Goal: Communication & Community: Answer question/provide support

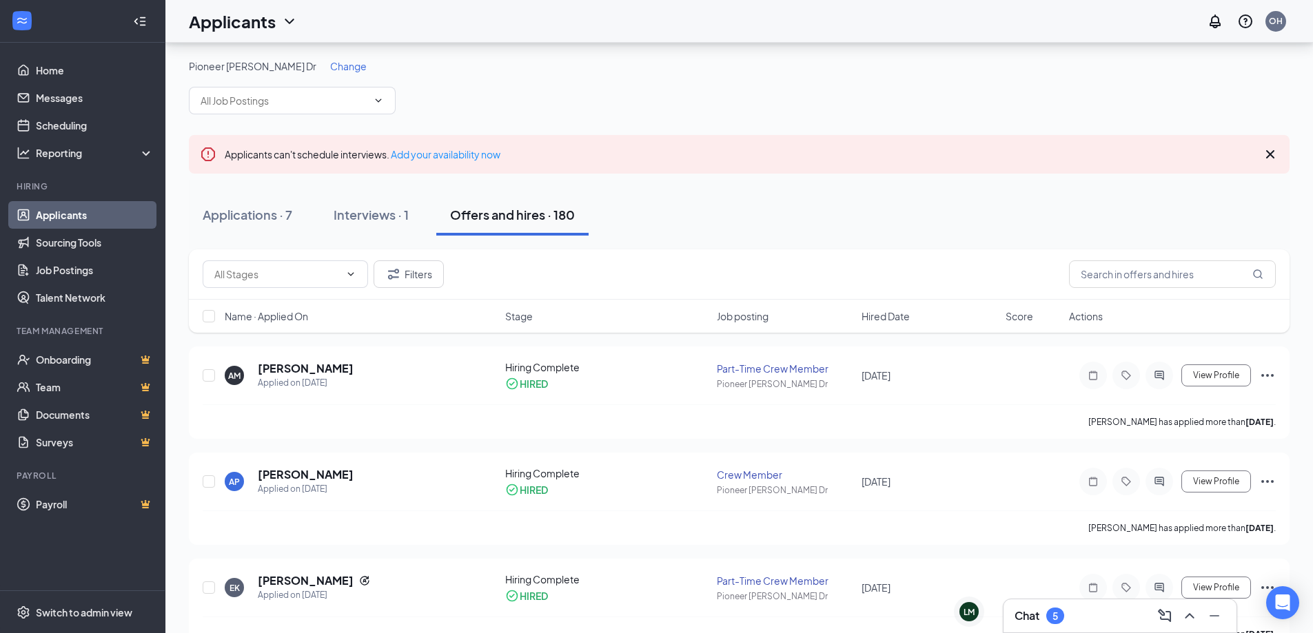
scroll to position [69, 0]
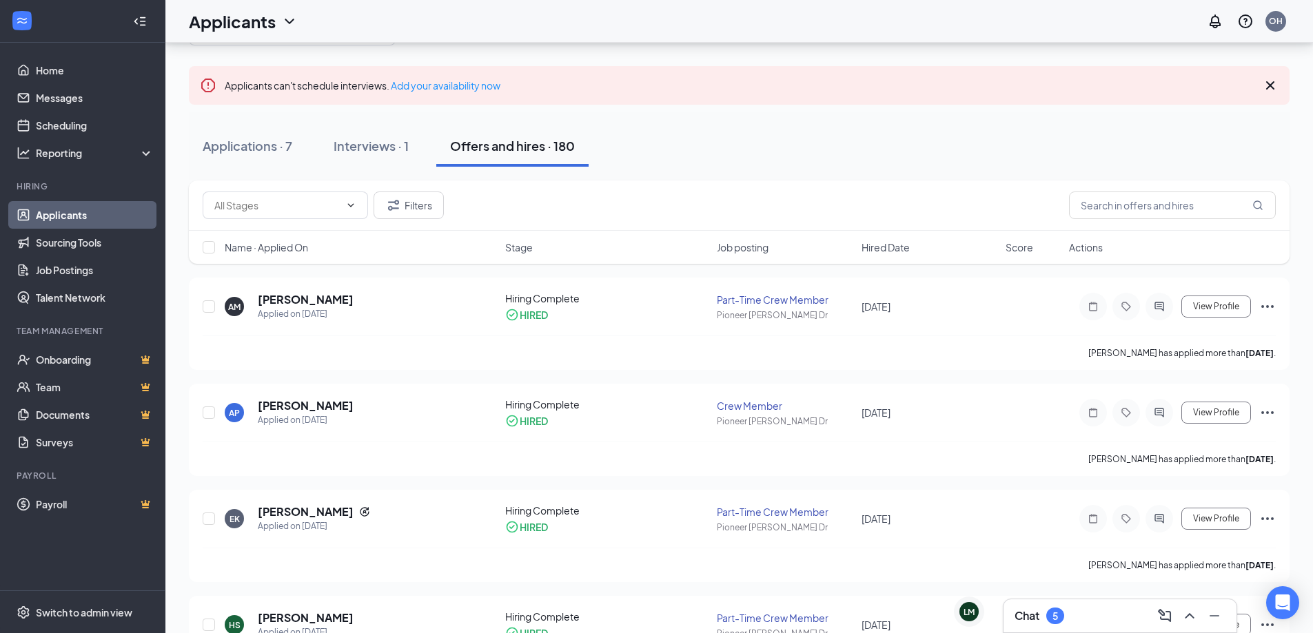
click at [1107, 625] on div "Chat 5" at bounding box center [1119, 616] width 211 height 22
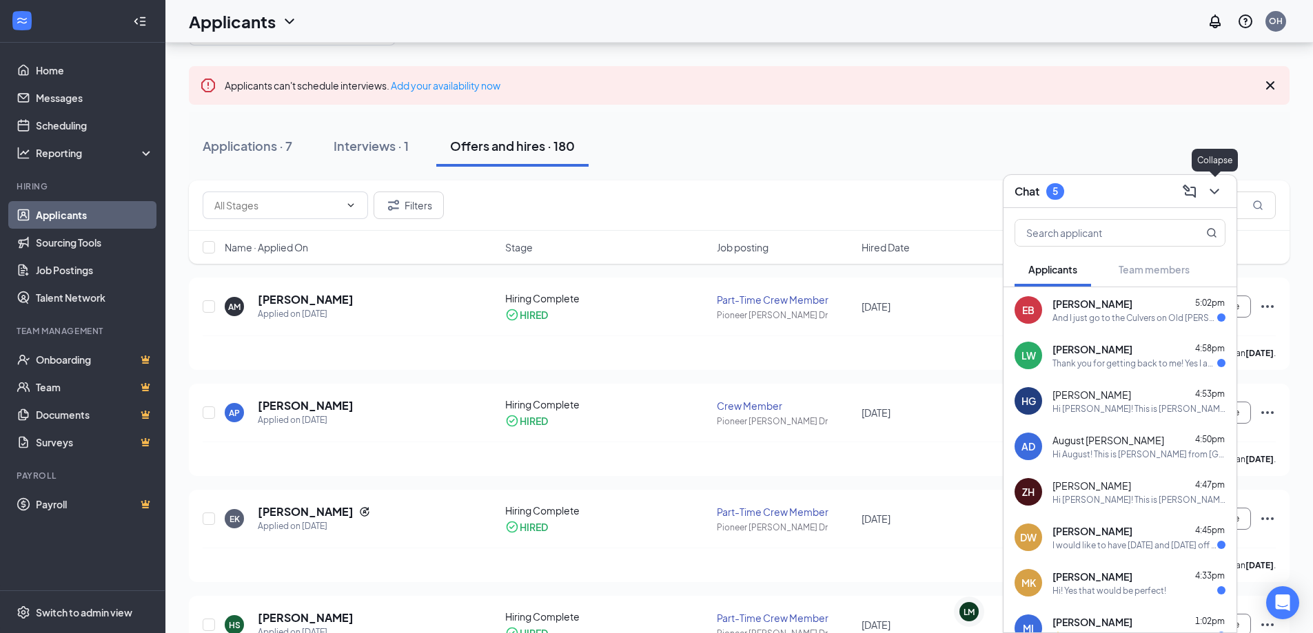
click at [1213, 194] on icon "ChevronDown" at bounding box center [1214, 191] width 17 height 17
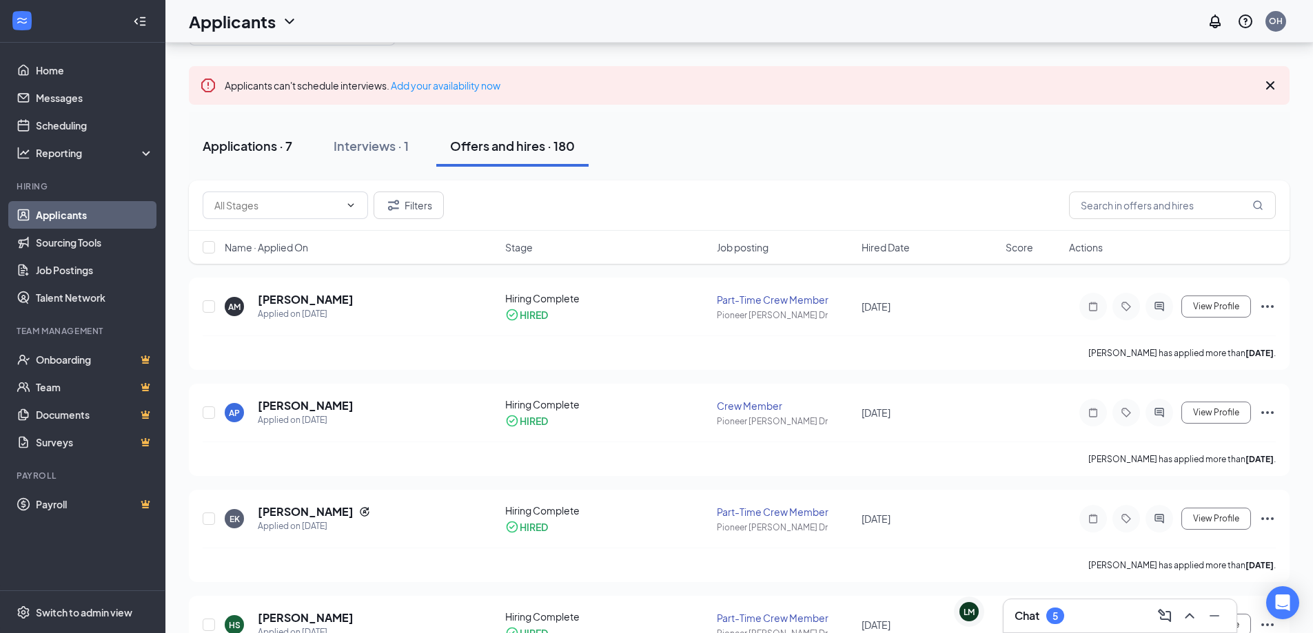
click at [300, 146] on button "Applications · 7" at bounding box center [247, 145] width 117 height 41
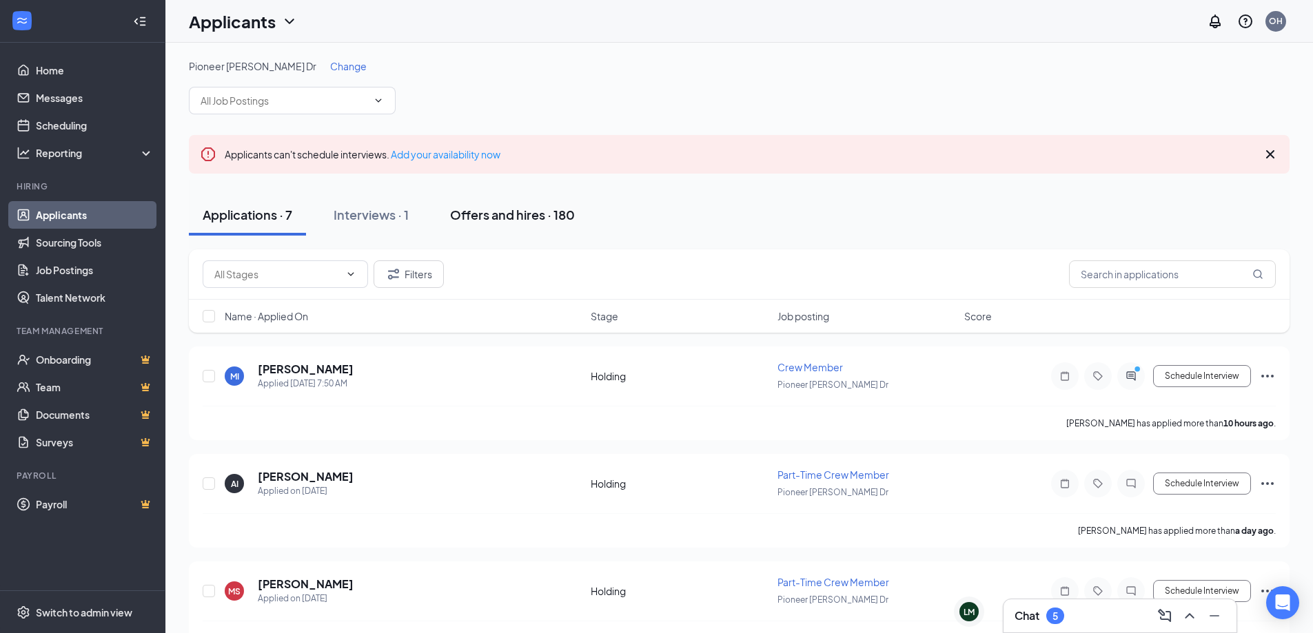
click at [486, 214] on div "Offers and hires · 180" at bounding box center [512, 214] width 125 height 17
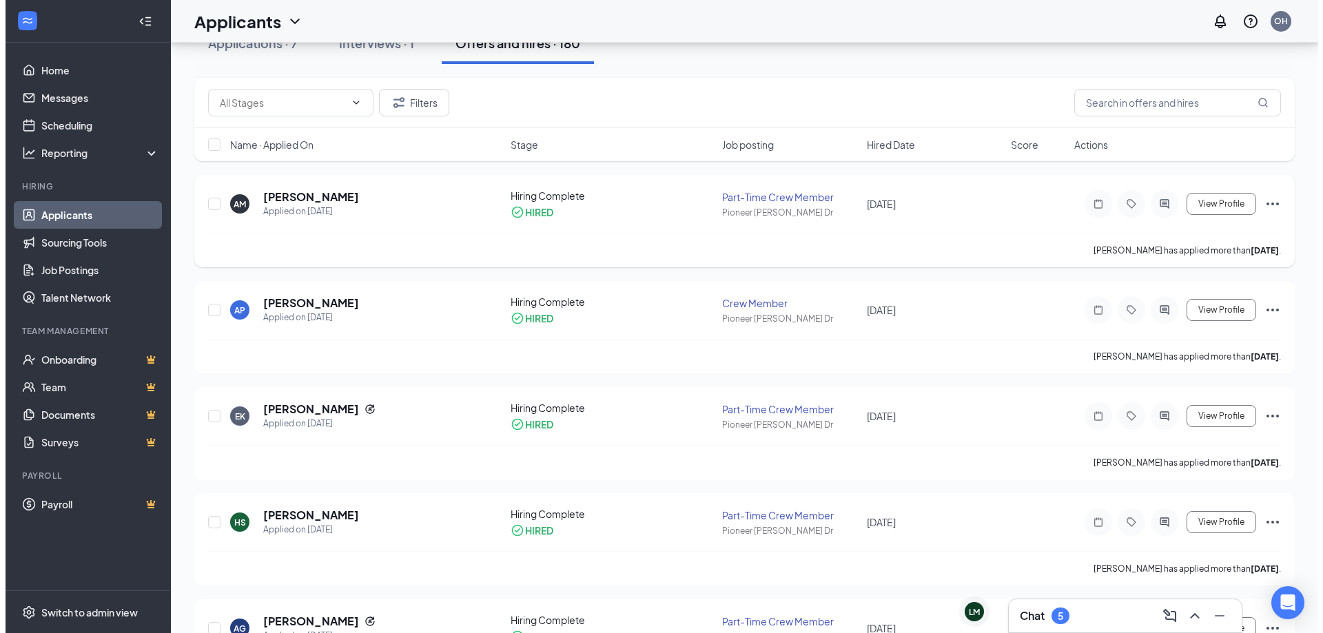
scroll to position [207, 0]
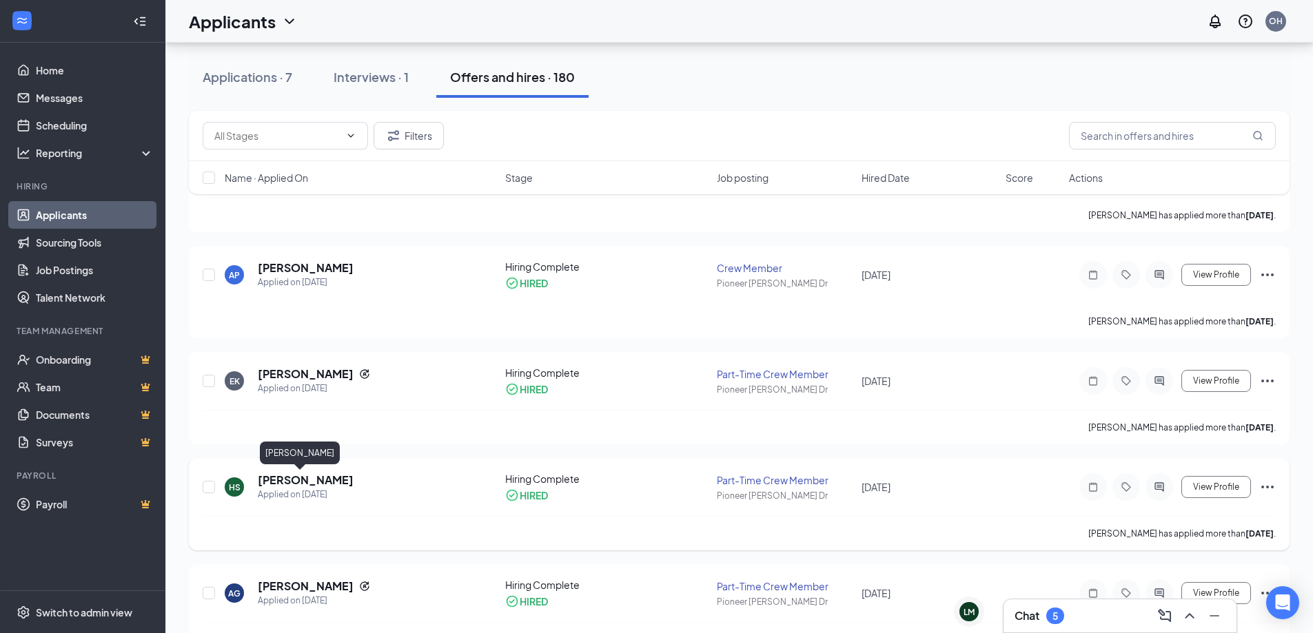
click at [300, 480] on h5 "[PERSON_NAME]" at bounding box center [306, 480] width 96 height 15
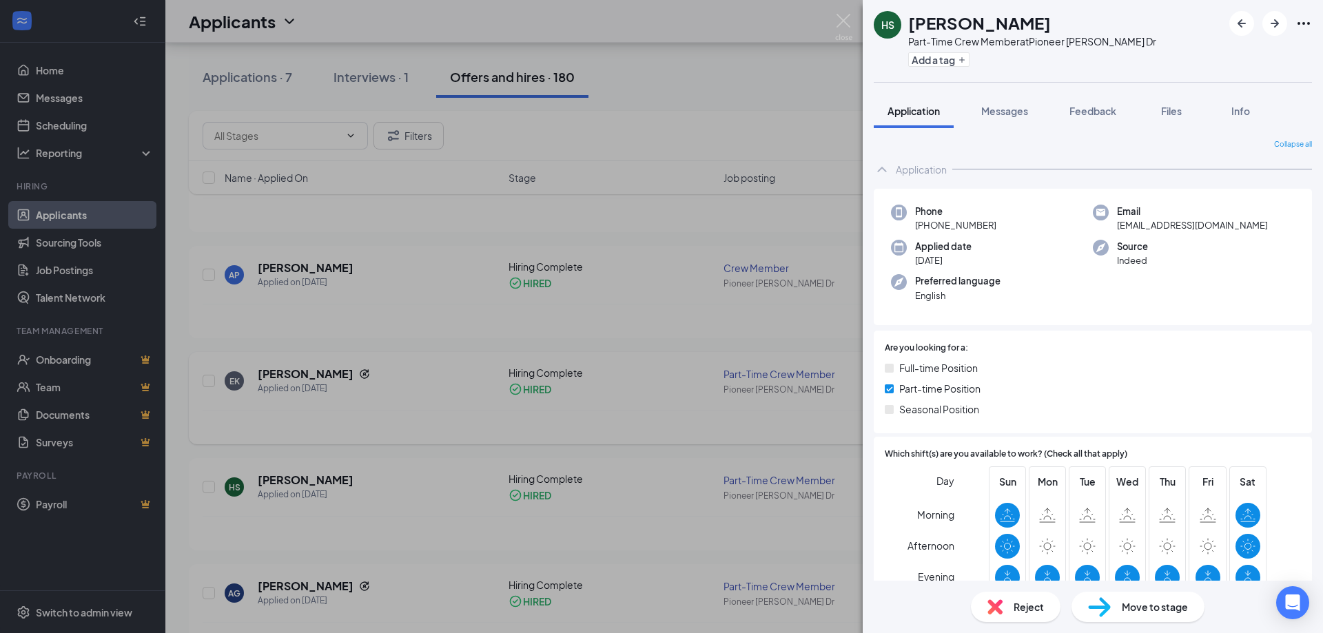
click at [697, 393] on div "HS [PERSON_NAME] Part-Time Crew Member at [GEOGRAPHIC_DATA][PERSON_NAME] Dr Add…" at bounding box center [661, 316] width 1323 height 633
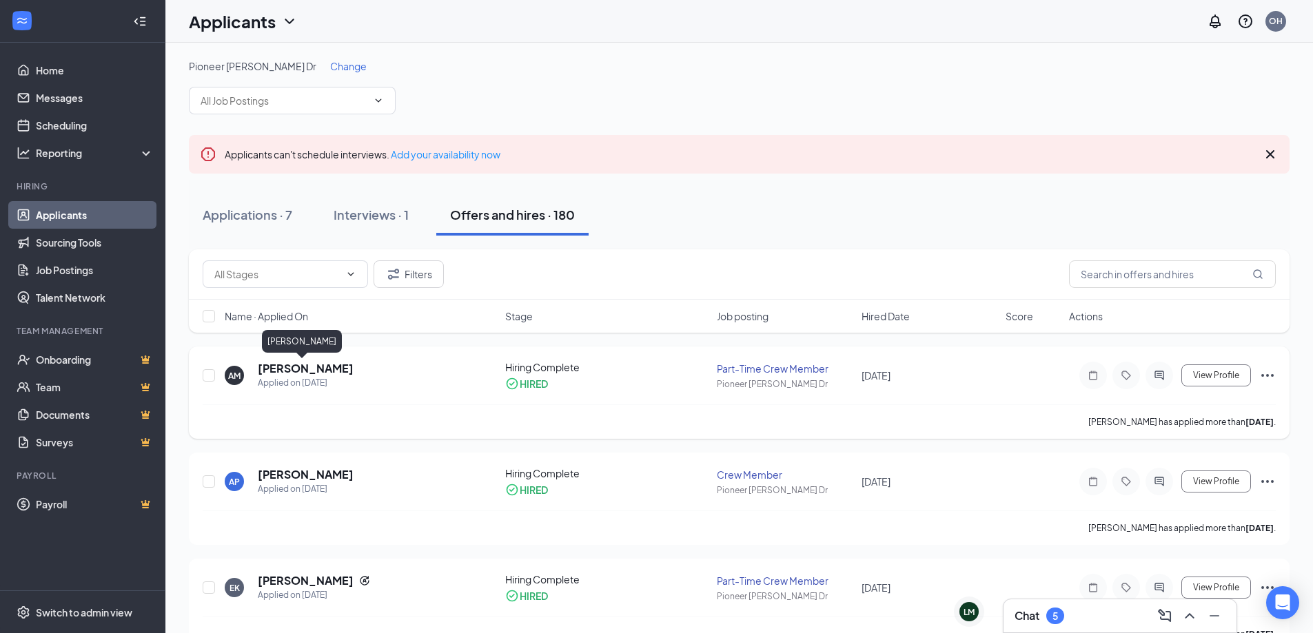
click at [304, 371] on h5 "[PERSON_NAME]" at bounding box center [306, 368] width 96 height 15
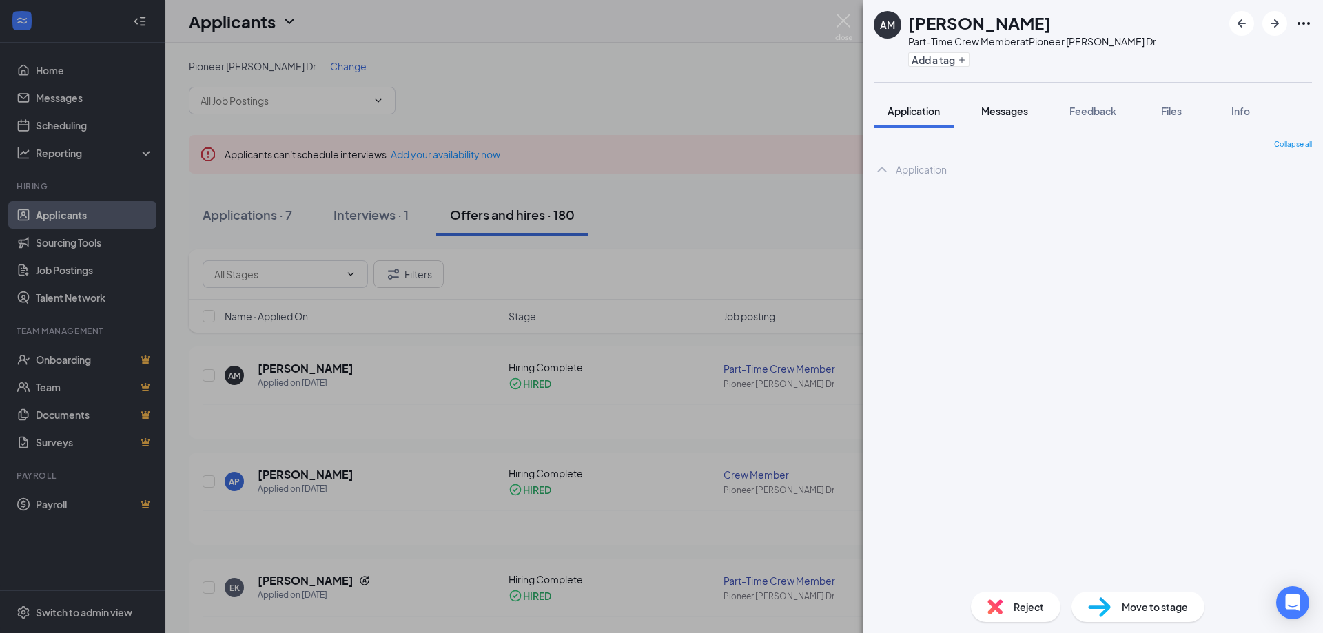
click at [999, 112] on span "Messages" at bounding box center [1004, 111] width 47 height 12
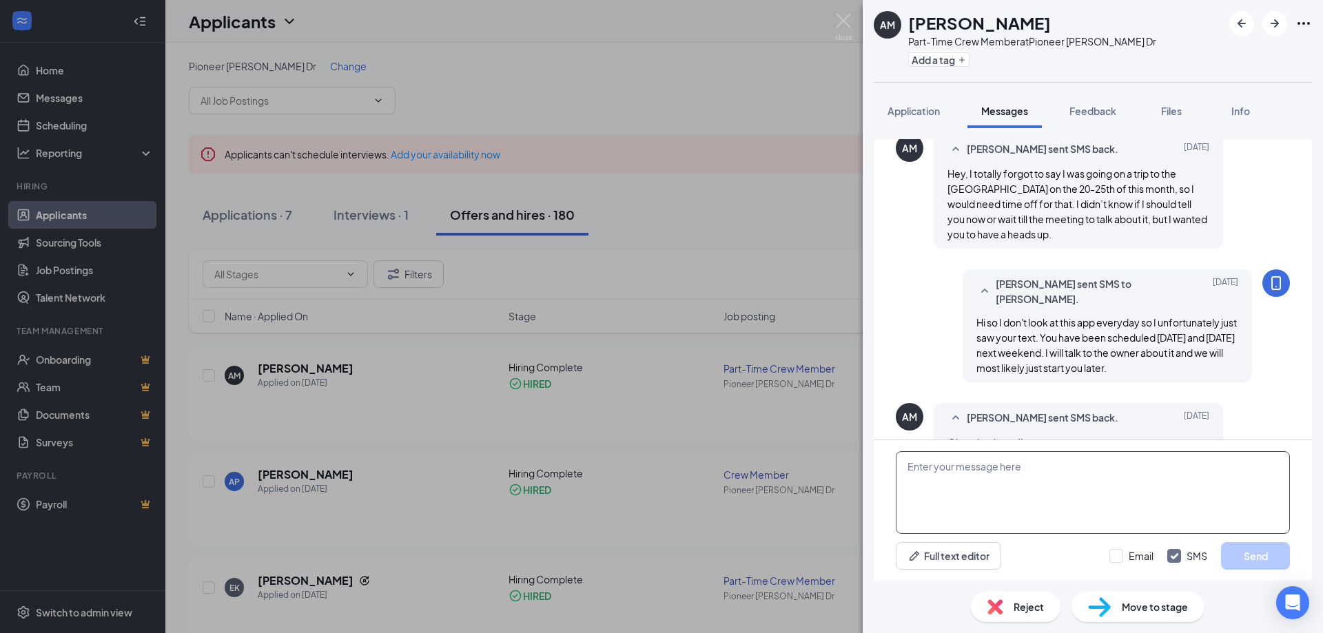
click at [1151, 518] on textarea at bounding box center [1093, 492] width 394 height 83
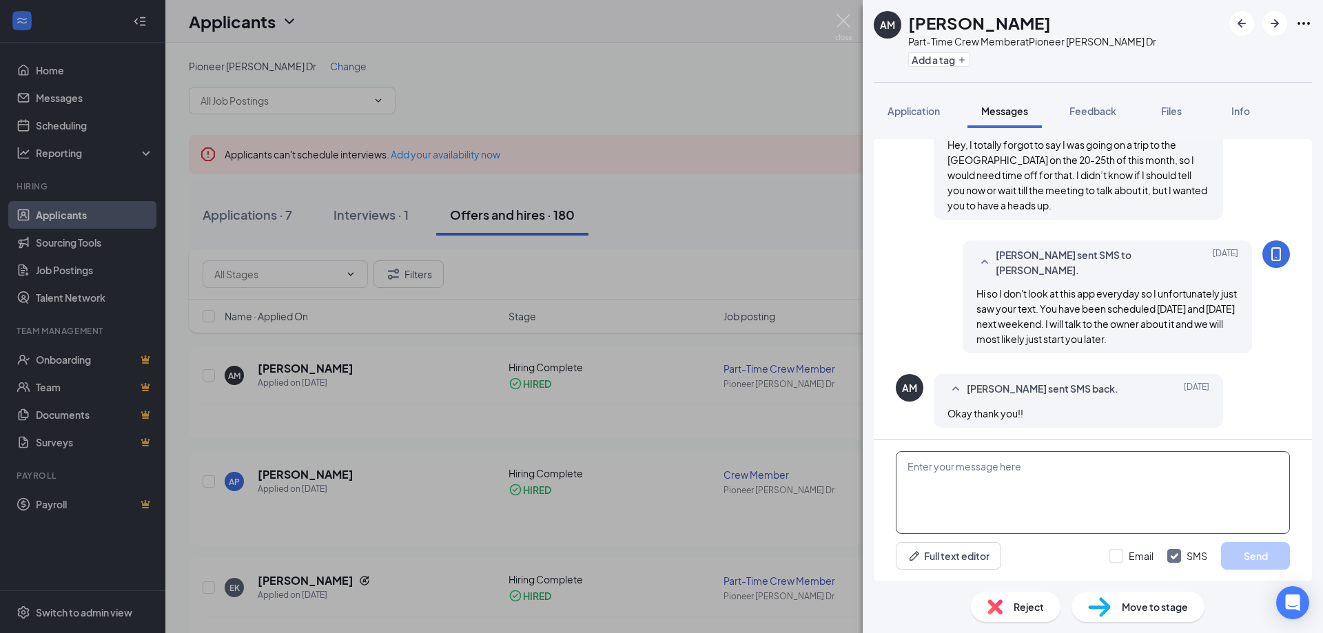
scroll to position [497, 0]
type textarea "When do you get back from vacation?"
drag, startPoint x: 1239, startPoint y: 548, endPoint x: 1164, endPoint y: 524, distance: 79.7
click at [1240, 548] on button "Send" at bounding box center [1255, 556] width 69 height 28
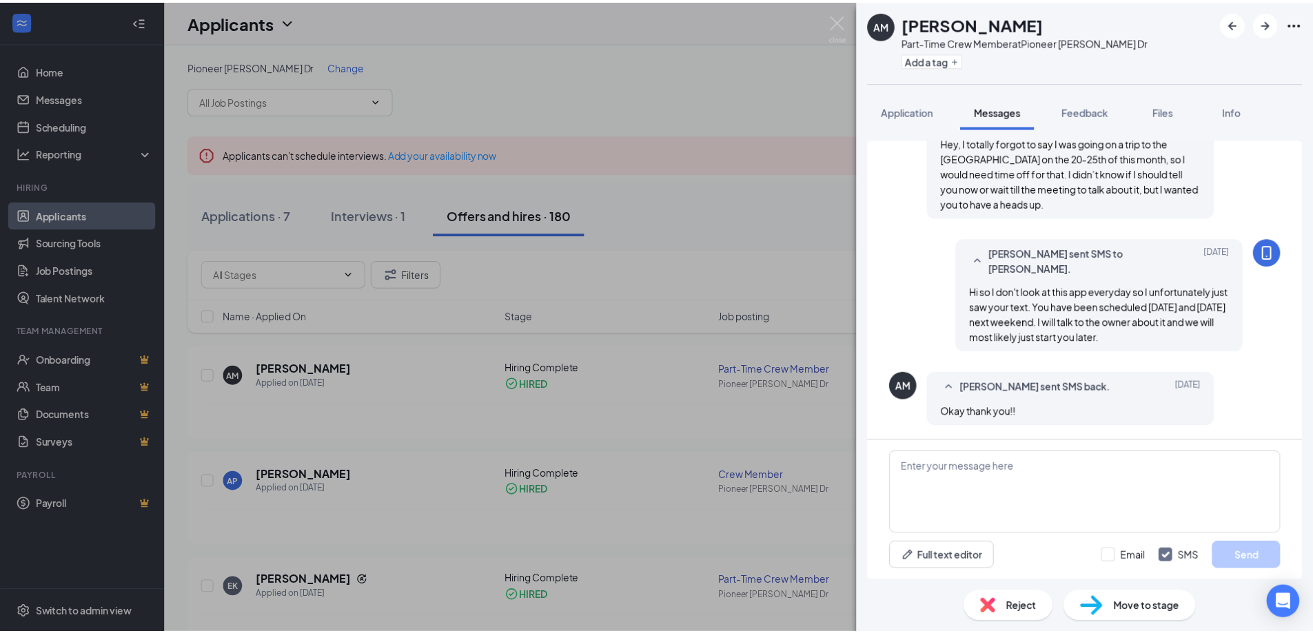
scroll to position [586, 0]
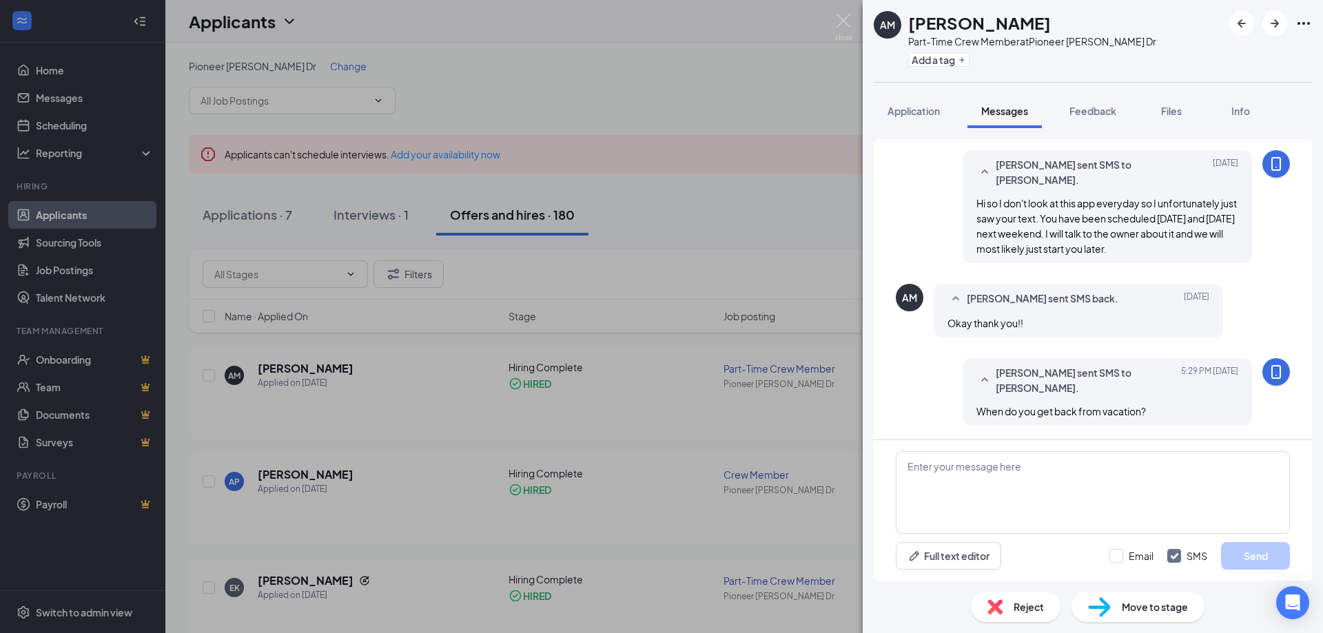
click at [743, 285] on div "AM [PERSON_NAME] Part-Time Crew Member at [GEOGRAPHIC_DATA][PERSON_NAME] Dr Add…" at bounding box center [661, 316] width 1323 height 633
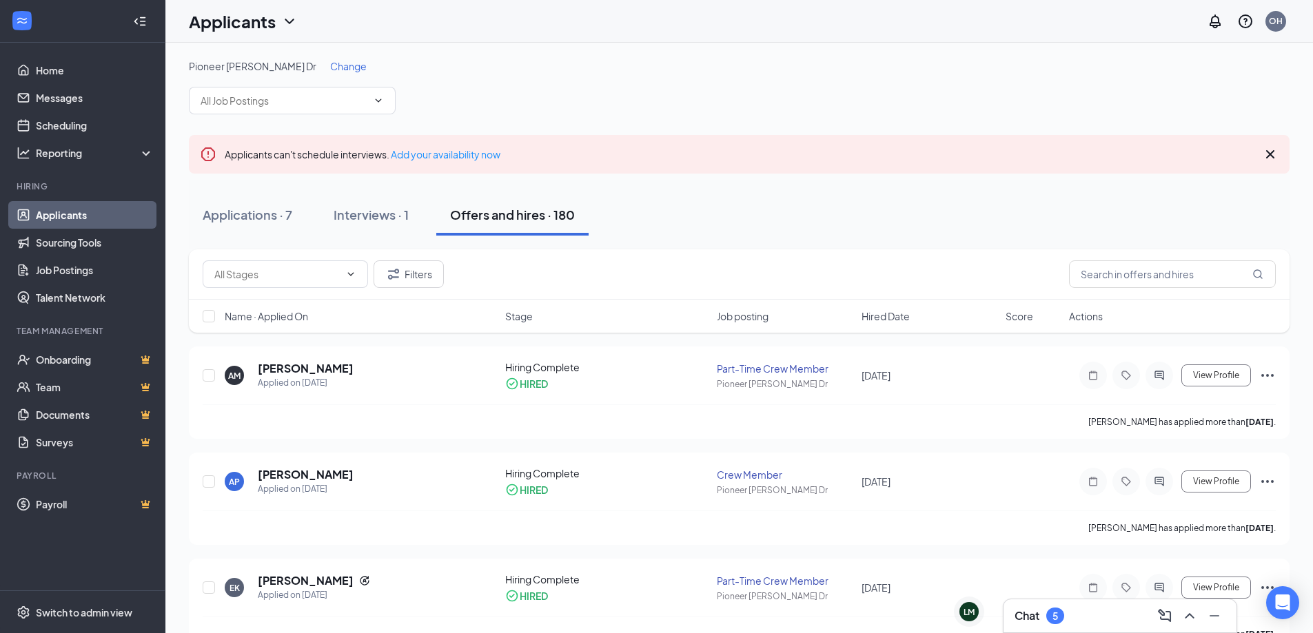
click at [1012, 609] on div "Chat 5" at bounding box center [1119, 615] width 233 height 33
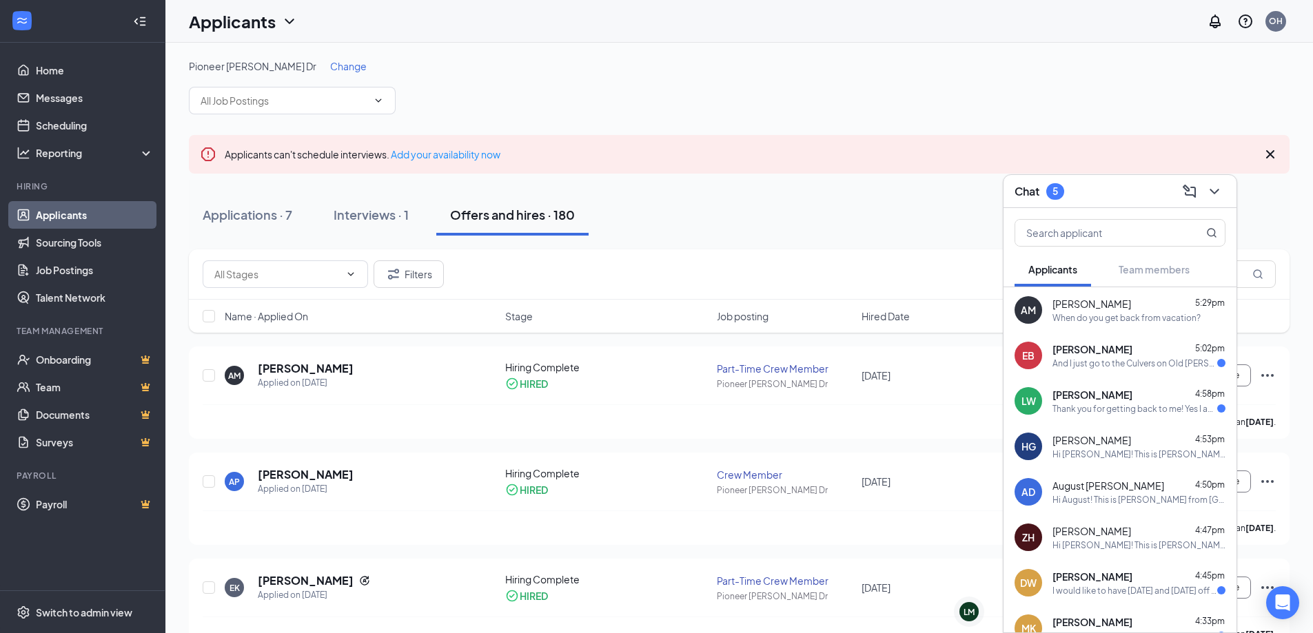
click at [1144, 585] on div "I would like to have [DATE] and [DATE] off next week if possible. But, I do hav…" at bounding box center [1134, 591] width 165 height 12
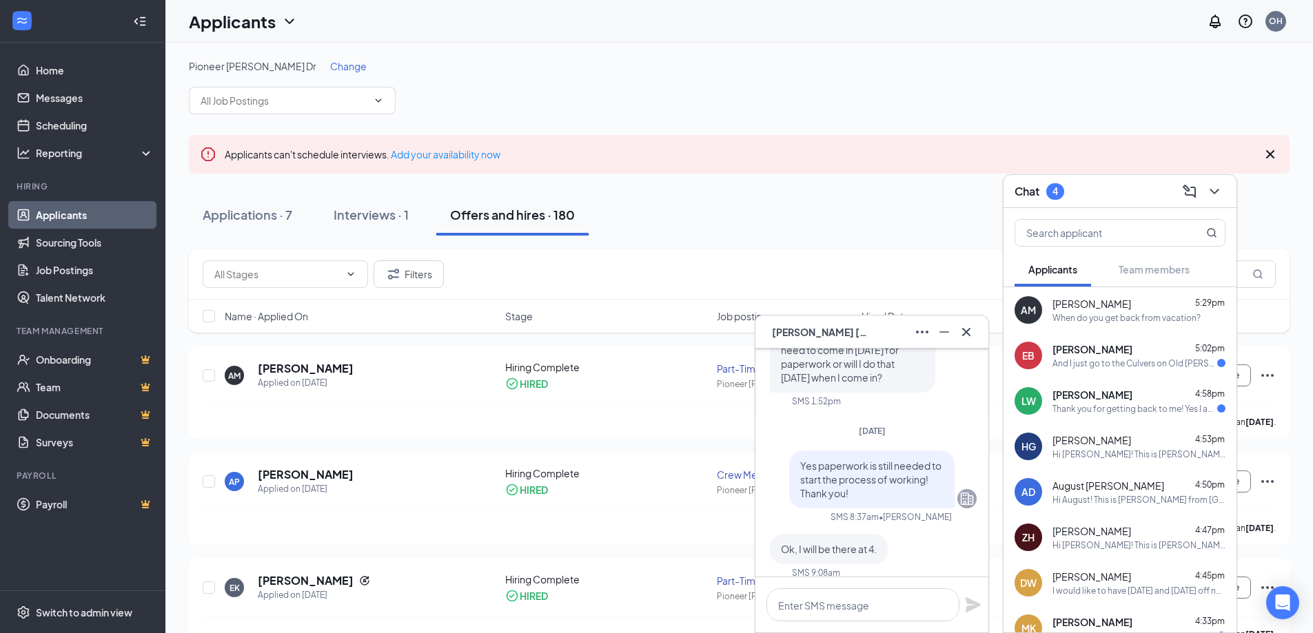
scroll to position [-207, 0]
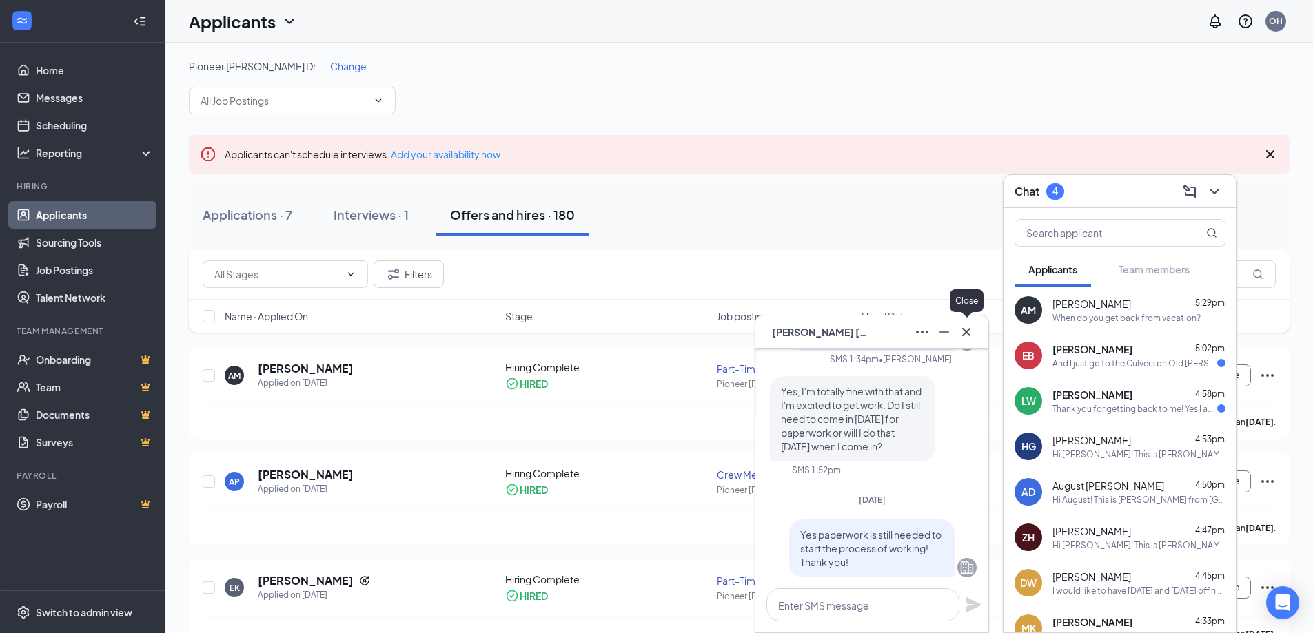
click at [976, 327] on button at bounding box center [966, 332] width 22 height 22
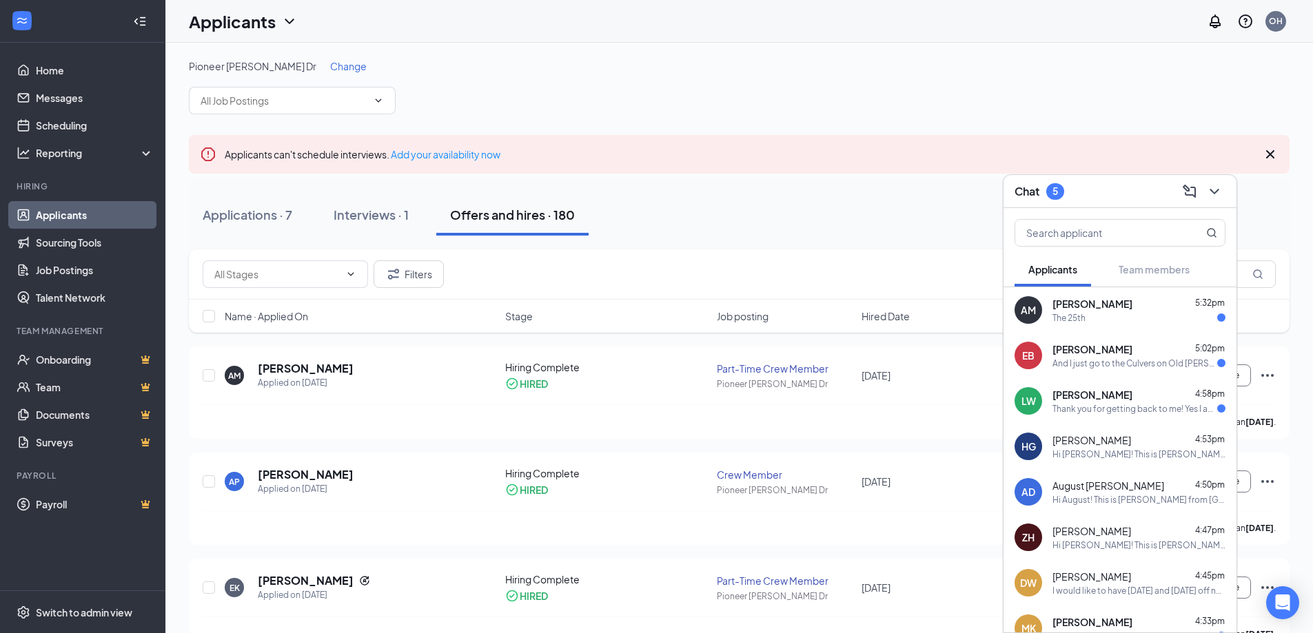
click at [1209, 313] on div "The 25th" at bounding box center [1138, 318] width 173 height 12
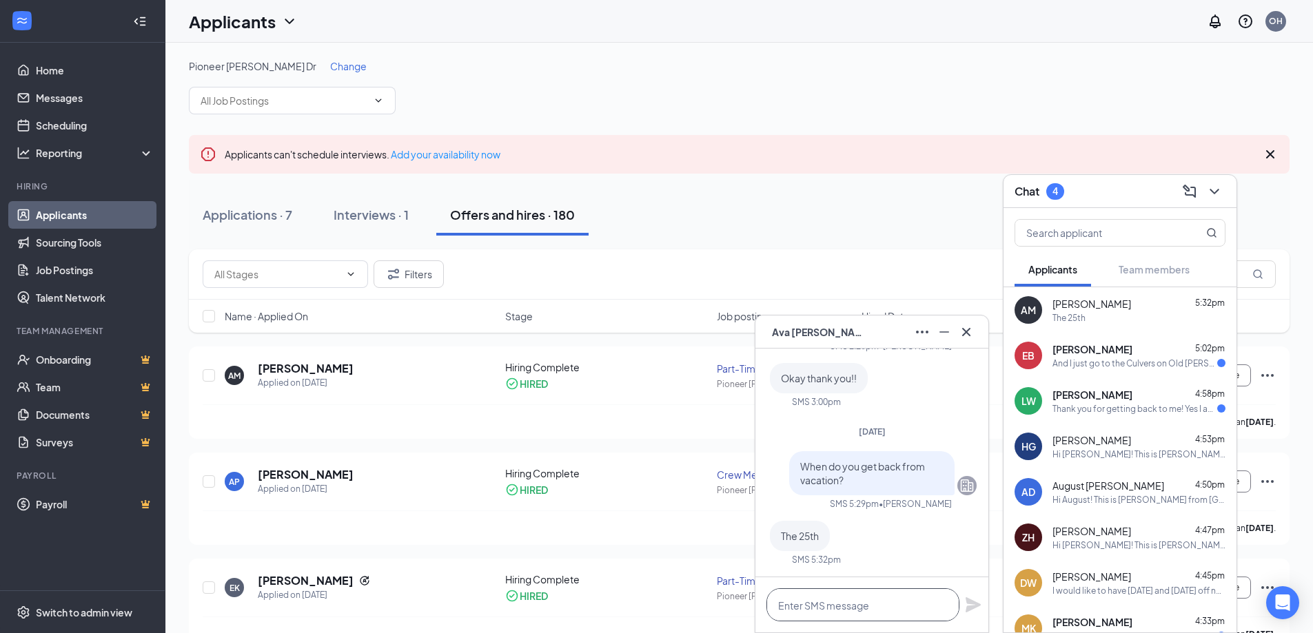
click at [868, 597] on textarea at bounding box center [862, 604] width 193 height 33
type textarea "Did you call [DATE] before"
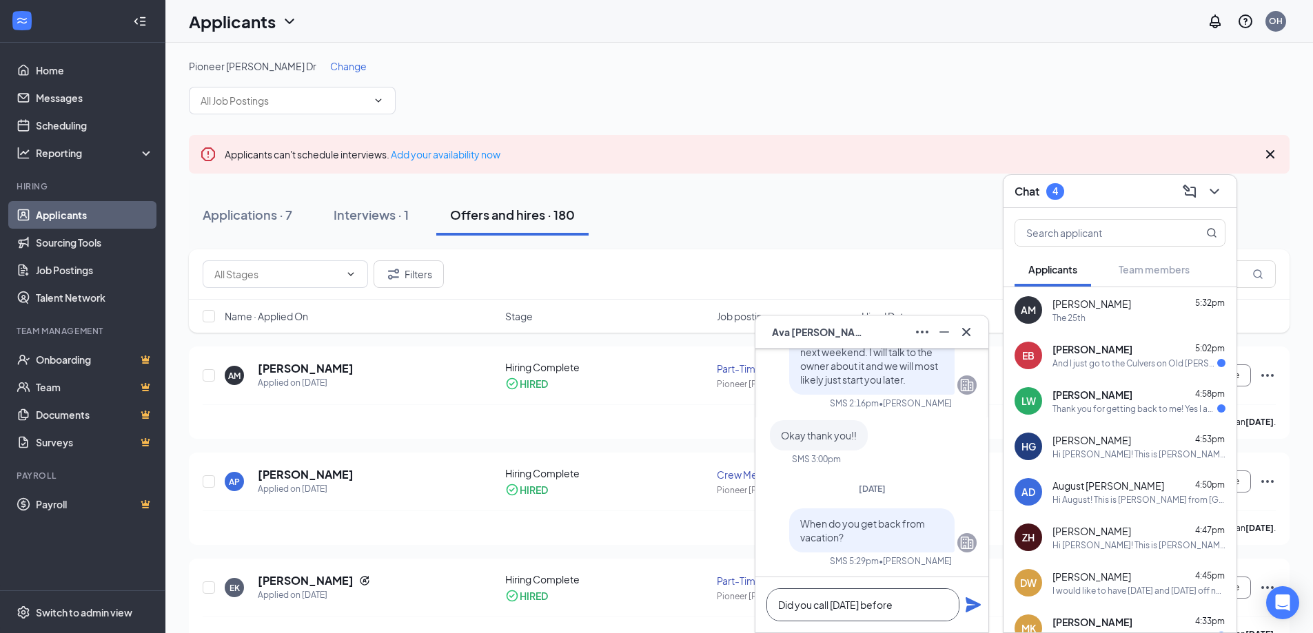
scroll to position [0, 0]
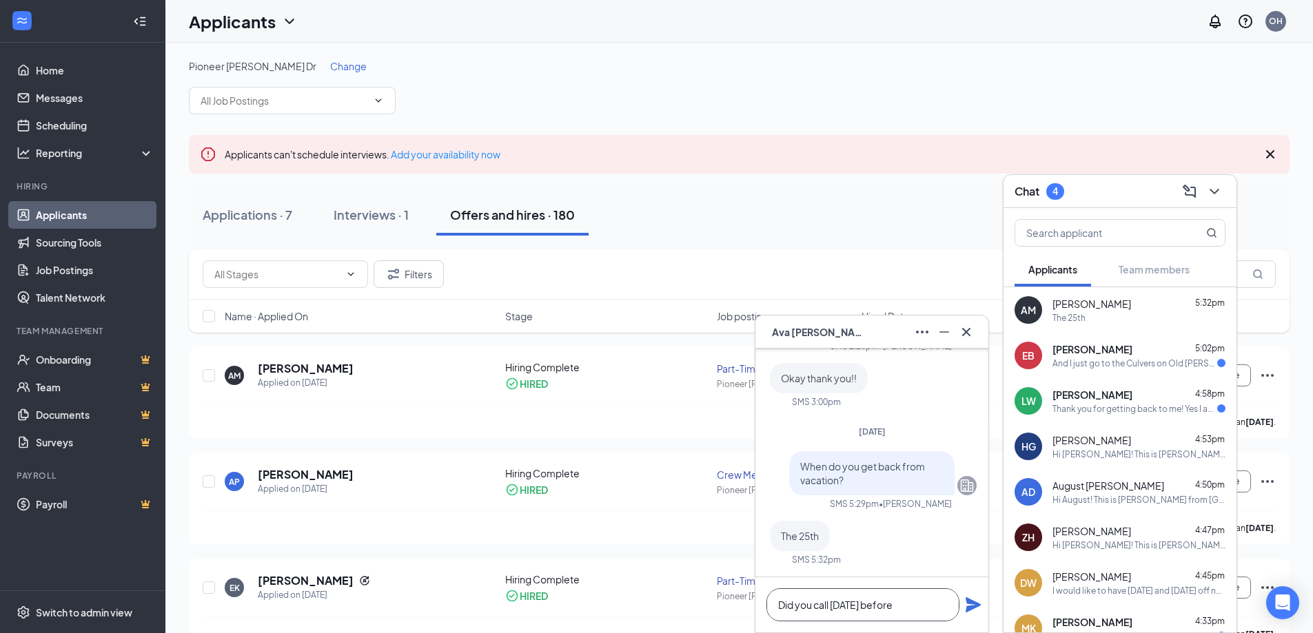
click at [810, 610] on textarea "Did you call [DATE] before" at bounding box center [862, 604] width 193 height 33
type textarea "0"
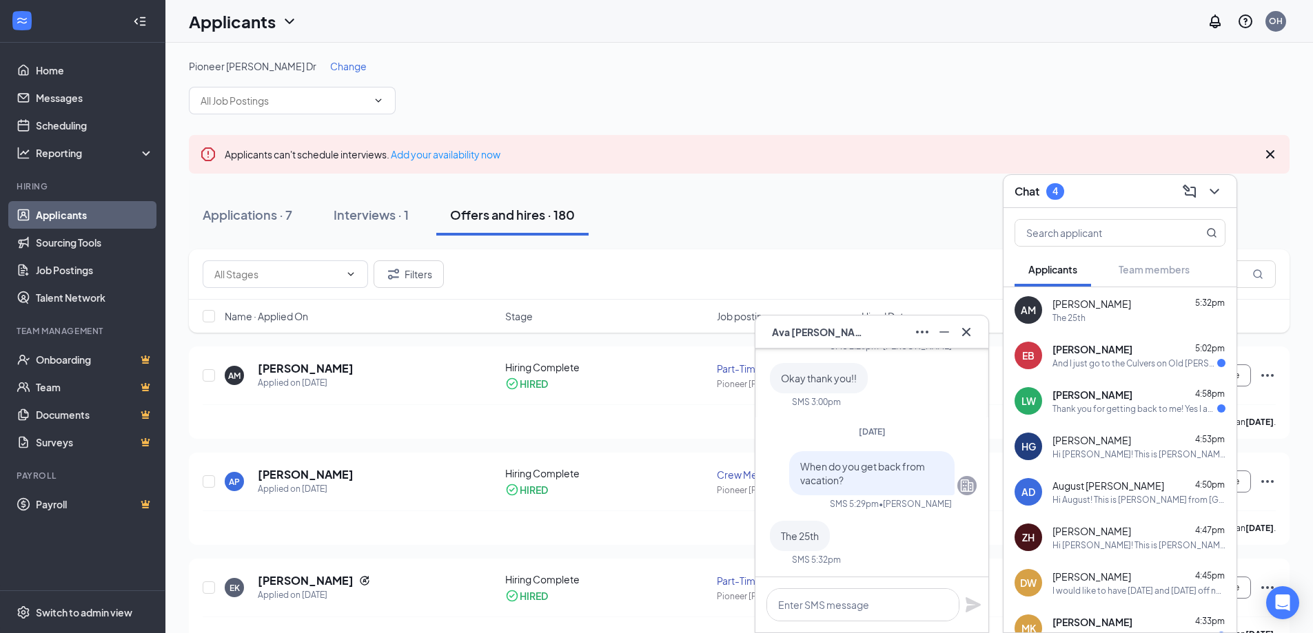
click at [1110, 307] on div "[PERSON_NAME] 5:32pm" at bounding box center [1138, 304] width 173 height 14
click at [833, 602] on textarea at bounding box center [862, 604] width 193 height 33
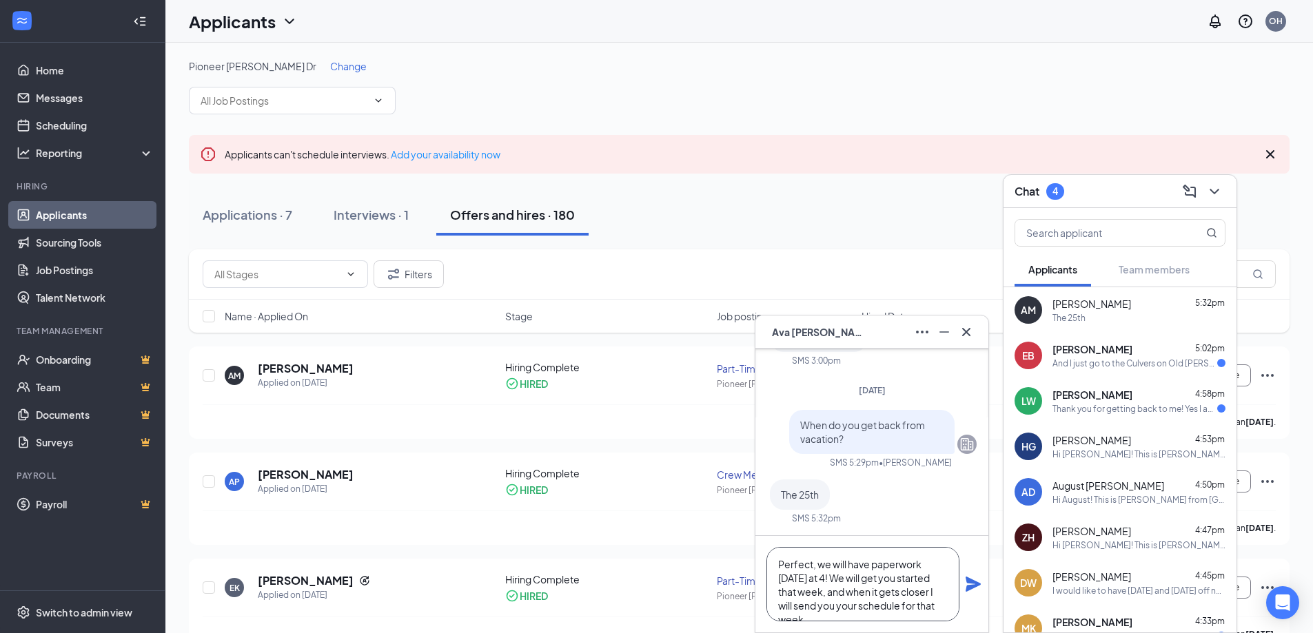
scroll to position [15, 0]
type textarea "Perfect, we will have paperwork [DATE] at 4! We will get you started that week,…"
click at [971, 584] on icon "Plane" at bounding box center [973, 584] width 17 height 17
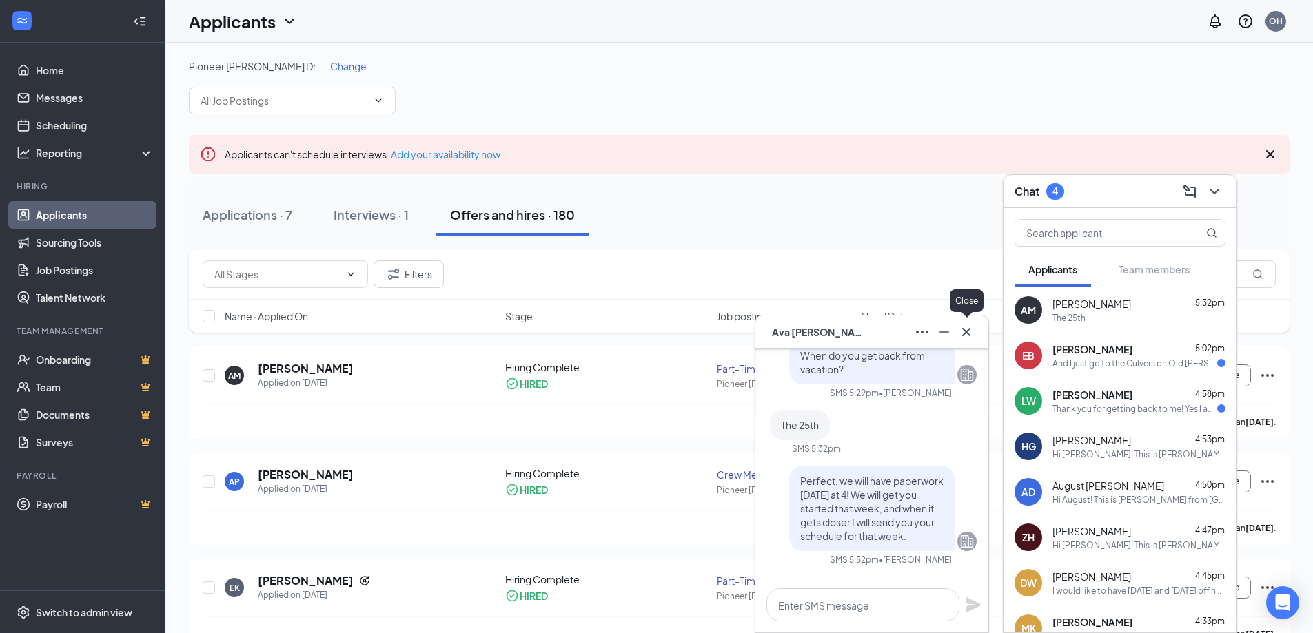
click at [964, 331] on icon "Cross" at bounding box center [966, 332] width 17 height 17
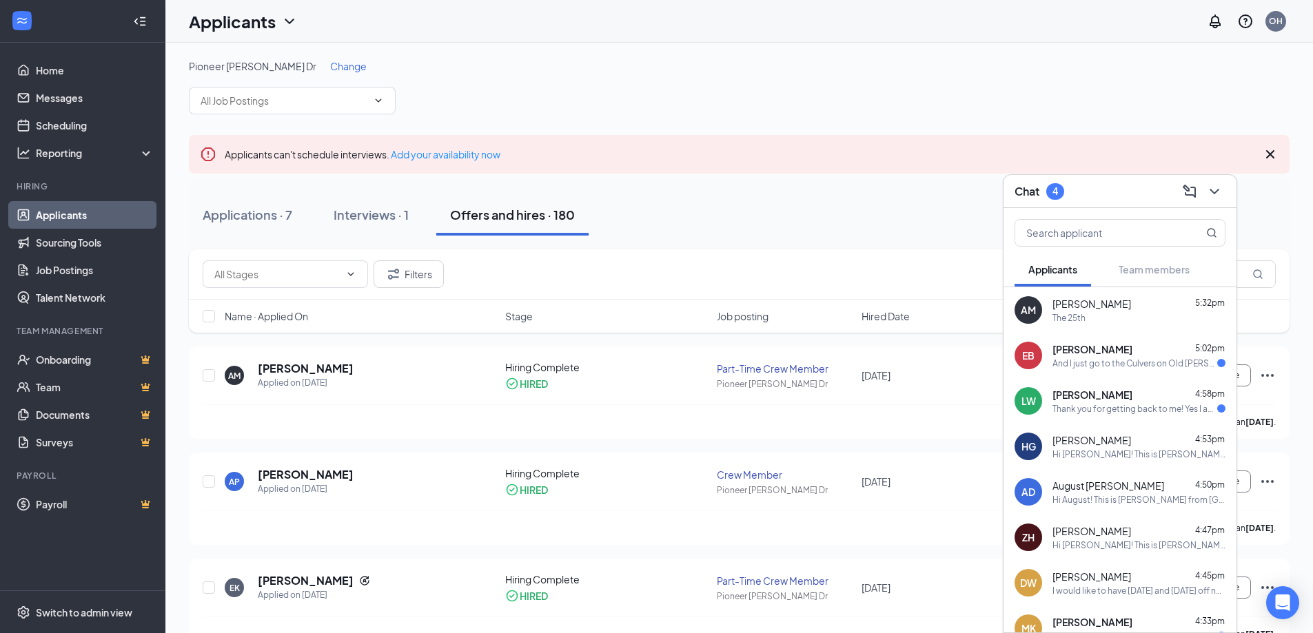
scroll to position [28, 0]
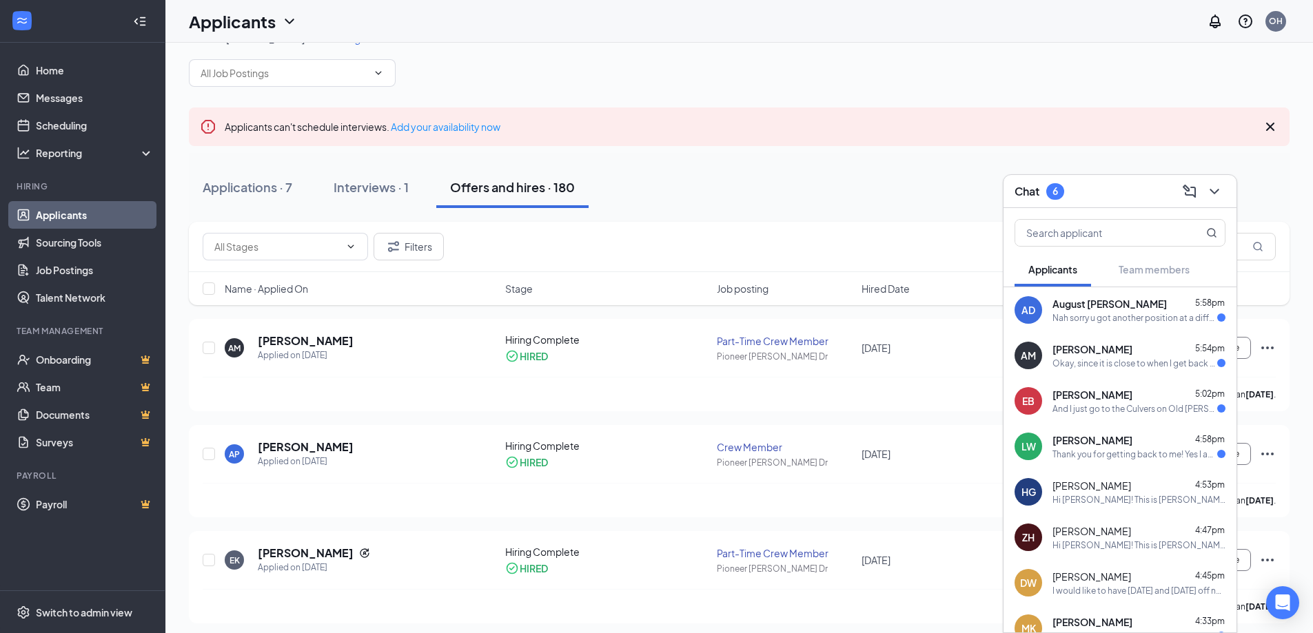
click at [1195, 370] on div "AM [PERSON_NAME] 5:54pm Okay, since it is close to when I get back from my trip…" at bounding box center [1119, 355] width 233 height 45
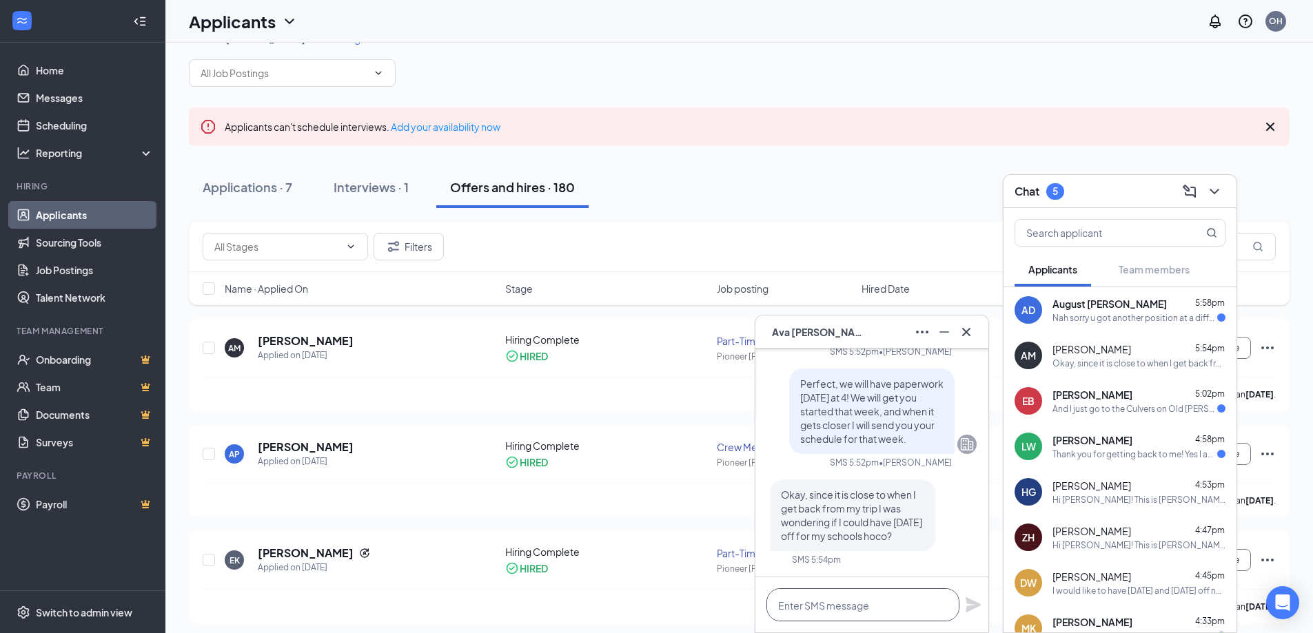
click at [899, 608] on textarea at bounding box center [862, 604] width 193 height 33
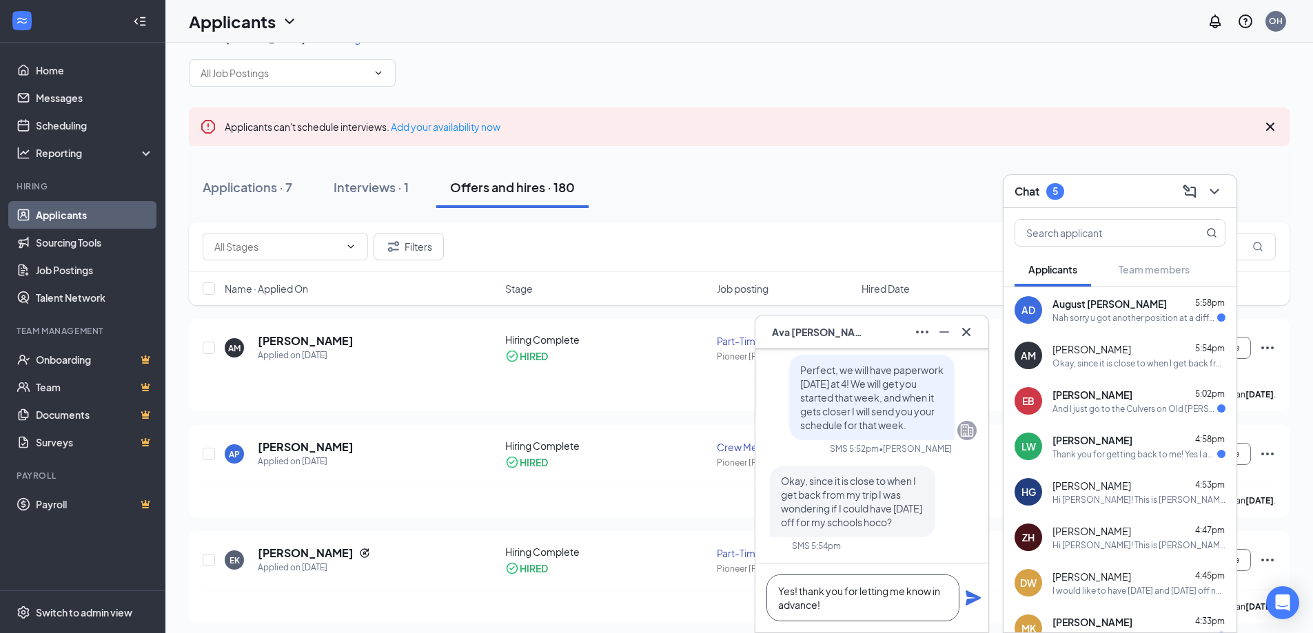
type textarea "Yes! thank you for letting me know in advance!"
click at [969, 592] on icon "Plane" at bounding box center [972, 597] width 15 height 15
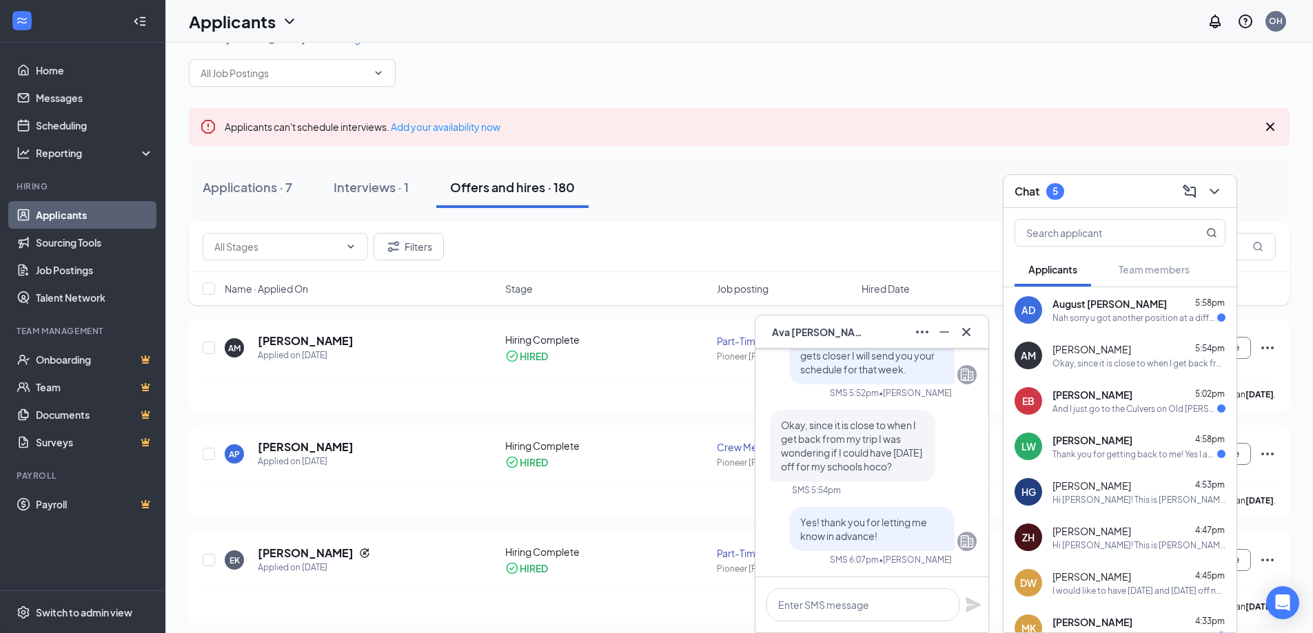
scroll to position [0, 0]
click at [969, 325] on icon "Cross" at bounding box center [966, 332] width 17 height 17
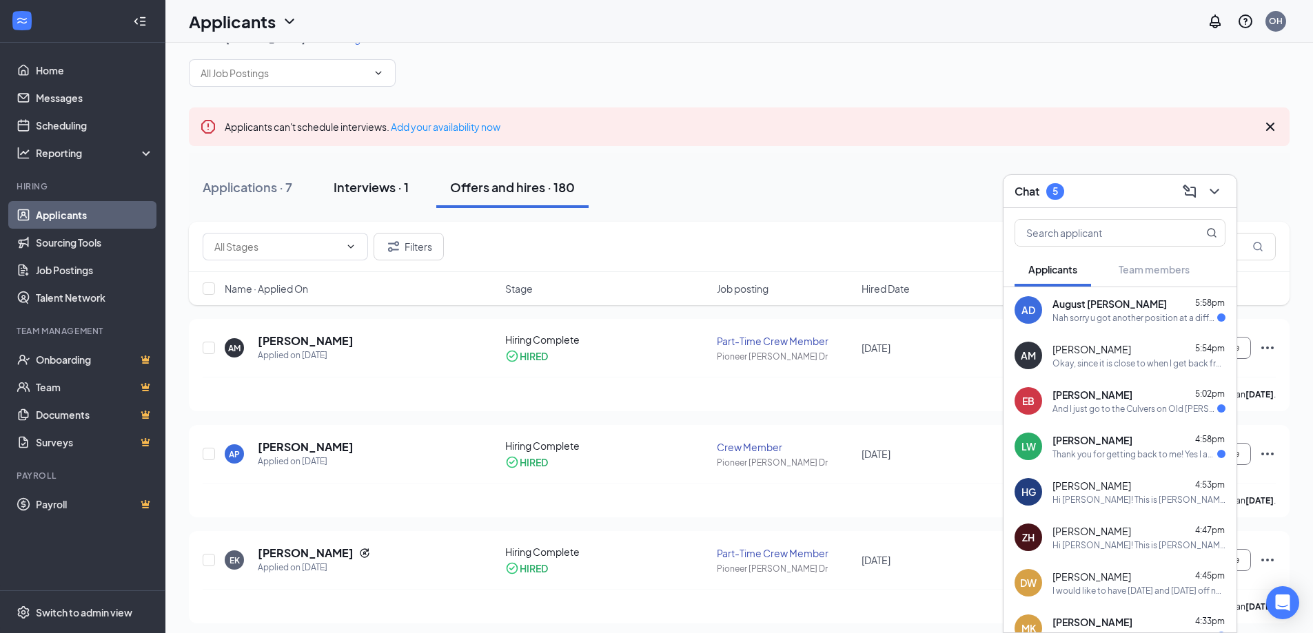
click at [368, 192] on div "Interviews · 1" at bounding box center [370, 186] width 75 height 17
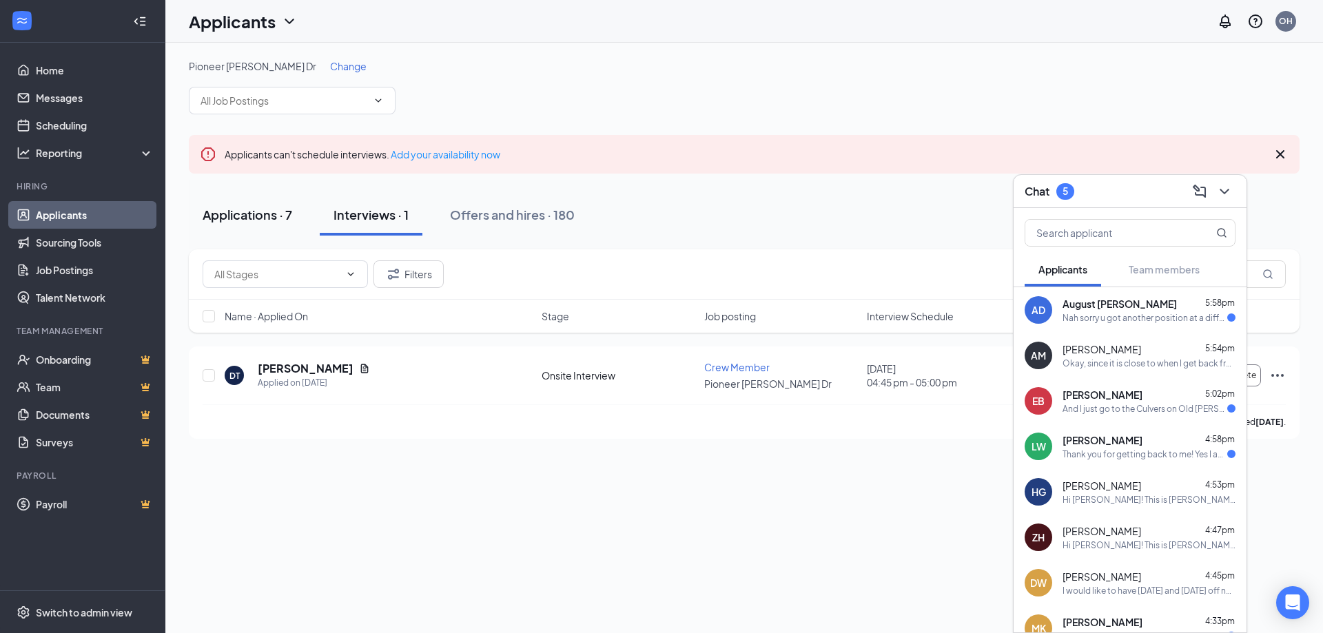
click at [262, 221] on div "Applications · 7" at bounding box center [248, 214] width 90 height 17
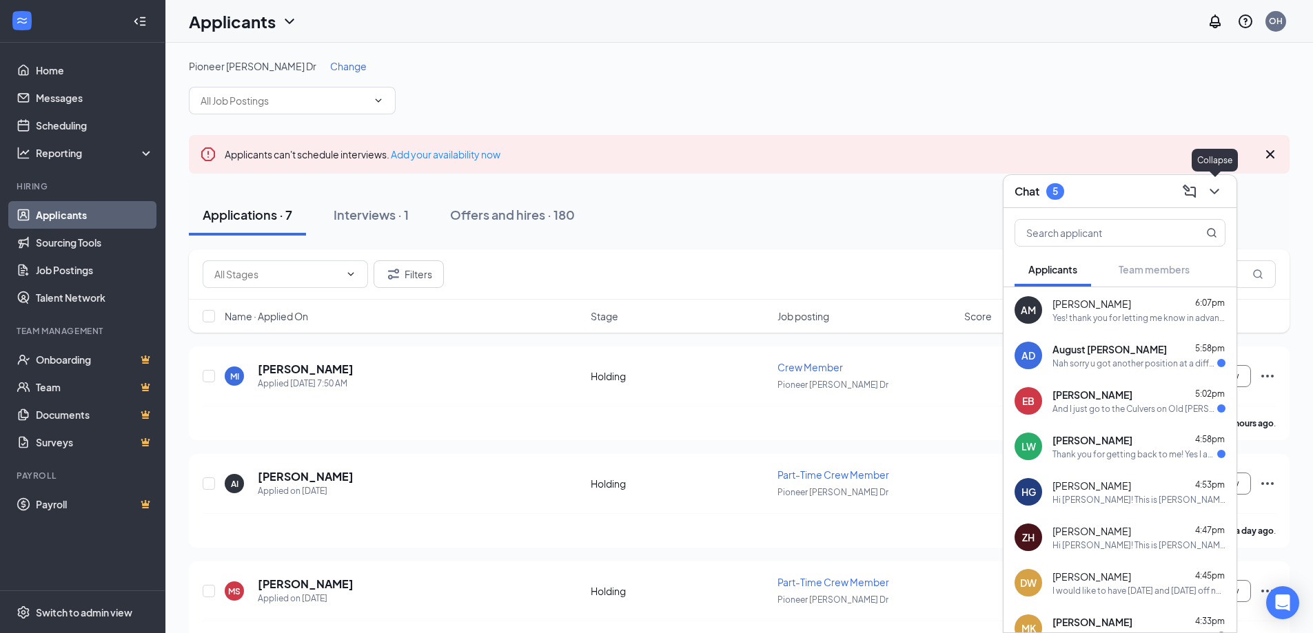
click at [1220, 185] on icon "ChevronDown" at bounding box center [1214, 191] width 17 height 17
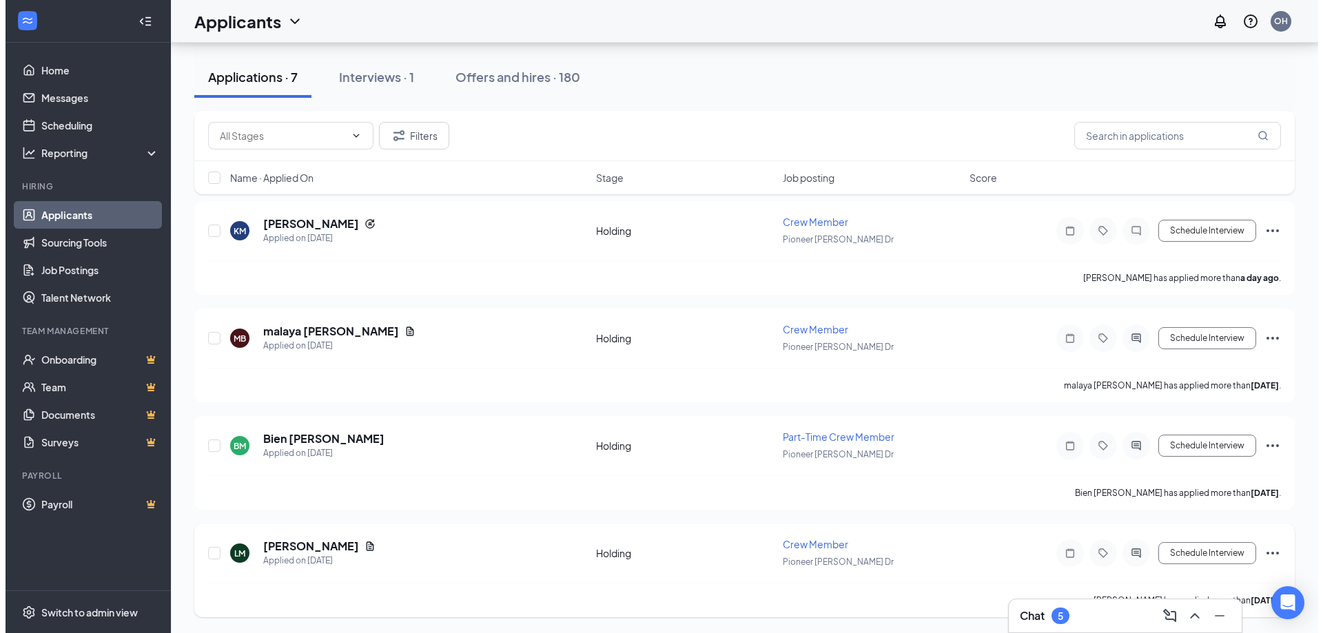
scroll to position [469, 0]
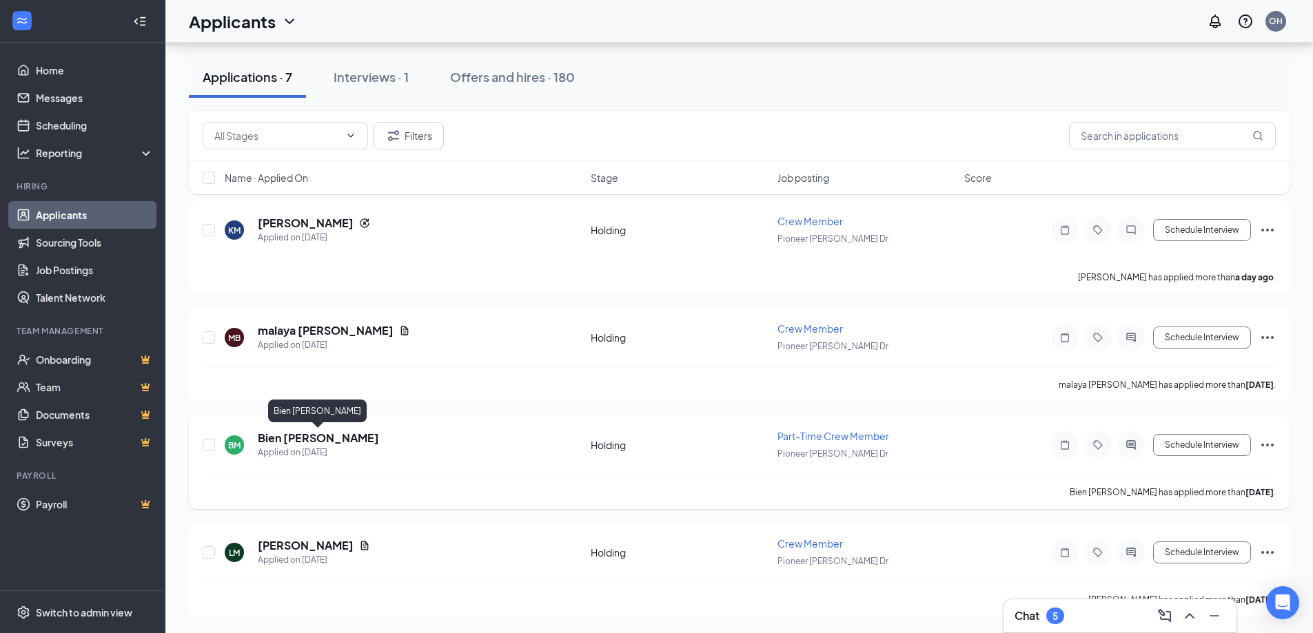
click at [317, 435] on h5 "Bien [PERSON_NAME]" at bounding box center [318, 438] width 121 height 15
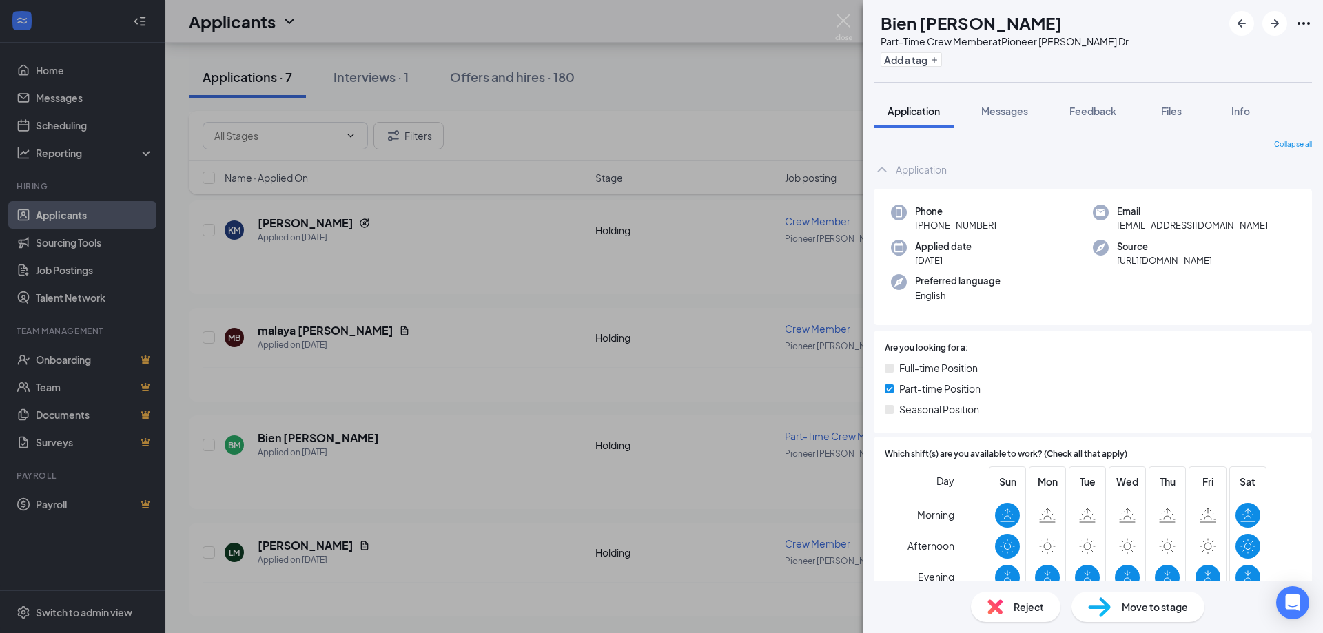
click at [172, 483] on div "[PERSON_NAME] [PERSON_NAME] Part-Time Crew Member at [GEOGRAPHIC_DATA][PERSON_N…" at bounding box center [661, 316] width 1323 height 633
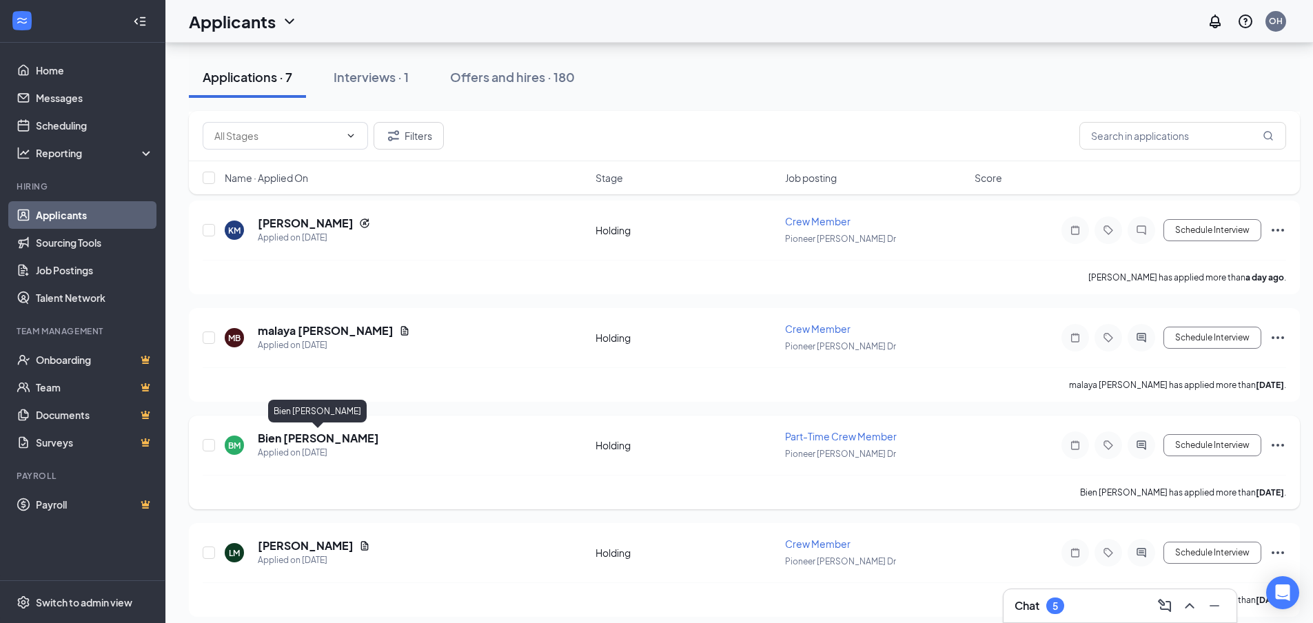
click at [338, 435] on h5 "Bien [PERSON_NAME]" at bounding box center [318, 438] width 121 height 15
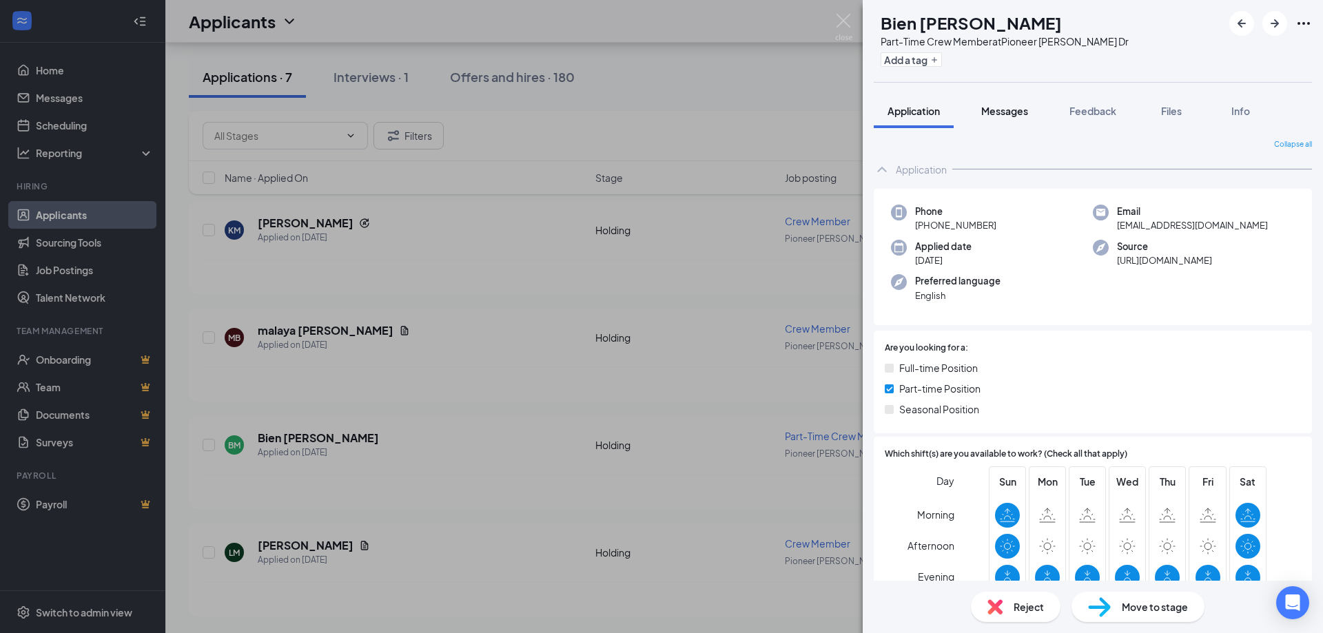
click at [1022, 103] on button "Messages" at bounding box center [1004, 111] width 74 height 34
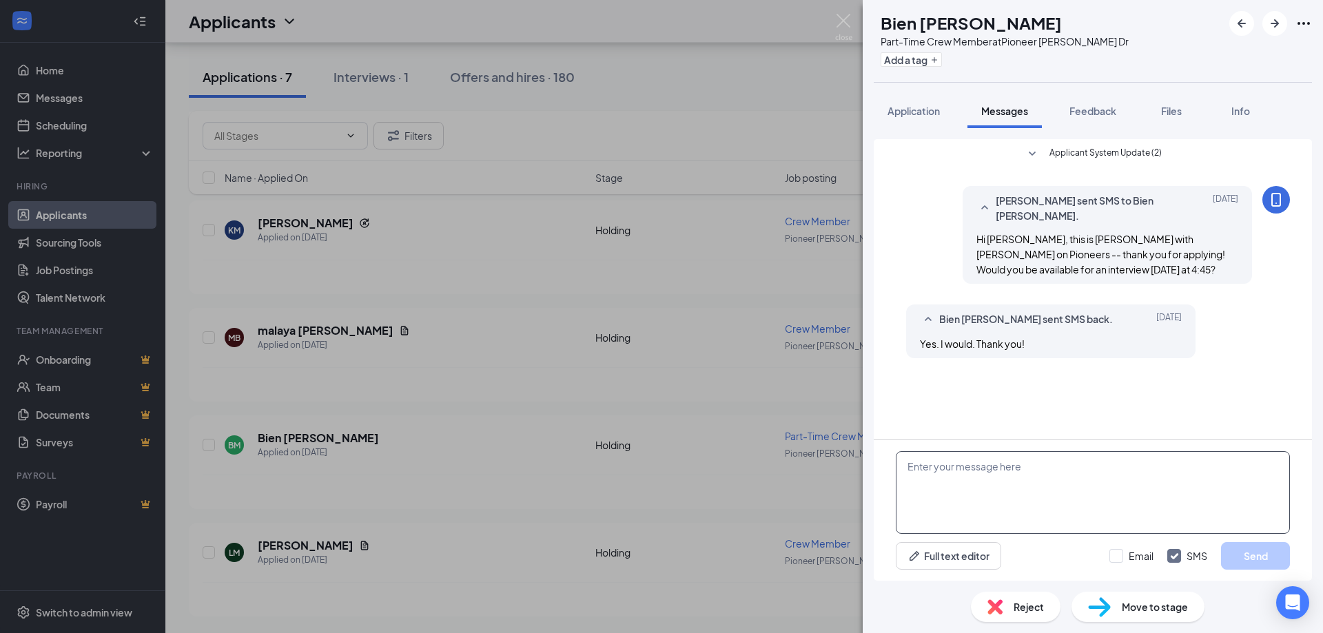
click at [1031, 460] on textarea at bounding box center [1093, 492] width 394 height 83
type textarea "Perfect!"
click at [1243, 557] on button "Send" at bounding box center [1255, 556] width 69 height 28
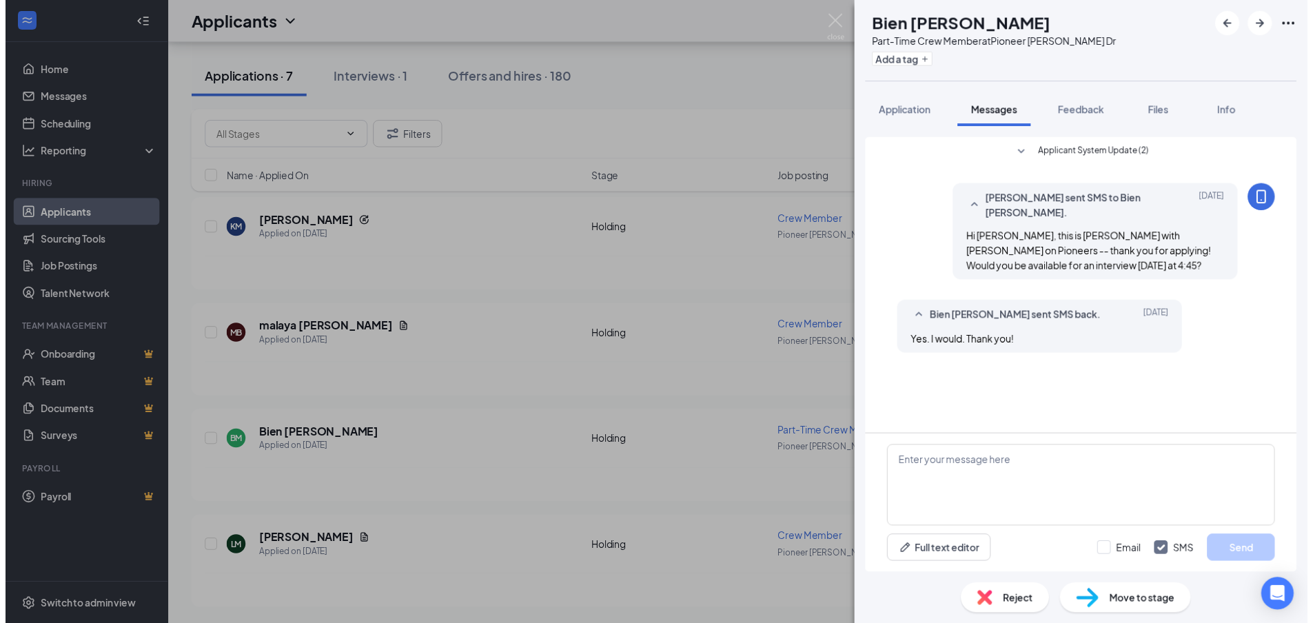
scroll to position [21, 0]
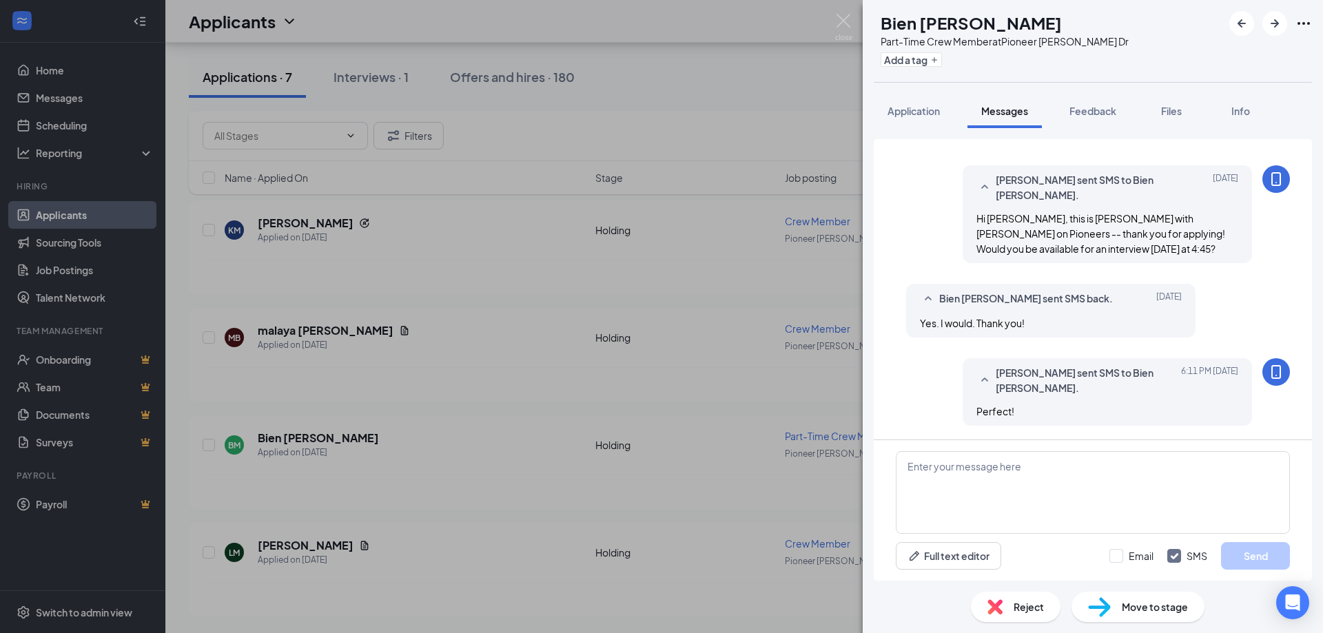
click at [612, 410] on div "[PERSON_NAME] [PERSON_NAME] Part-Time Crew Member at [GEOGRAPHIC_DATA][PERSON_N…" at bounding box center [661, 316] width 1323 height 633
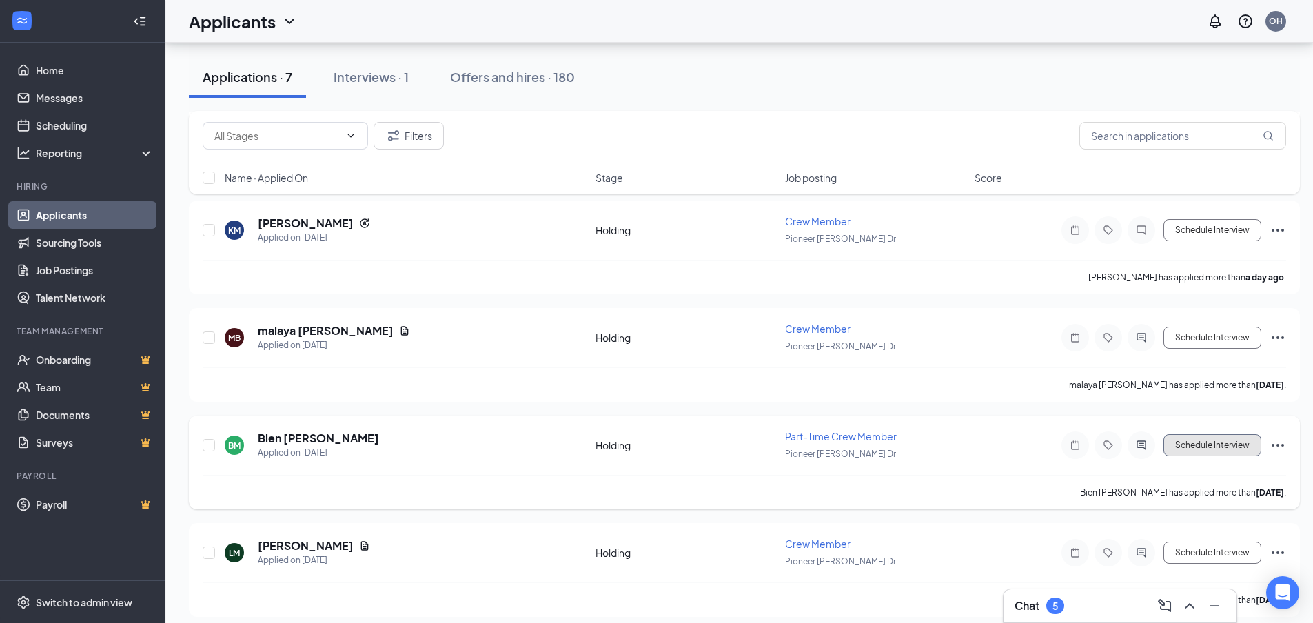
click at [1173, 444] on button "Schedule Interview" at bounding box center [1212, 445] width 98 height 22
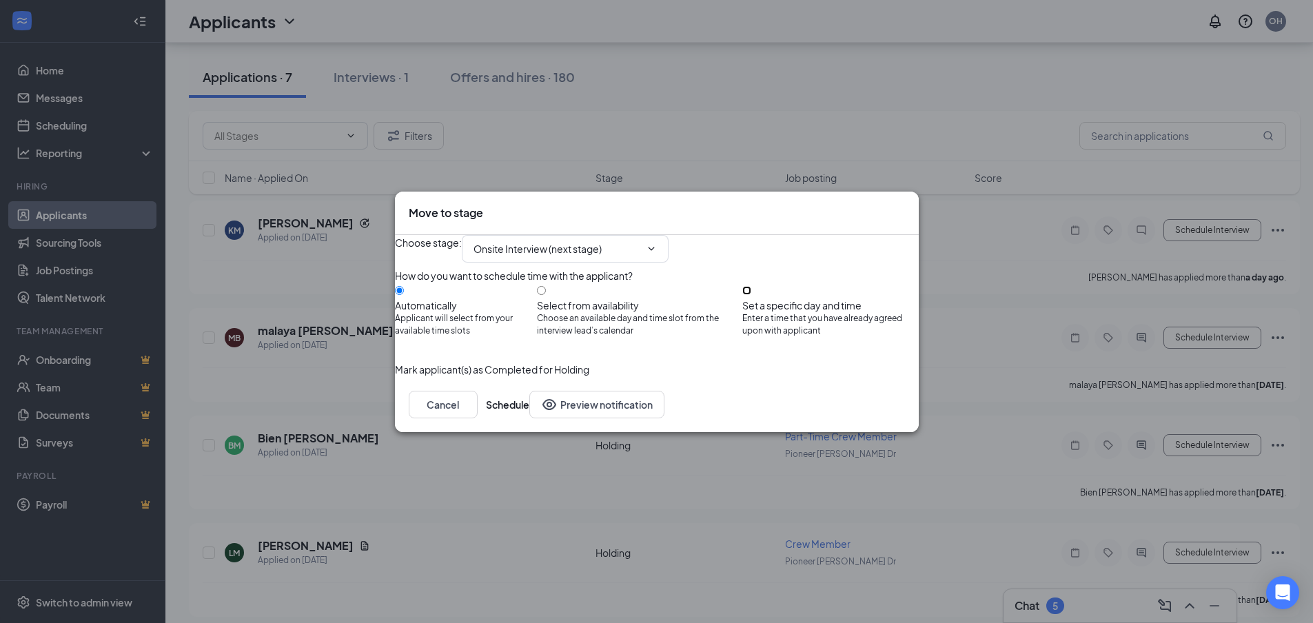
click at [751, 295] on input "Set a specific day and time Enter a time that you have already agreed upon with…" at bounding box center [746, 290] width 9 height 9
radio input "true"
radio input "false"
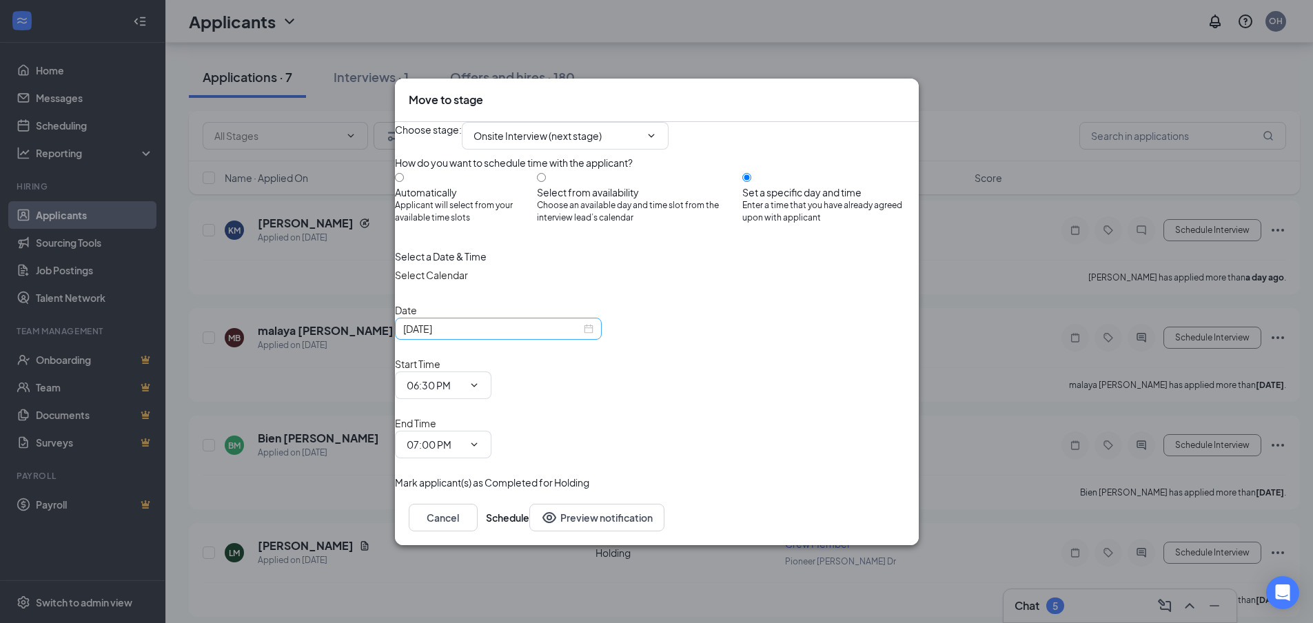
click at [466, 336] on input "[DATE]" at bounding box center [492, 328] width 178 height 15
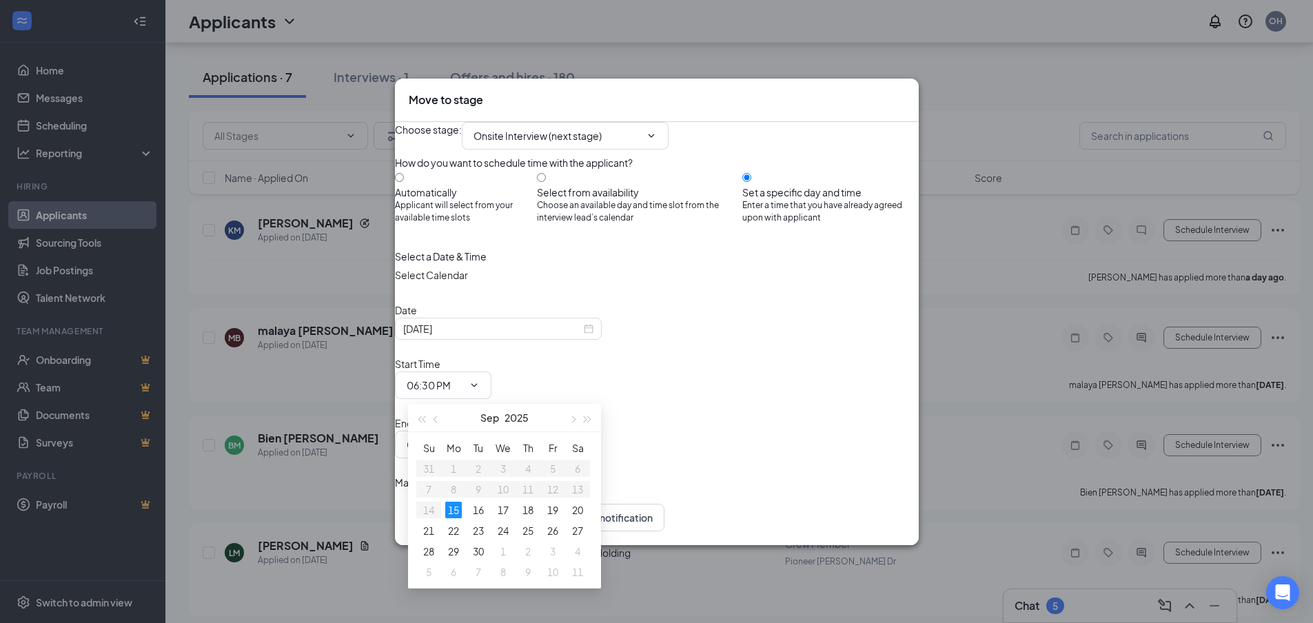
click at [589, 475] on span "Mark applicant(s) as Completed for Holding" at bounding box center [492, 482] width 194 height 15
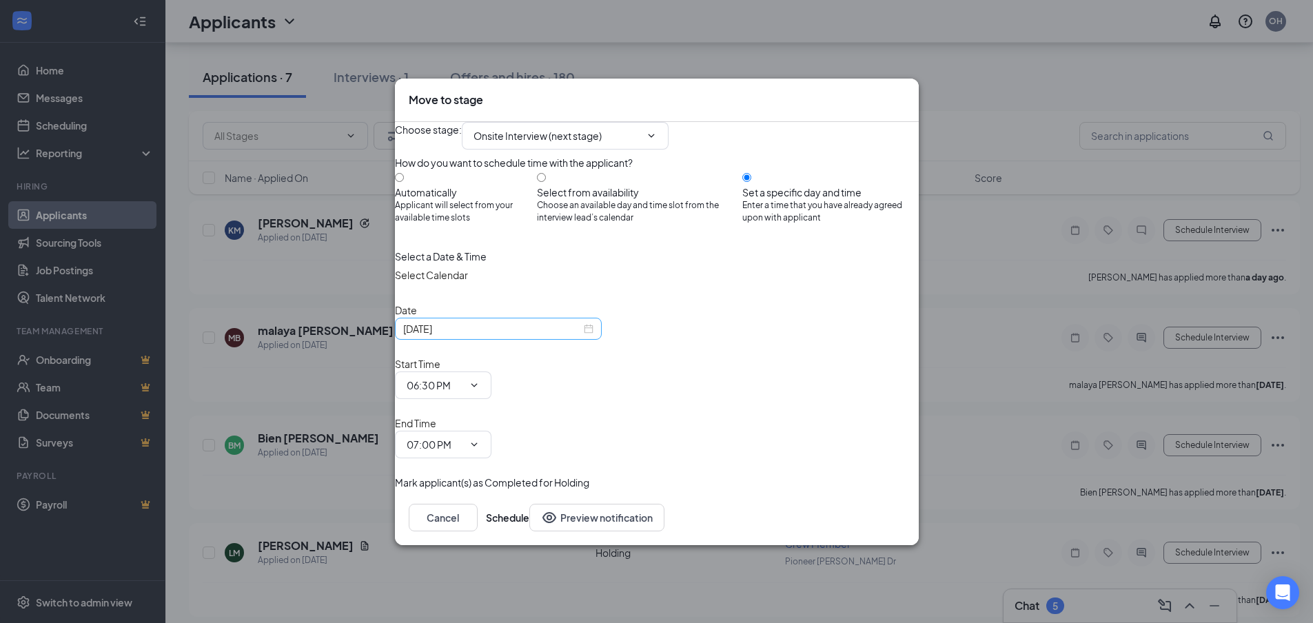
click at [511, 336] on input "[DATE]" at bounding box center [492, 328] width 178 height 15
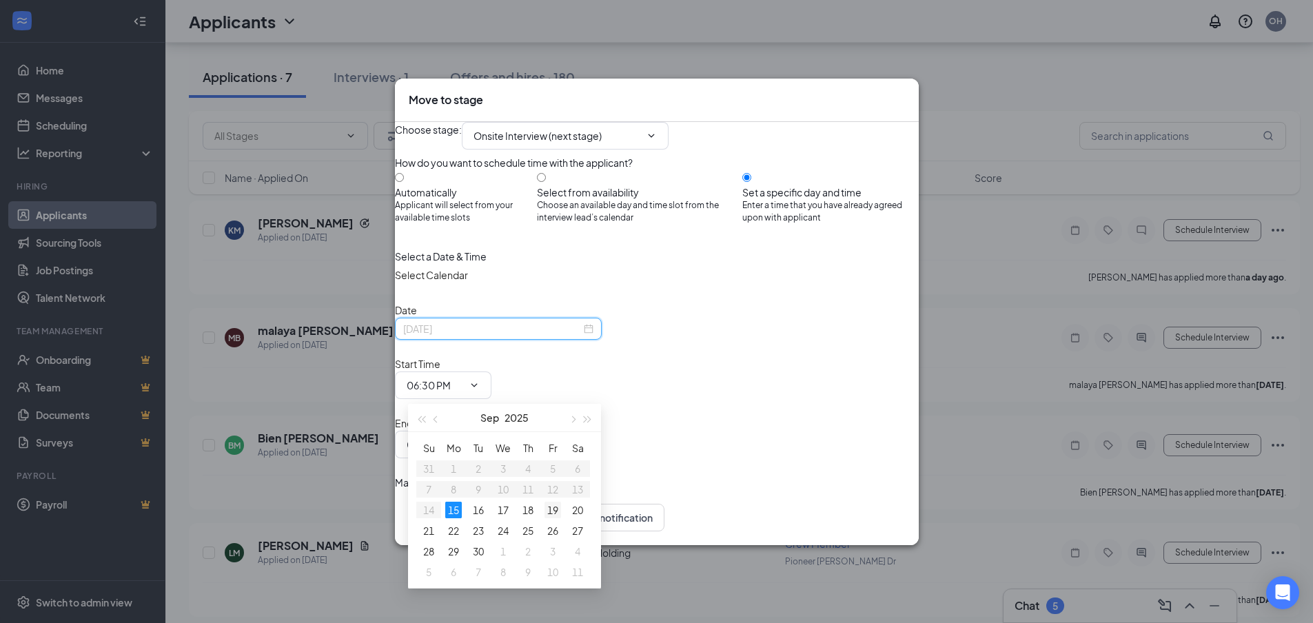
type input "[DATE]"
click at [553, 506] on div "19" at bounding box center [552, 510] width 17 height 17
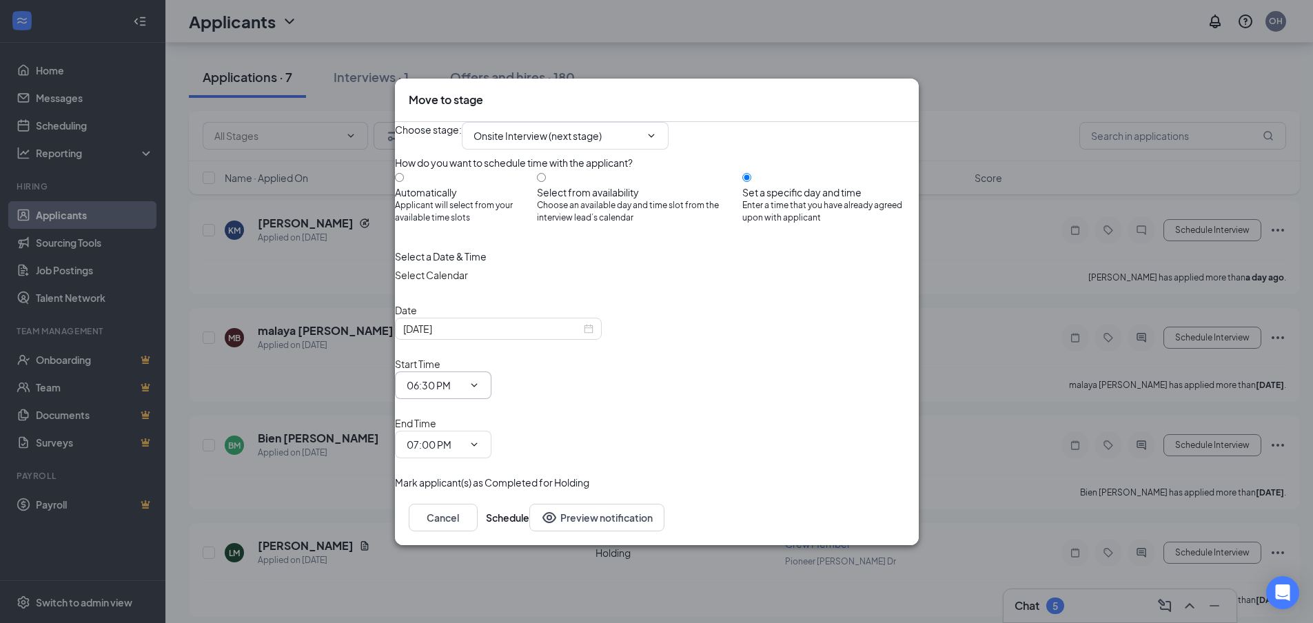
click at [491, 385] on span "06:30 PM" at bounding box center [443, 385] width 96 height 28
click at [463, 393] on input "06:30 PM" at bounding box center [435, 385] width 56 height 15
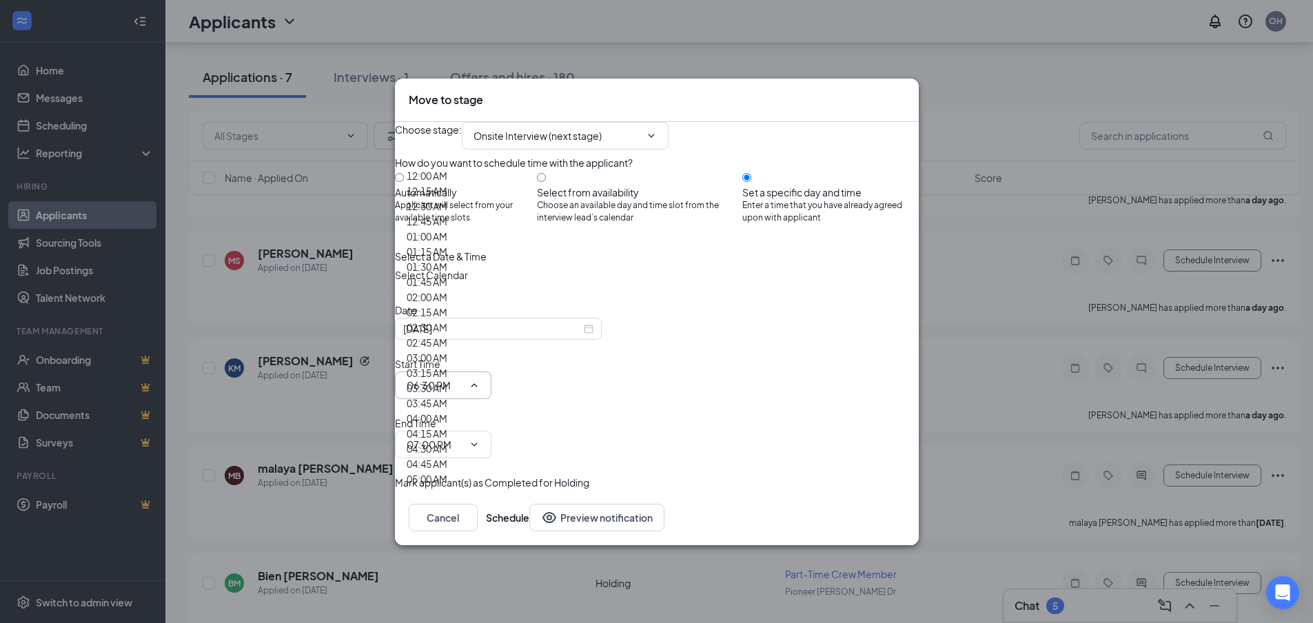
scroll to position [1971, 0]
type input "04:45 PM"
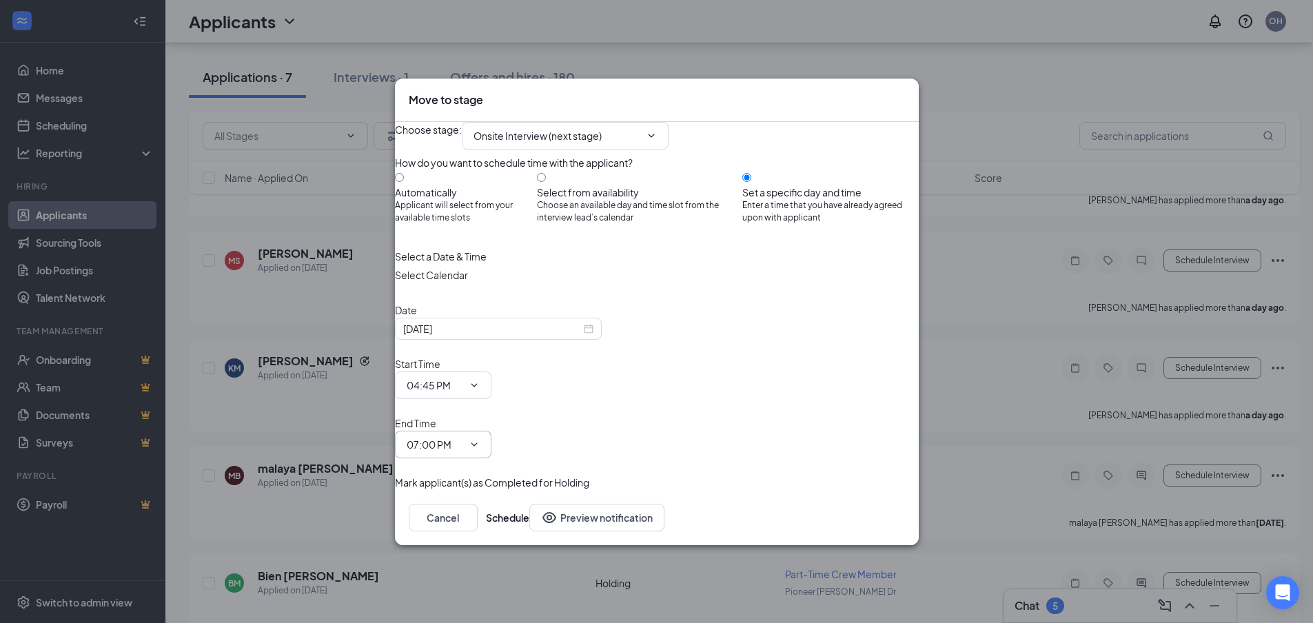
click at [463, 437] on input "07:00 PM" at bounding box center [435, 444] width 56 height 15
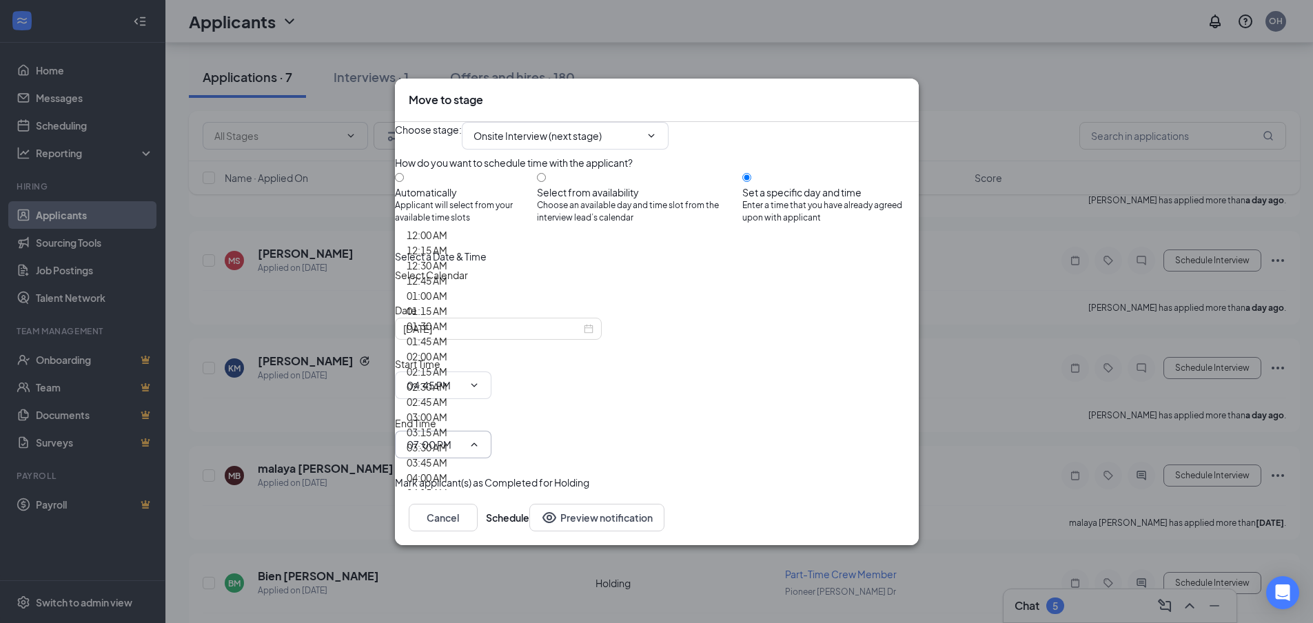
scroll to position [2006, 0]
drag, startPoint x: 796, startPoint y: 338, endPoint x: 810, endPoint y: 367, distance: 32.1
type input "05:00 PM"
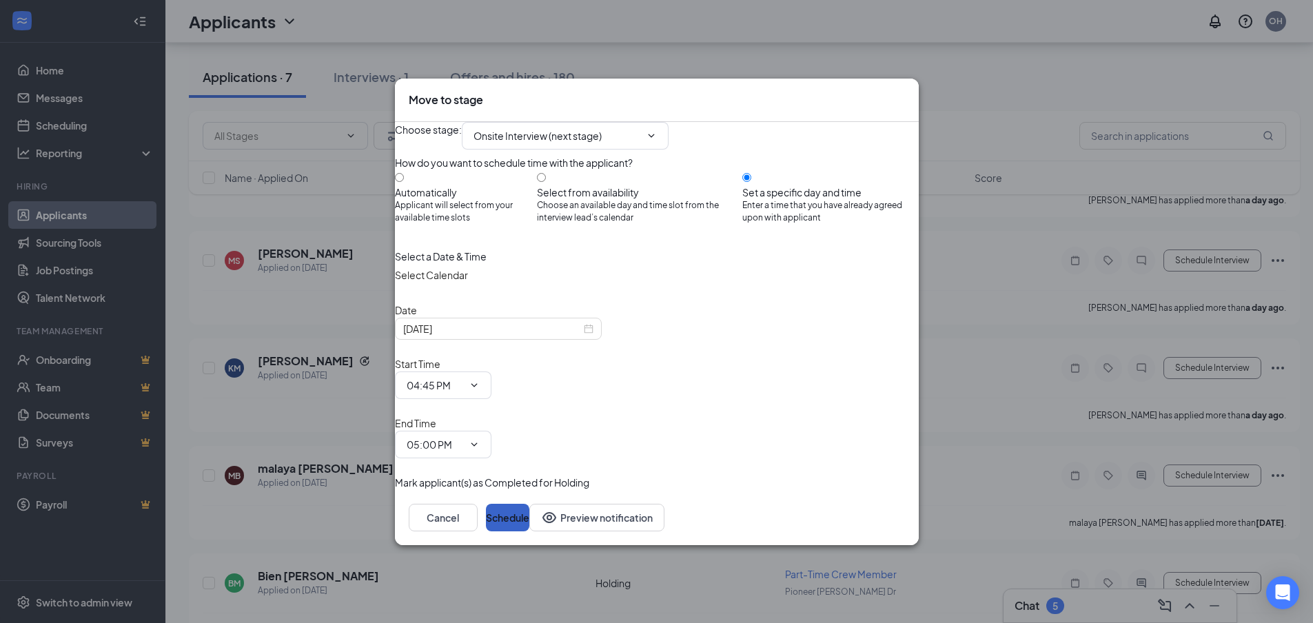
click at [529, 504] on button "Schedule" at bounding box center [507, 518] width 43 height 28
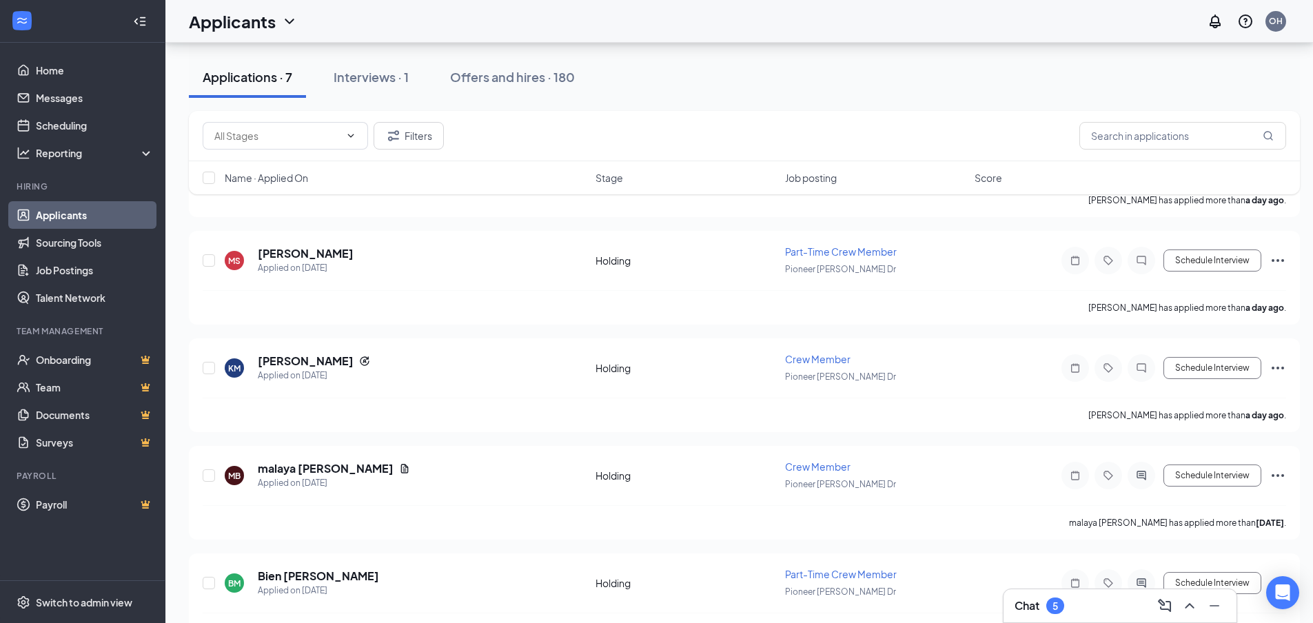
click at [1100, 610] on div "Chat 5" at bounding box center [1119, 606] width 211 height 22
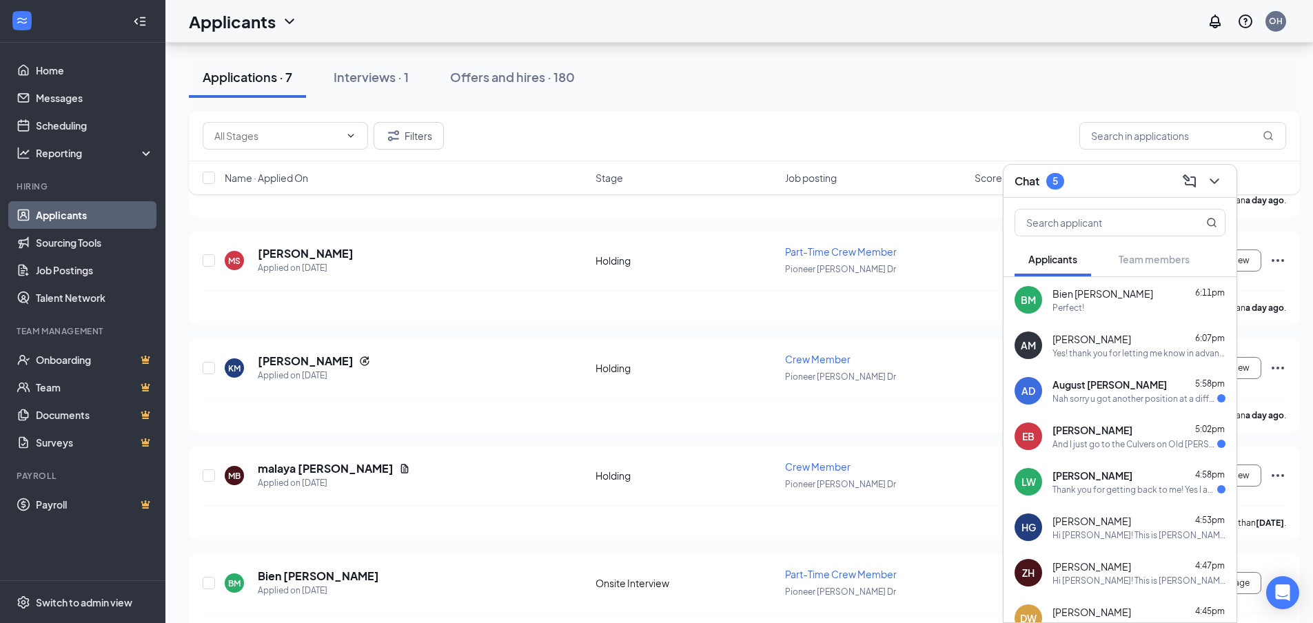
click at [1118, 493] on div "Thank you for getting back to me! Yes I am available on that day." at bounding box center [1134, 490] width 165 height 12
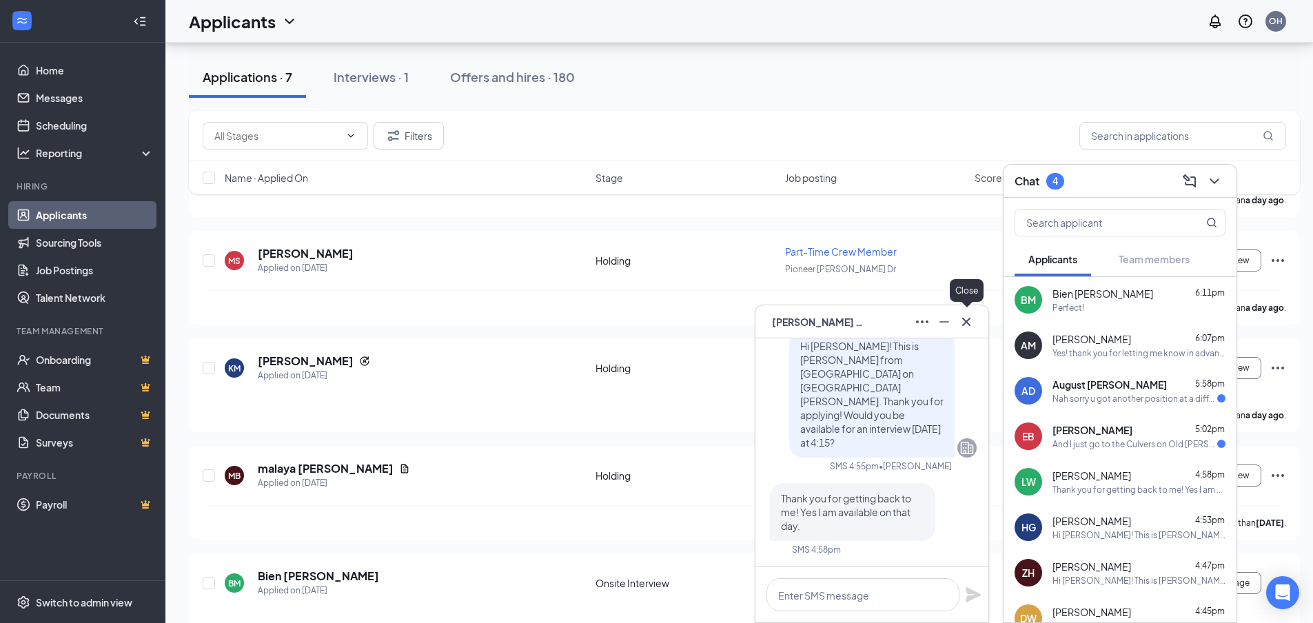
click at [964, 322] on icon "Cross" at bounding box center [966, 321] width 17 height 17
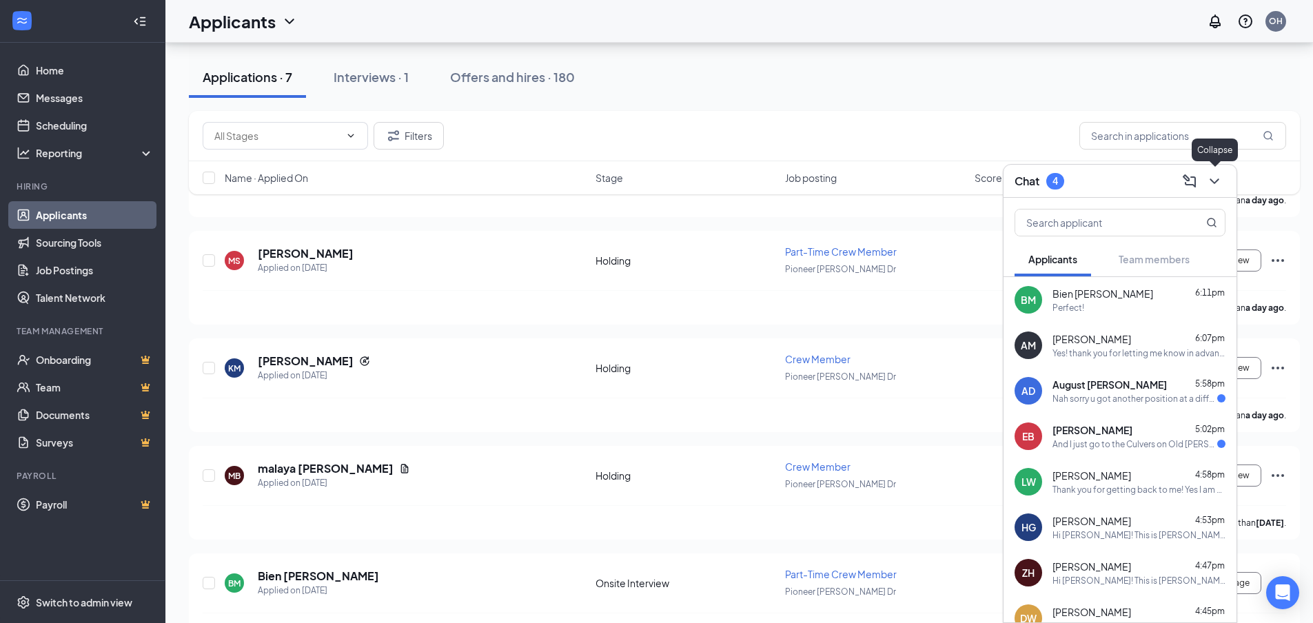
click at [1219, 176] on icon "ChevronDown" at bounding box center [1214, 181] width 17 height 17
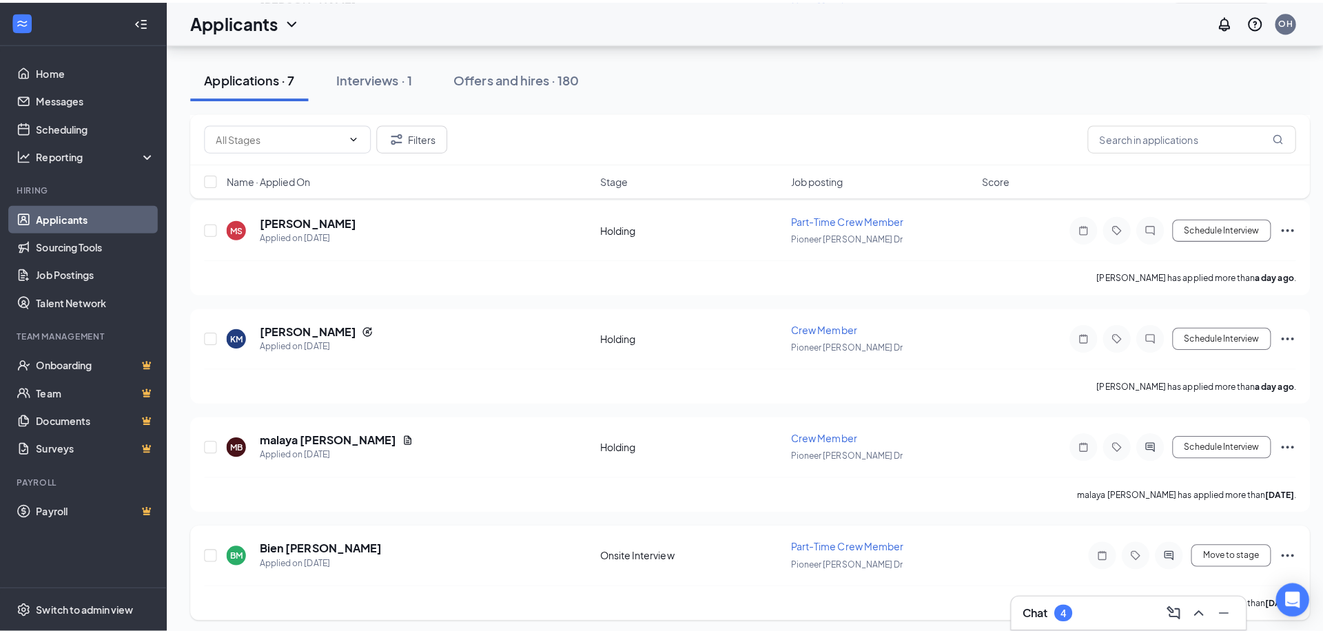
scroll to position [400, 0]
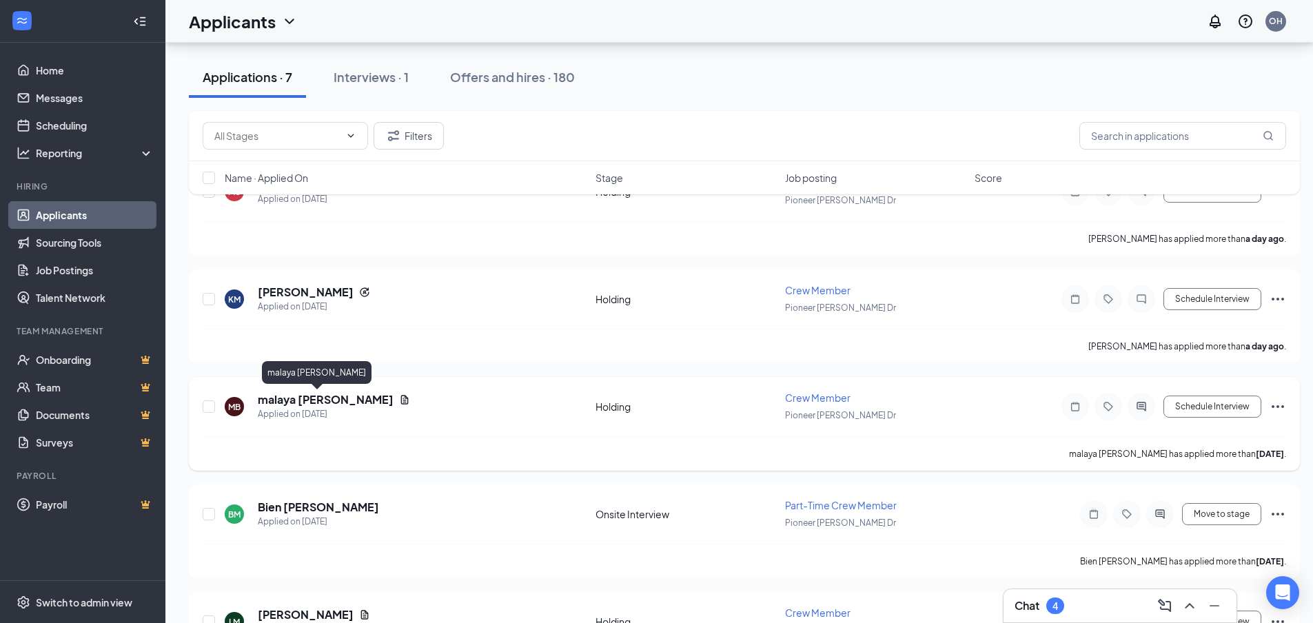
click at [307, 395] on h5 "malaya [PERSON_NAME]" at bounding box center [326, 399] width 136 height 15
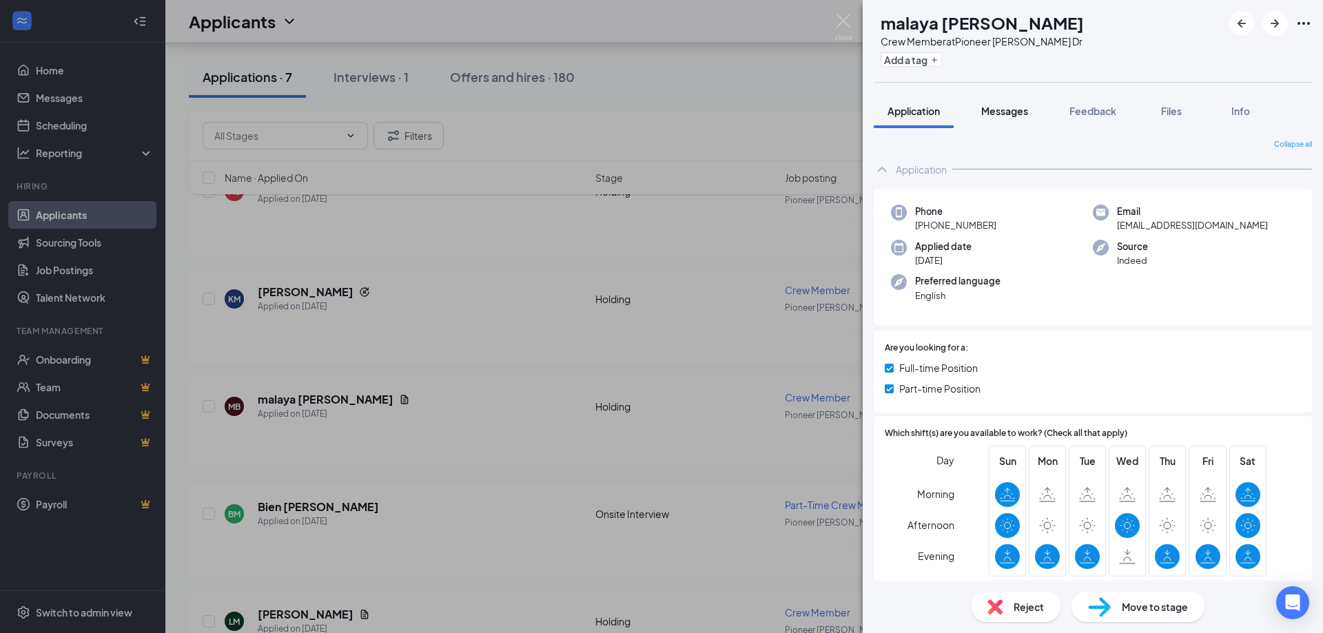
click at [991, 107] on span "Messages" at bounding box center [1004, 111] width 47 height 12
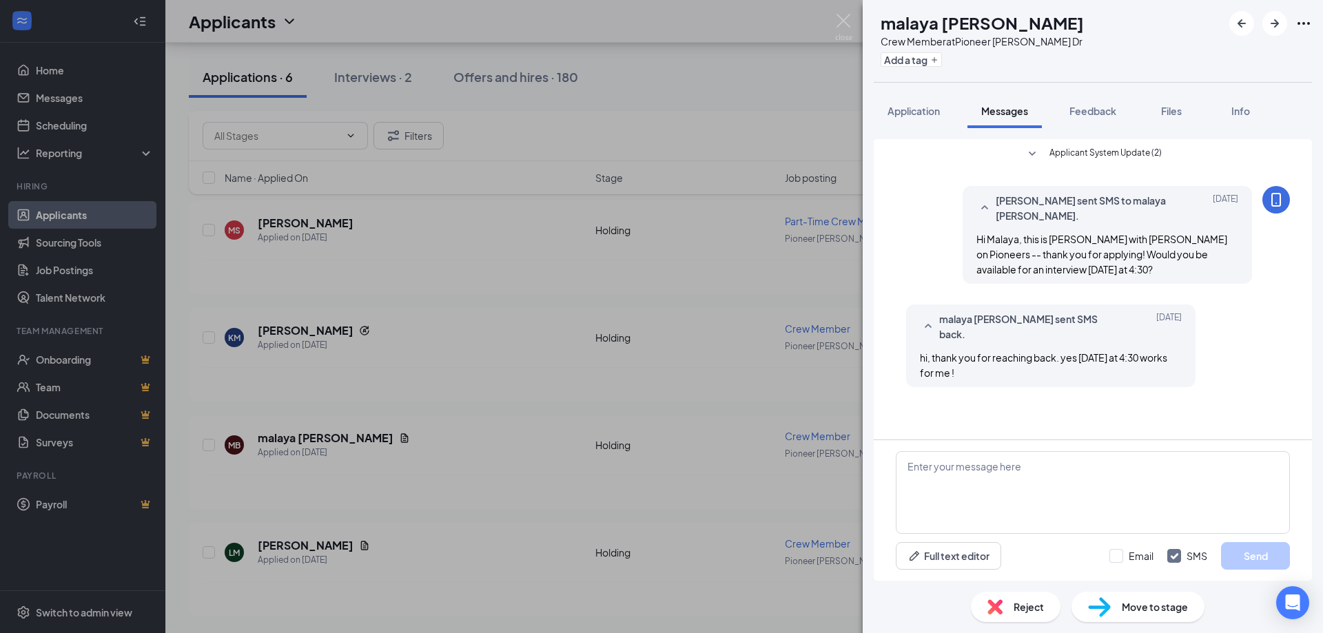
scroll to position [361, 0]
click at [1070, 489] on textarea at bounding box center [1093, 492] width 394 height 83
type textarea "Perfect!"
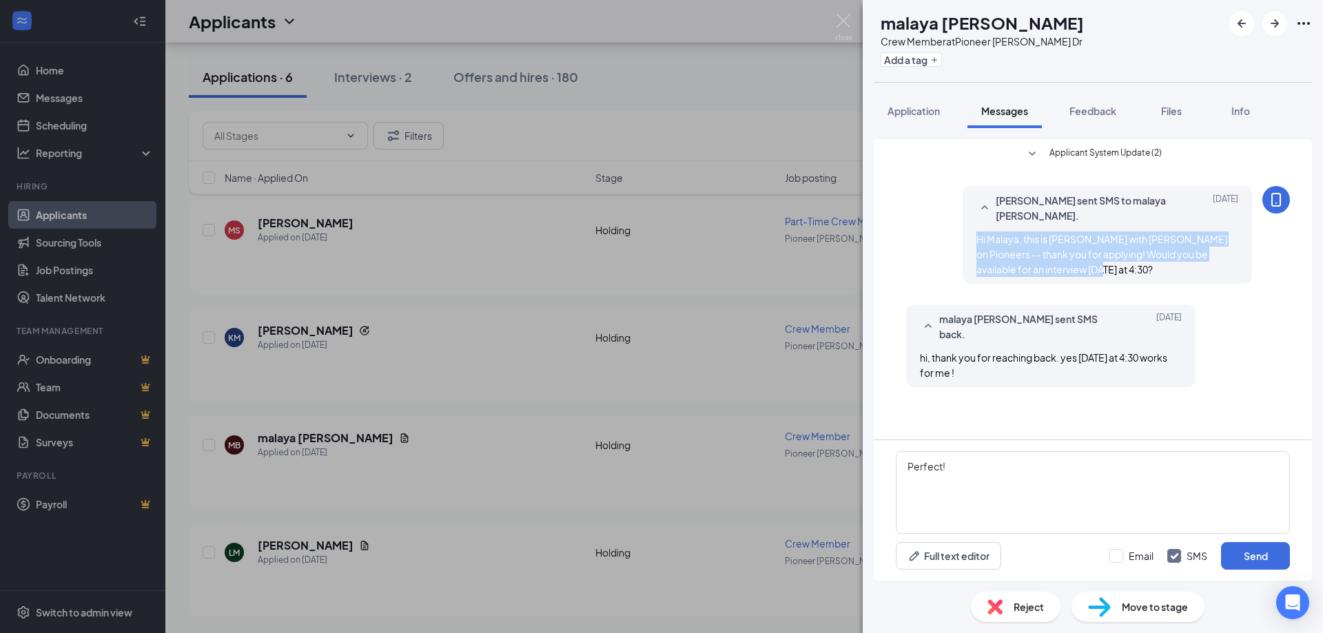
drag, startPoint x: 975, startPoint y: 235, endPoint x: 1060, endPoint y: 263, distance: 90.0
click at [1060, 263] on div "[PERSON_NAME] sent SMS to malaya [PERSON_NAME]. [DATE] Hi Malaya, this is [PERS…" at bounding box center [1107, 235] width 289 height 98
copy span "Hi Malaya, this is [PERSON_NAME] with [PERSON_NAME] on Pioneers -- thank you fo…"
drag, startPoint x: 1110, startPoint y: 402, endPoint x: 1051, endPoint y: 402, distance: 59.3
click at [1111, 402] on div "Applicant System Update (2) [PERSON_NAME] sent SMS to malaya [PERSON_NAME]. [DA…" at bounding box center [1093, 289] width 438 height 300
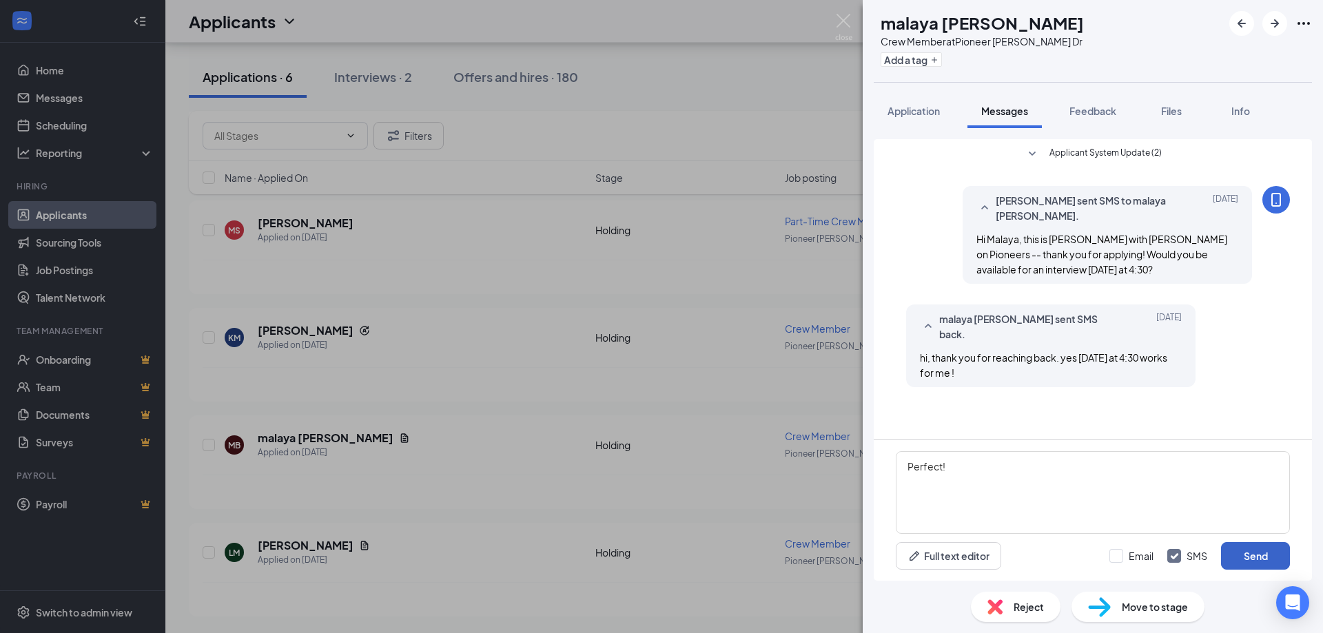
click at [1238, 556] on button "Send" at bounding box center [1255, 556] width 69 height 28
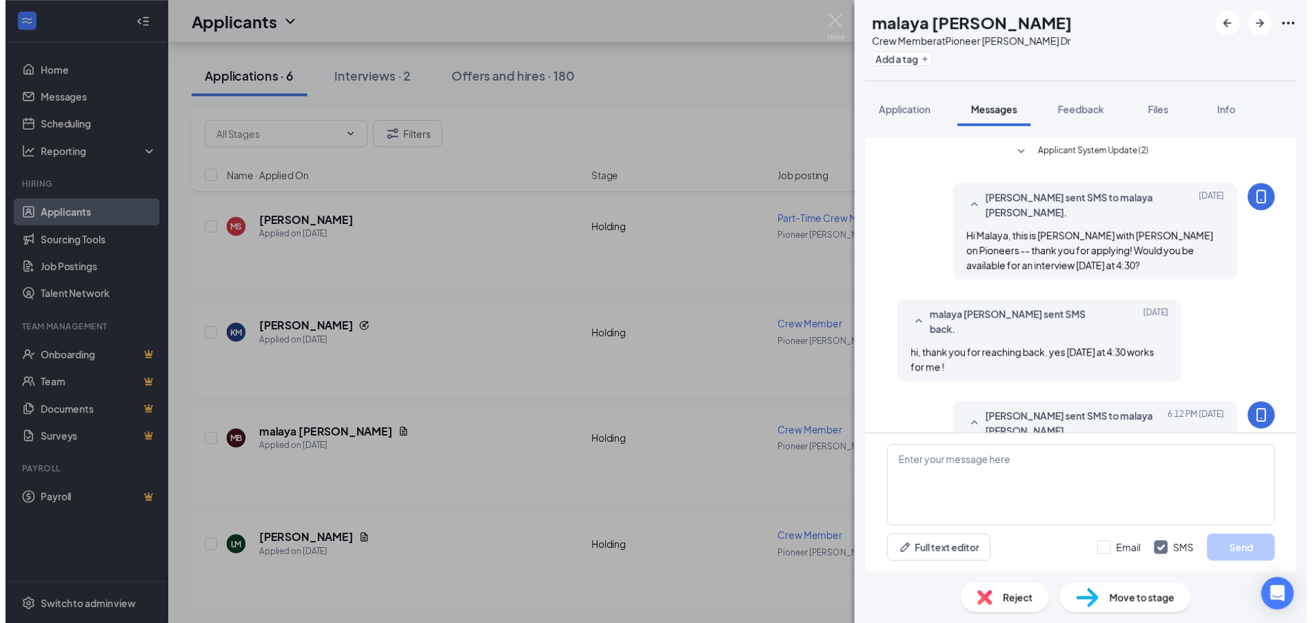
scroll to position [34, 0]
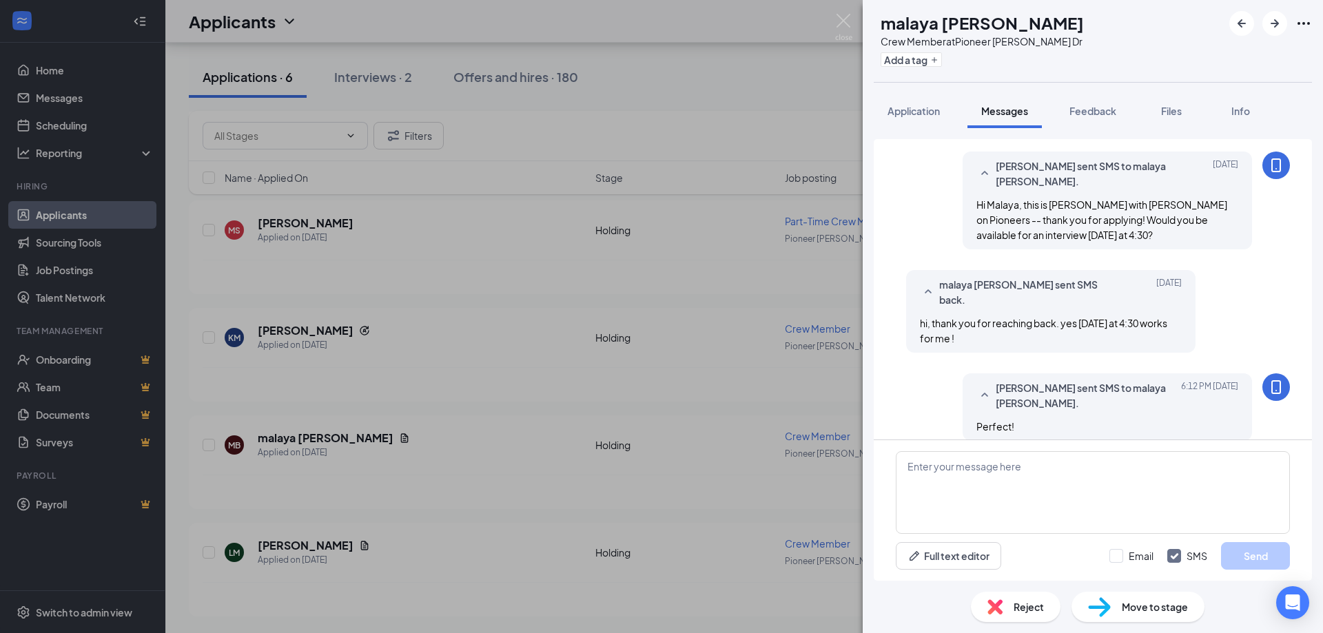
click at [641, 370] on div "MB malaya [PERSON_NAME] Crew Member at [STREET_ADDRESS][PERSON_NAME] Add a tag …" at bounding box center [661, 316] width 1323 height 633
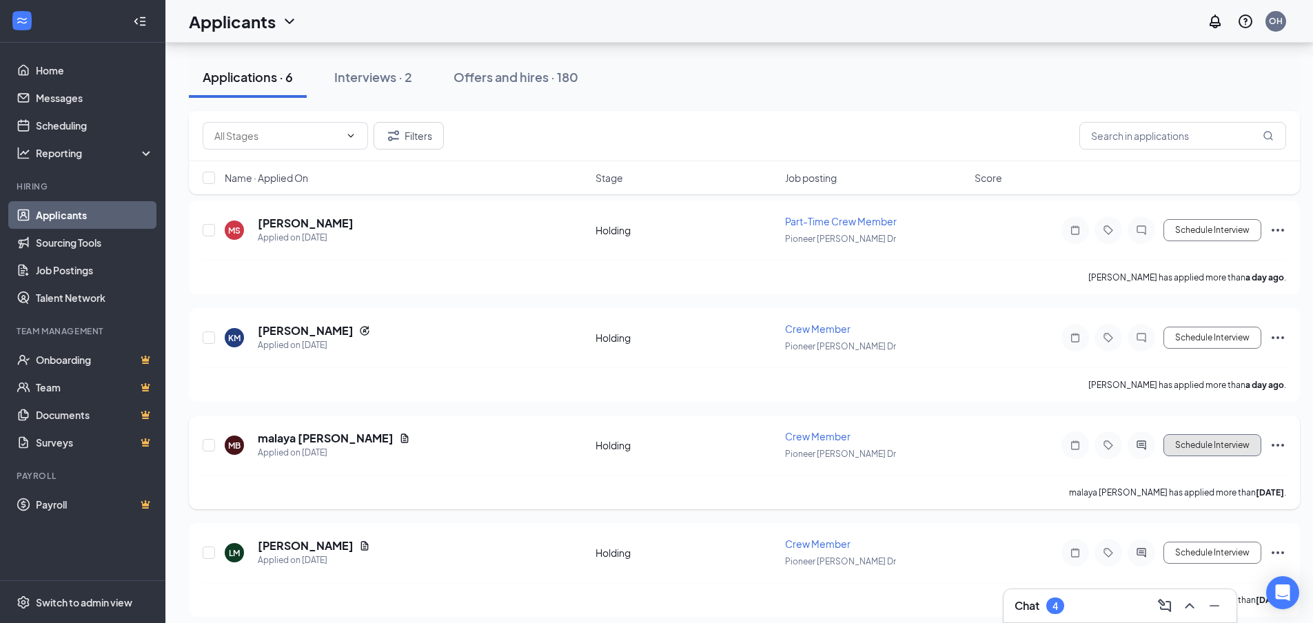
click at [1198, 452] on button "Schedule Interview" at bounding box center [1212, 445] width 98 height 22
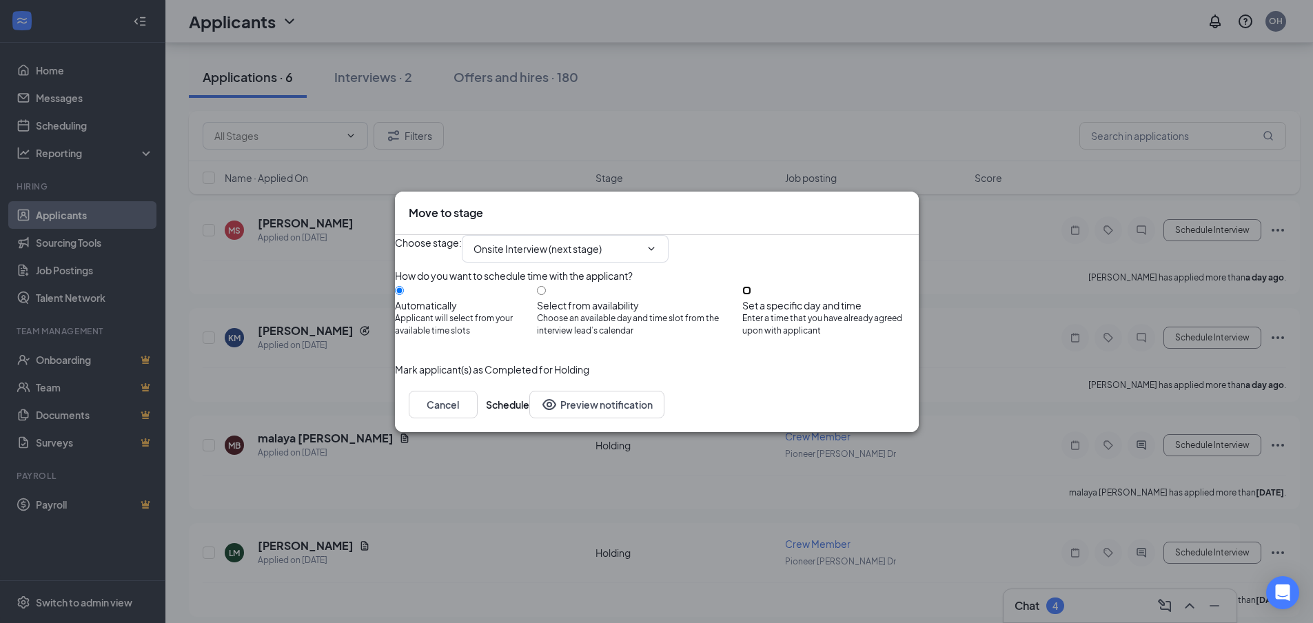
click at [751, 294] on input "Set a specific day and time Enter a time that you have already agreed upon with…" at bounding box center [746, 290] width 9 height 9
radio input "true"
radio input "false"
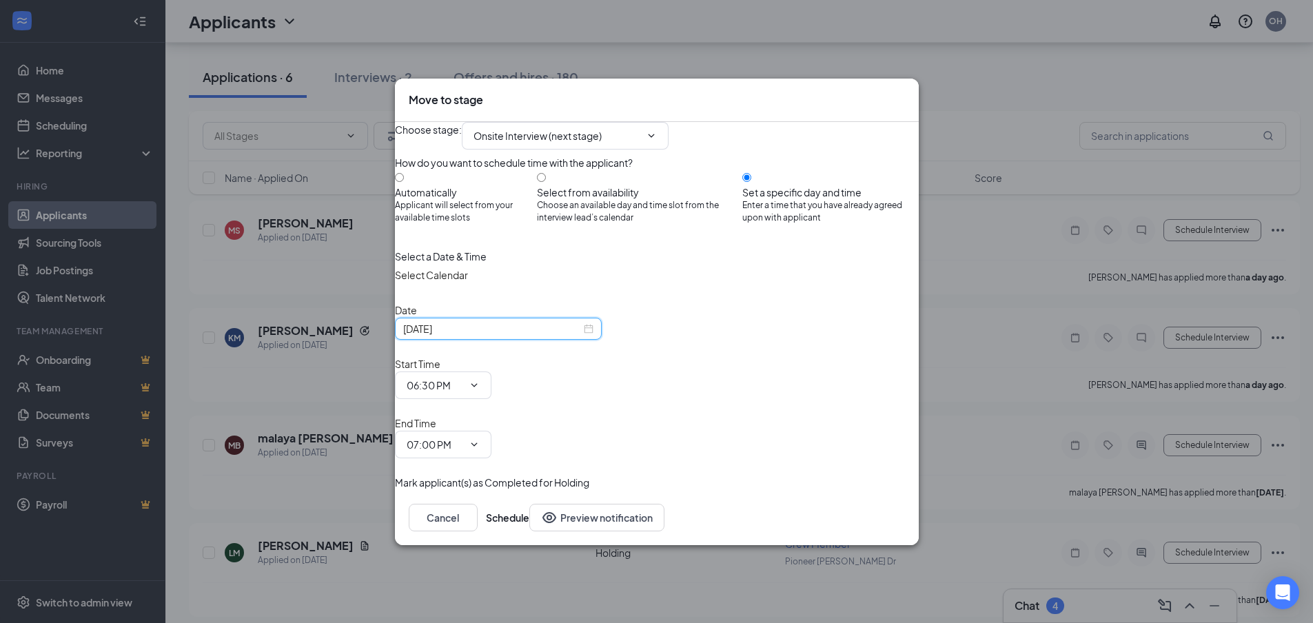
click at [491, 336] on input "[DATE]" at bounding box center [492, 328] width 178 height 15
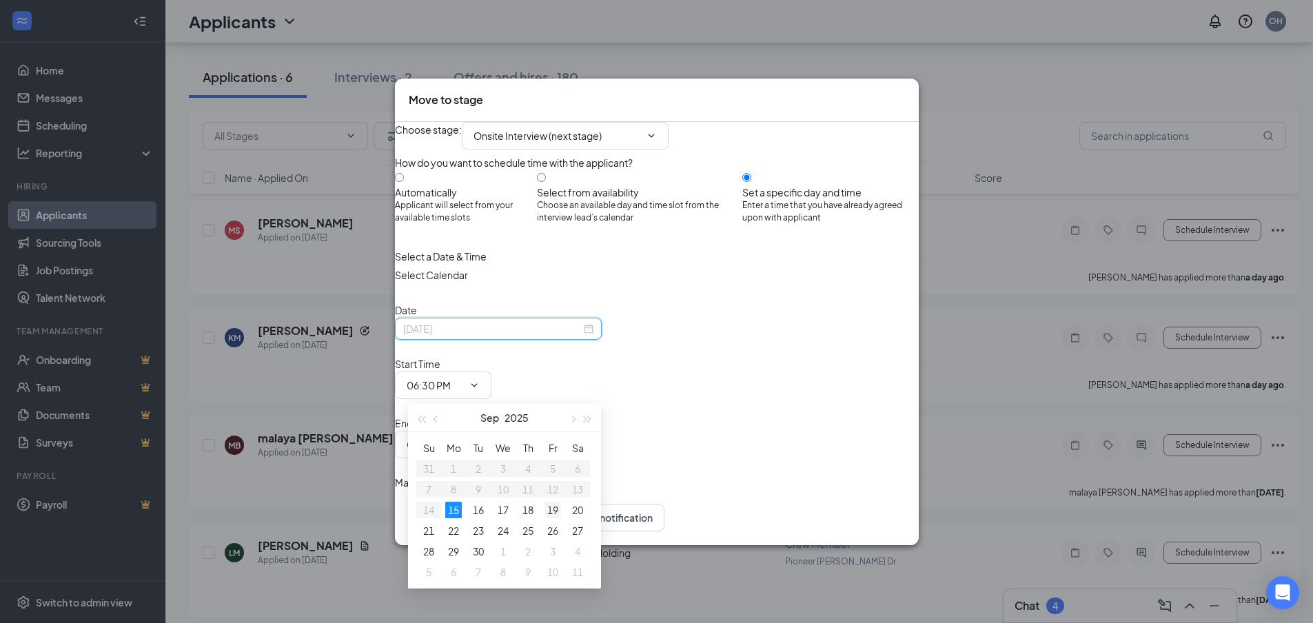
type input "[DATE]"
click at [552, 502] on div "19" at bounding box center [552, 510] width 17 height 17
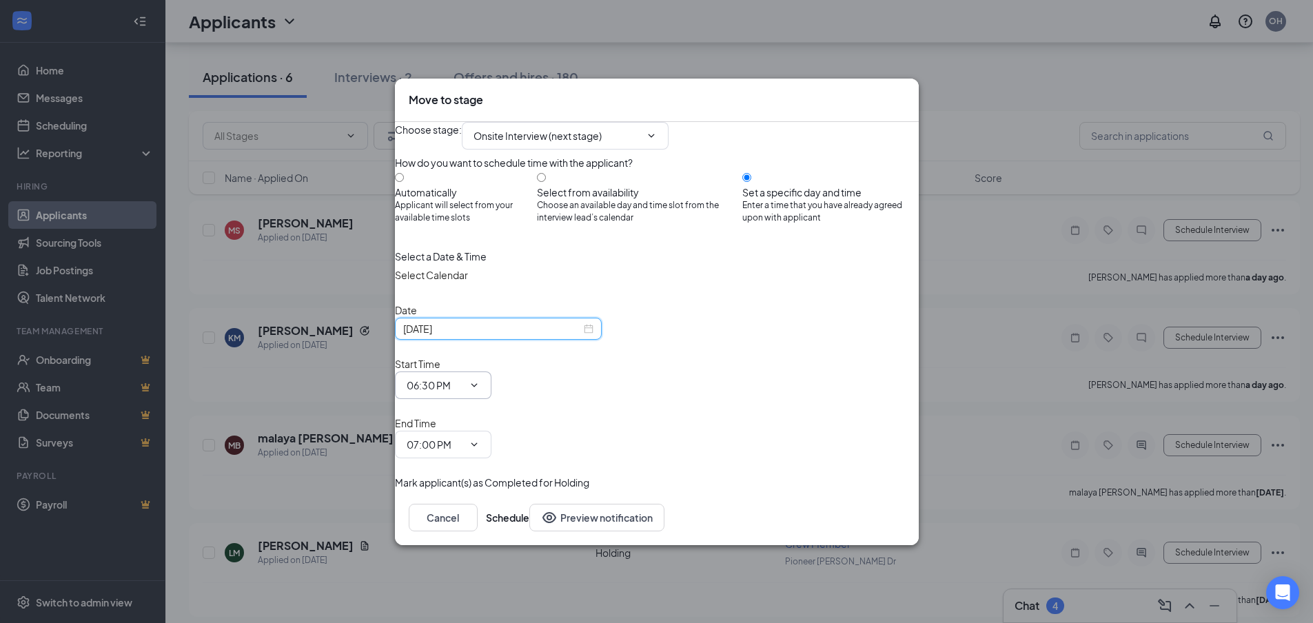
click at [463, 385] on input "06:30 PM" at bounding box center [435, 385] width 56 height 15
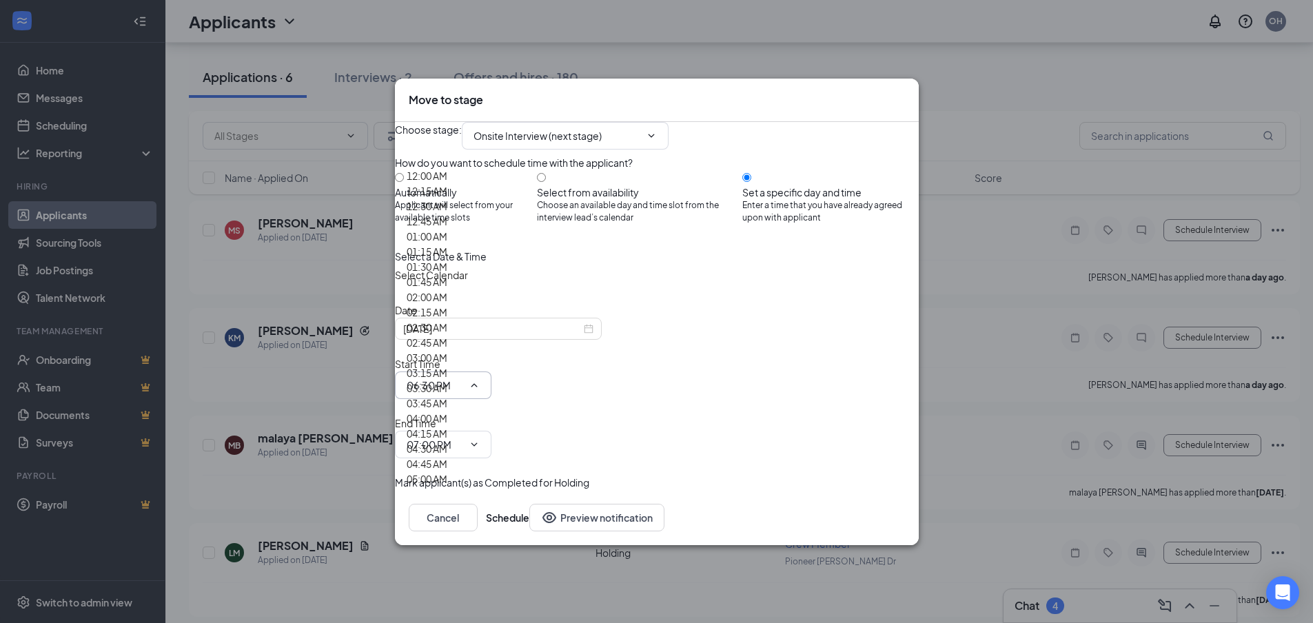
scroll to position [1995, 0]
type input "04:30 PM"
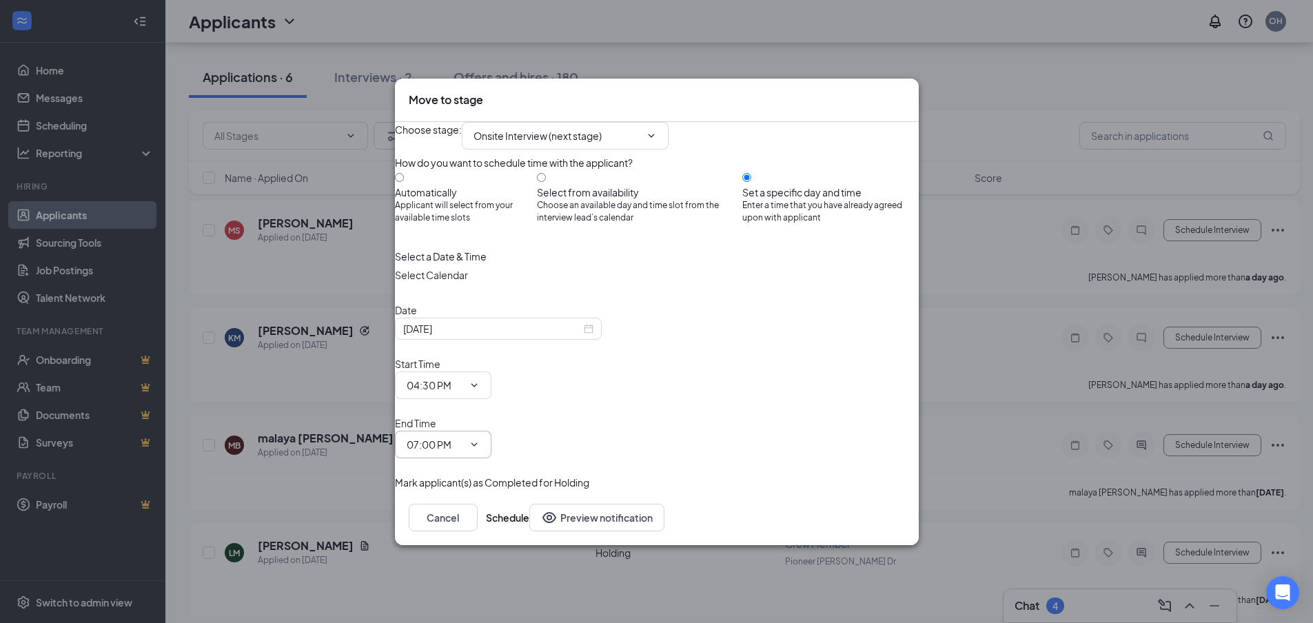
click at [480, 439] on icon "ChevronDown" at bounding box center [474, 444] width 11 height 11
click at [491, 431] on span "07:00 PM" at bounding box center [443, 445] width 96 height 28
click at [463, 437] on input "07:00 PM" at bounding box center [435, 444] width 56 height 15
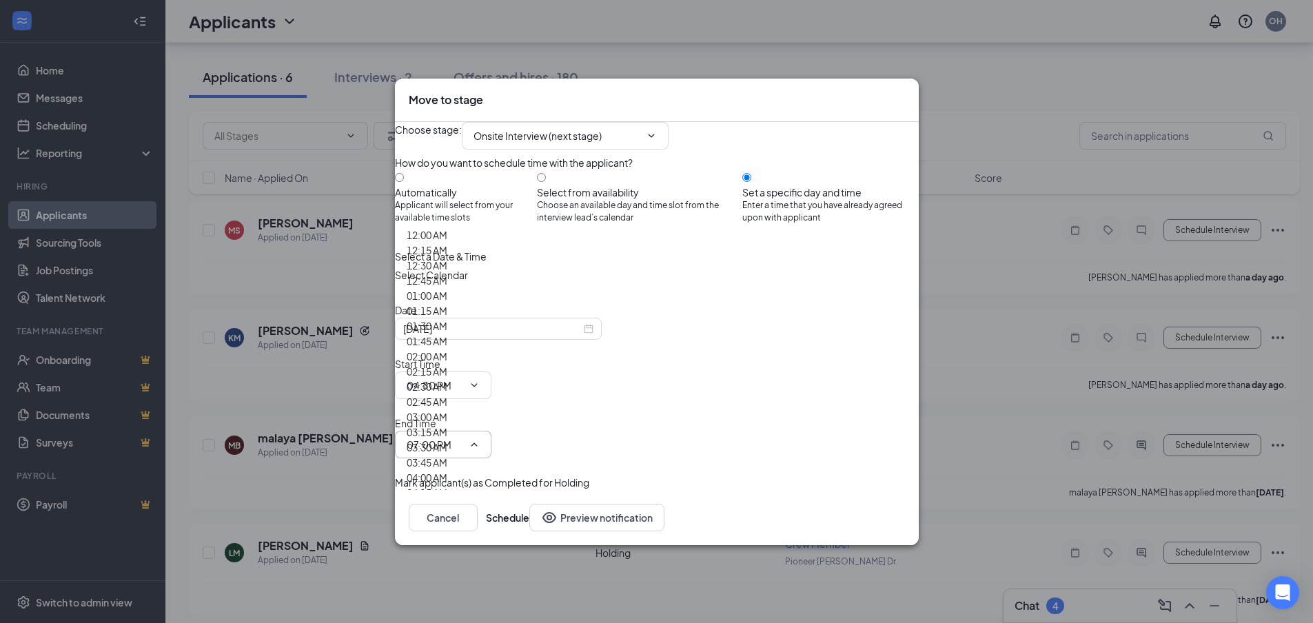
scroll to position [2075, 0]
type input "04:45 PM"
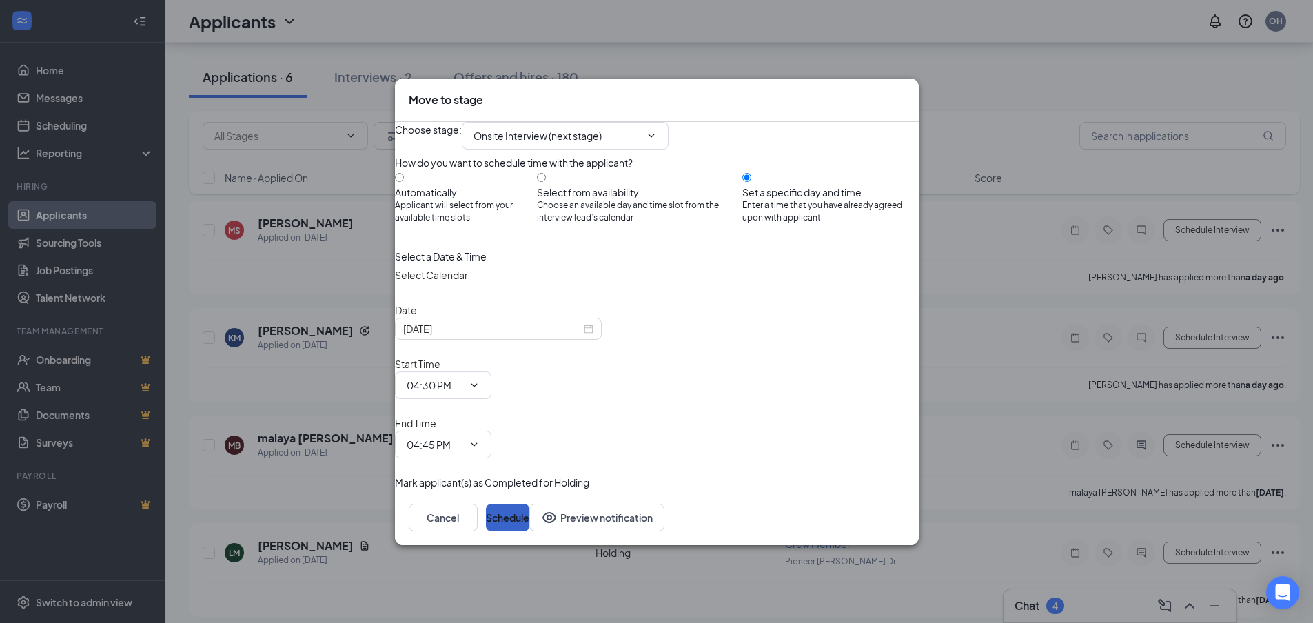
click at [529, 504] on button "Schedule" at bounding box center [507, 518] width 43 height 28
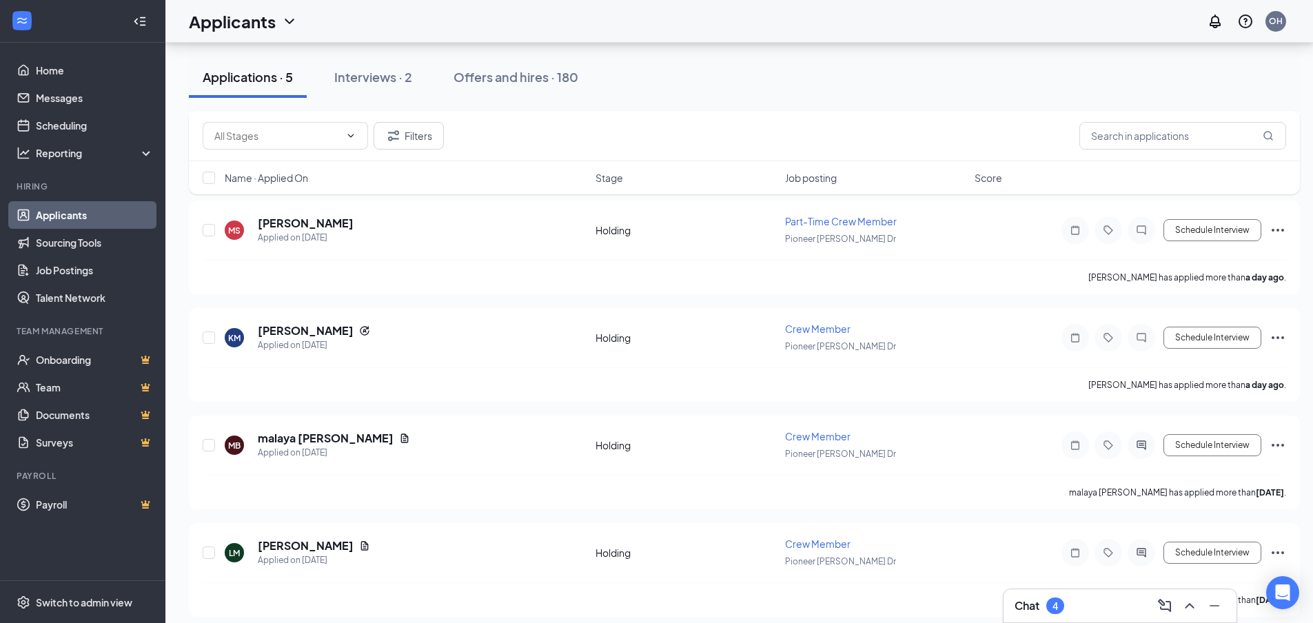
scroll to position [264, 0]
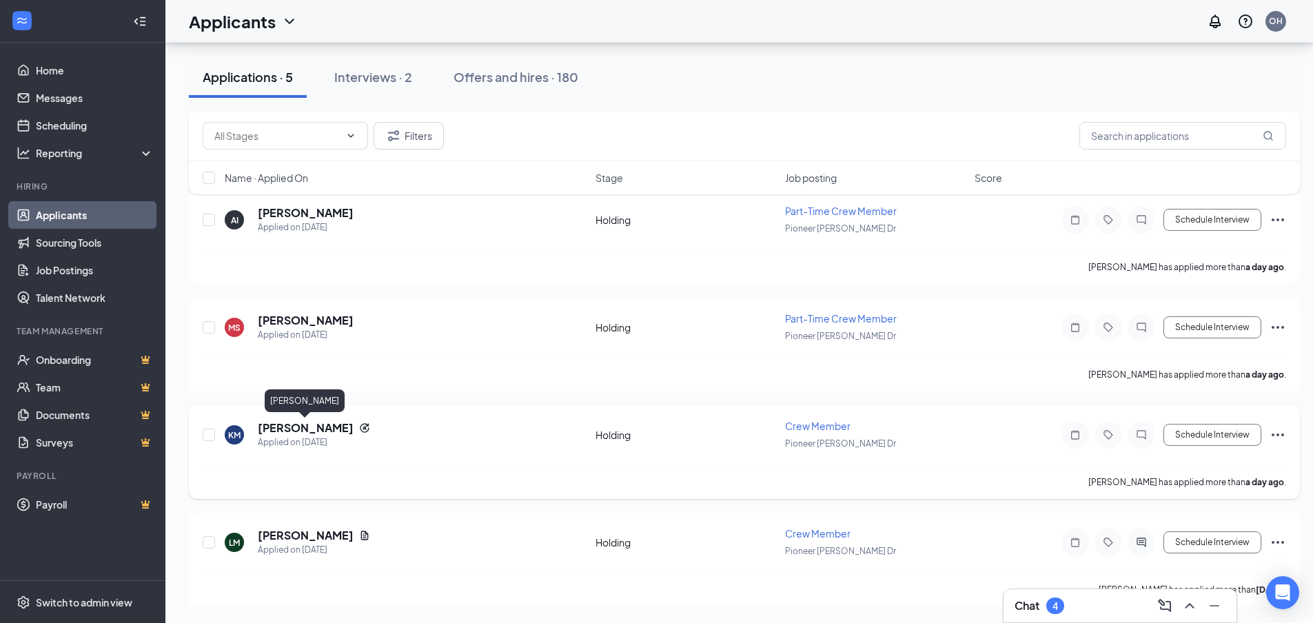
click at [307, 425] on h5 "[PERSON_NAME]" at bounding box center [306, 427] width 96 height 15
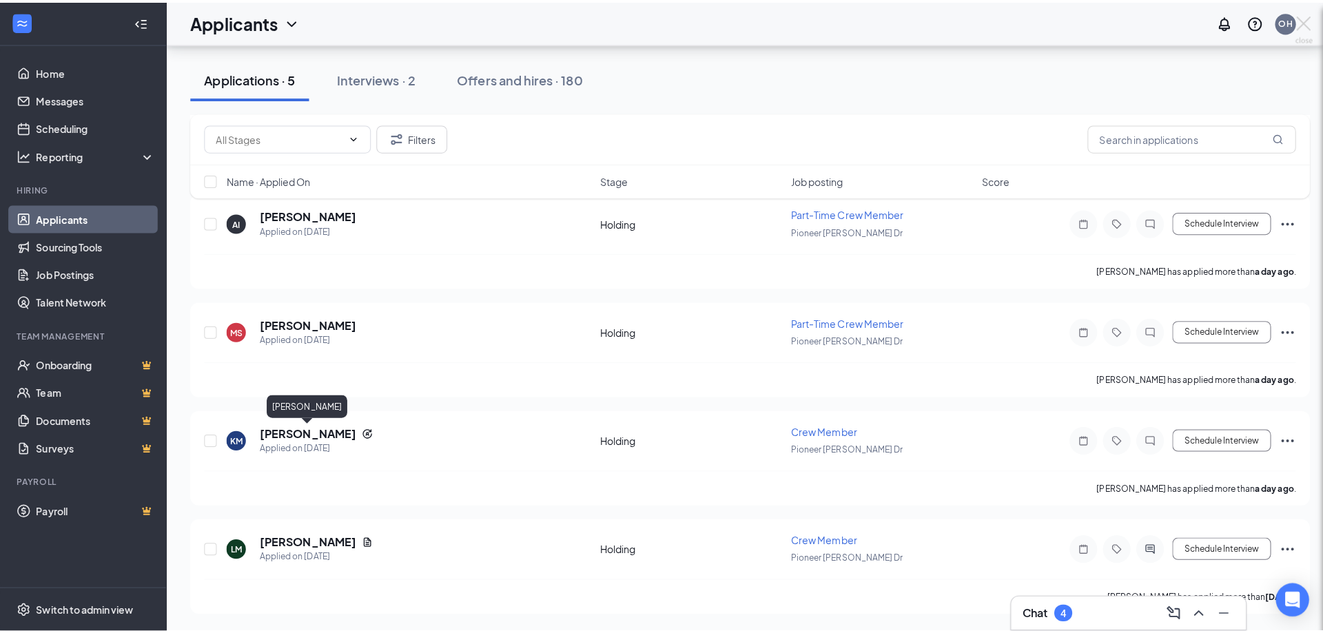
scroll to position [254, 0]
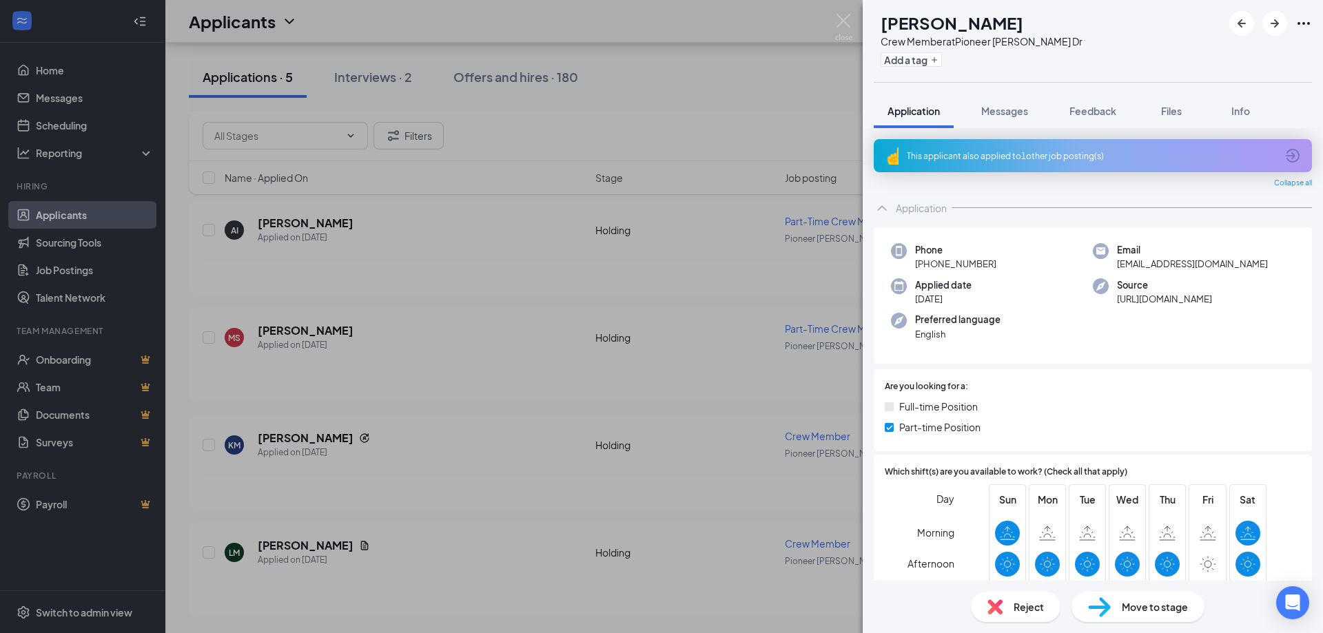
click at [965, 157] on div "This applicant also applied to 1 other job posting(s)" at bounding box center [1091, 156] width 369 height 12
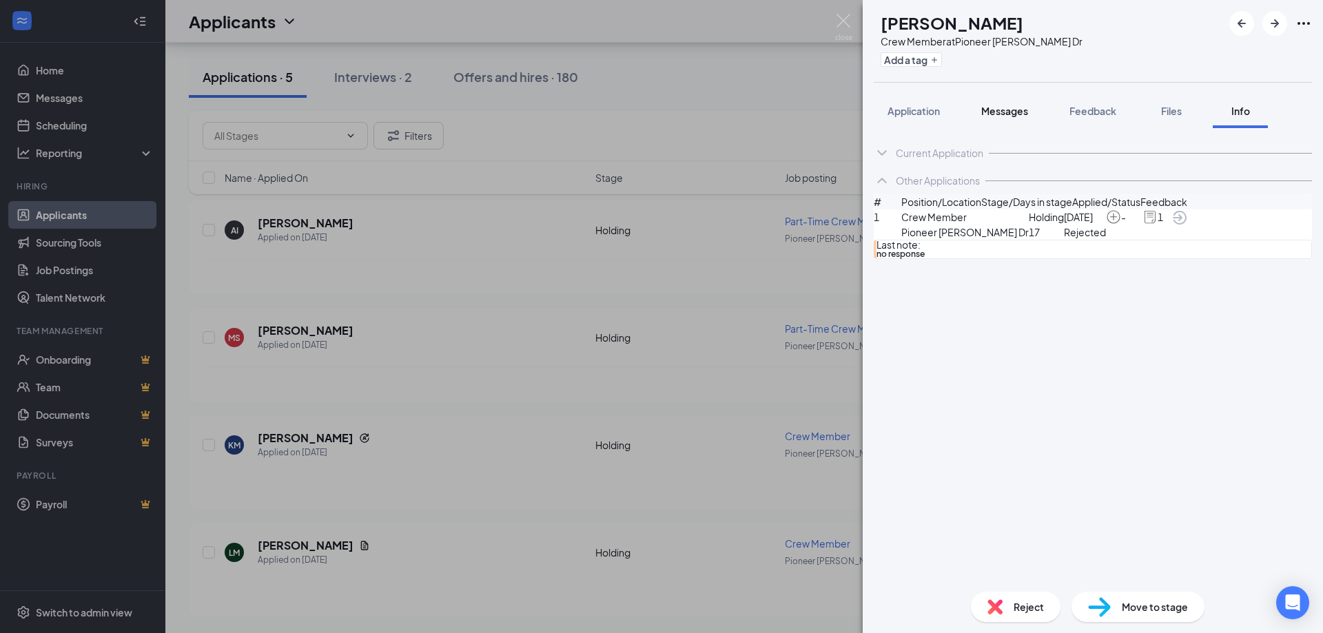
click at [1022, 120] on button "Messages" at bounding box center [1004, 111] width 74 height 34
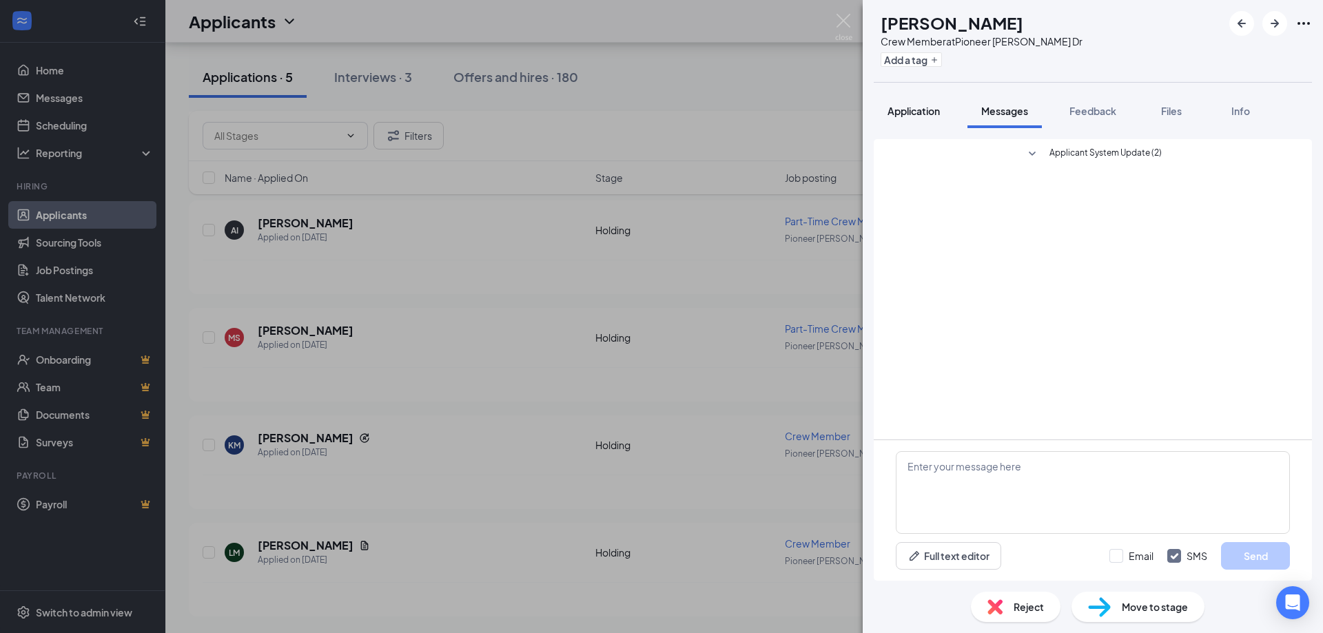
click at [949, 103] on button "Application" at bounding box center [914, 111] width 80 height 34
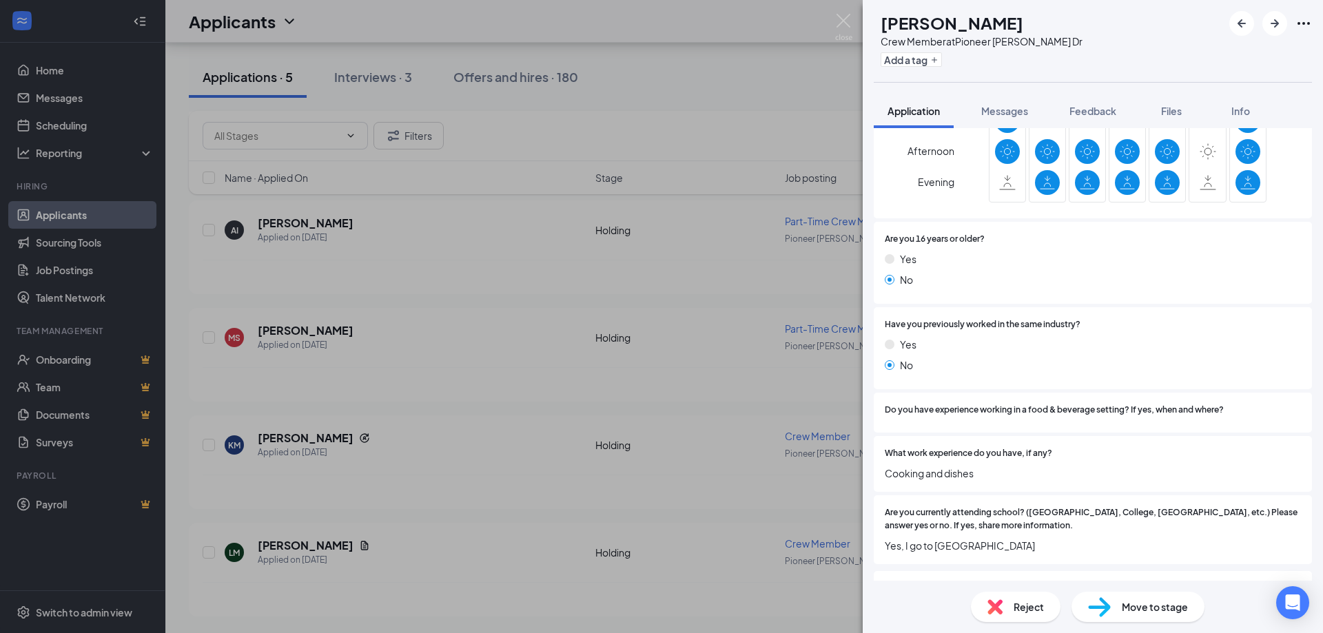
scroll to position [413, 0]
click at [540, 393] on div "KM [PERSON_NAME] Crew Member at [GEOGRAPHIC_DATA][PERSON_NAME] Dr Add a tag App…" at bounding box center [661, 316] width 1323 height 633
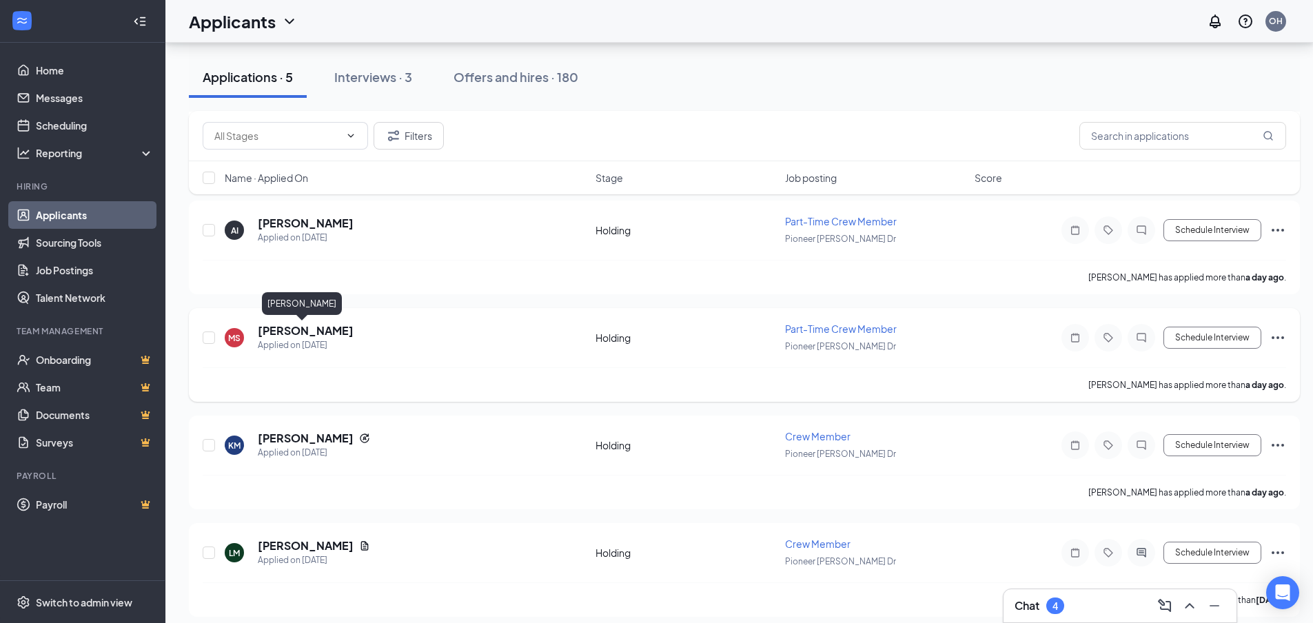
click at [298, 331] on h5 "[PERSON_NAME]" at bounding box center [306, 330] width 96 height 15
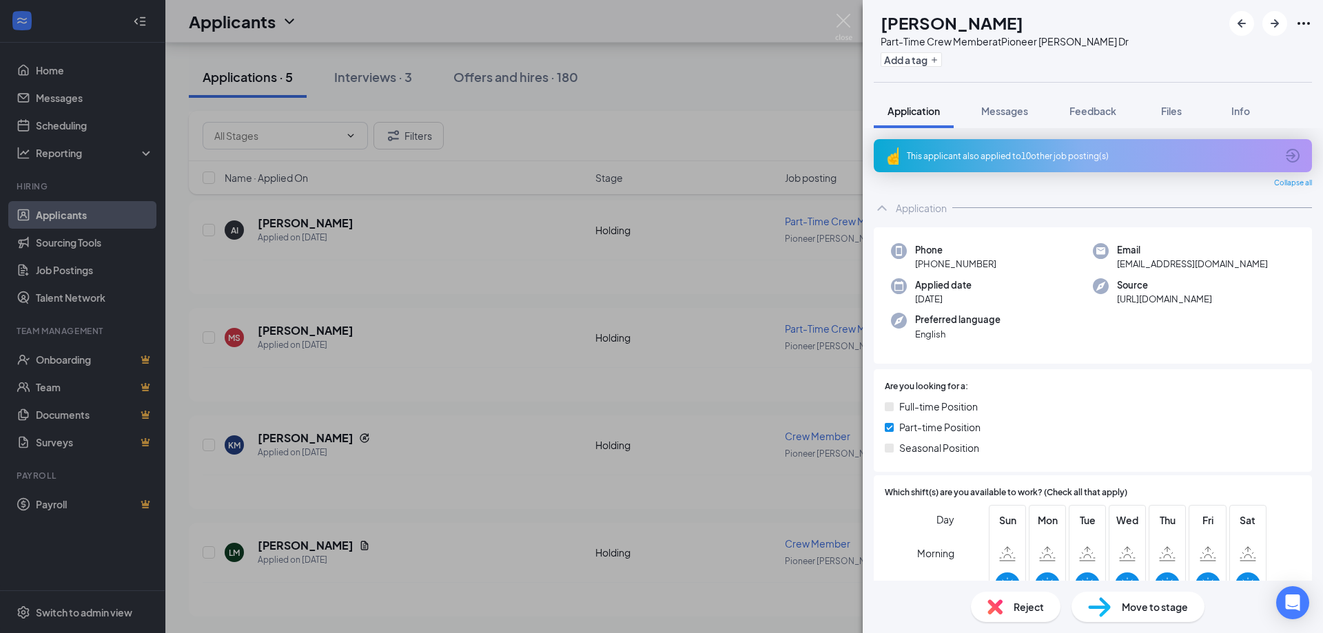
click at [969, 165] on div "This applicant also applied to 10 other job posting(s)" at bounding box center [1093, 155] width 438 height 33
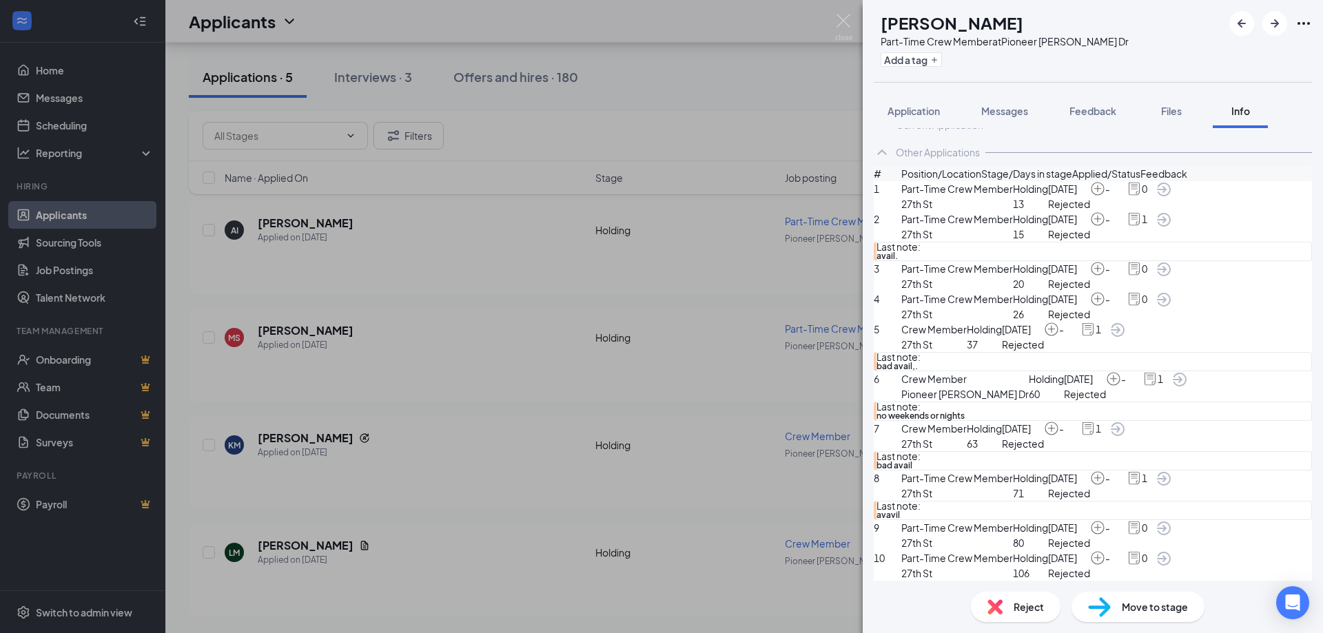
scroll to position [69, 0]
click at [1014, 608] on span "Reject" at bounding box center [1028, 606] width 30 height 15
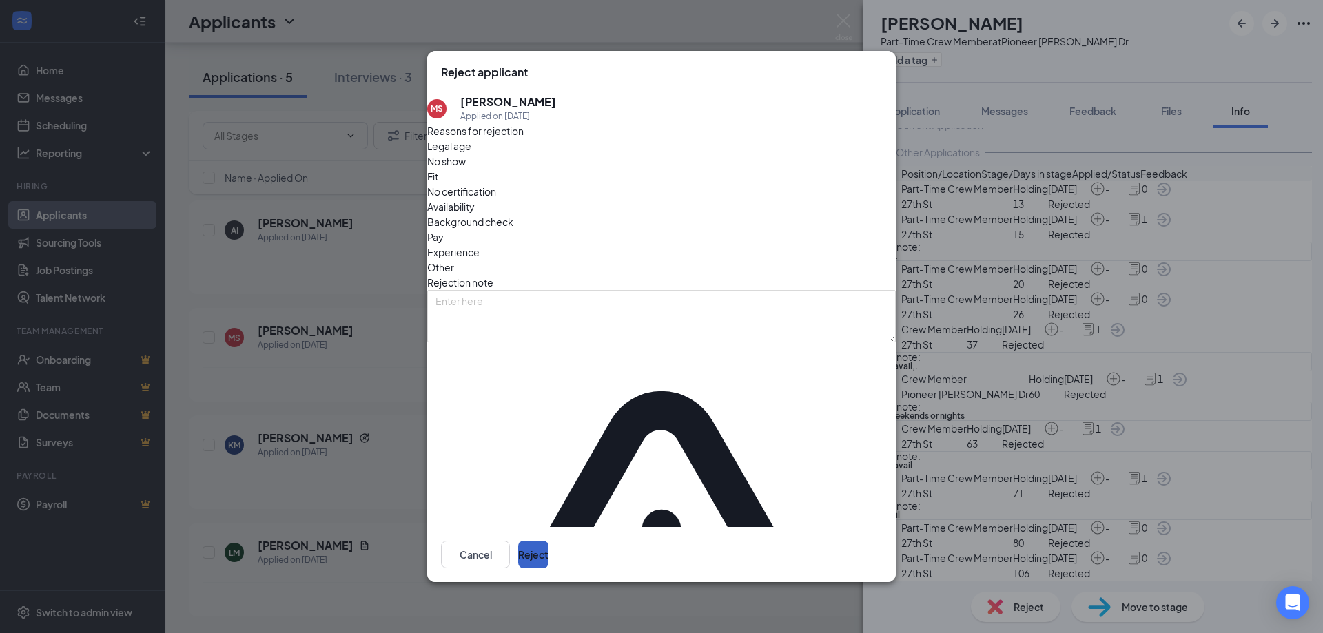
click at [548, 542] on button "Reject" at bounding box center [533, 555] width 30 height 28
click at [291, 447] on div "[PERSON_NAME] Part-Time Crew Member at [GEOGRAPHIC_DATA][PERSON_NAME] Dr Add a …" at bounding box center [661, 316] width 1323 height 633
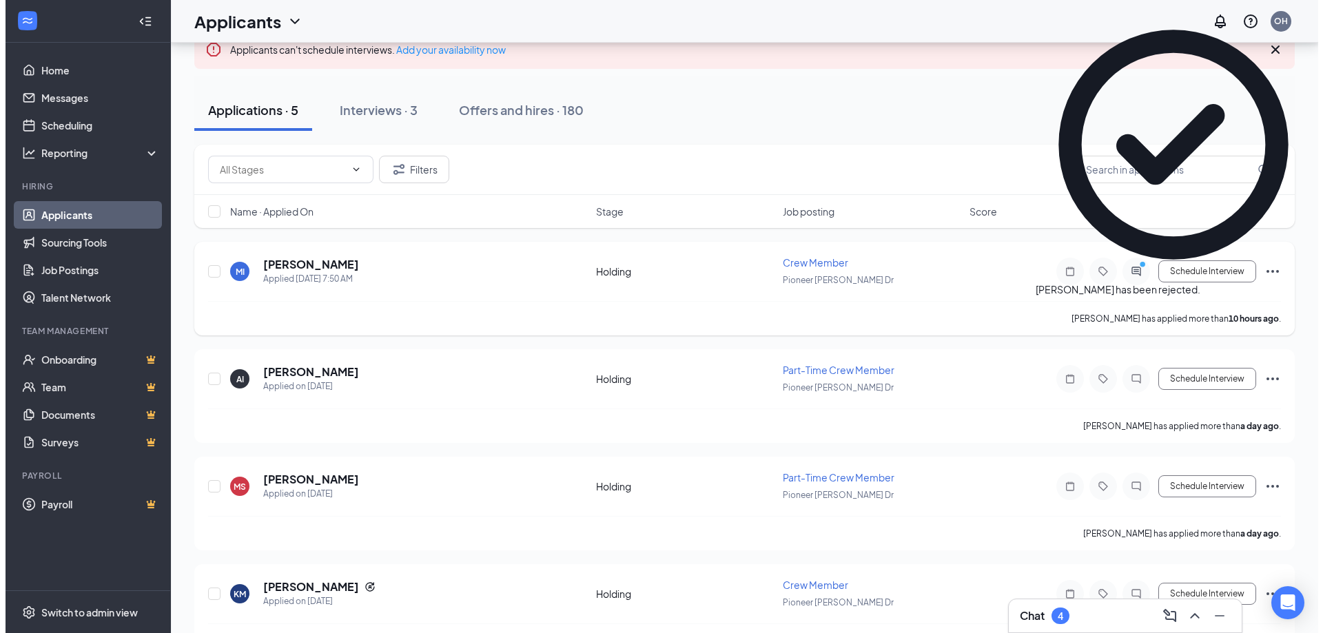
scroll to position [47, 0]
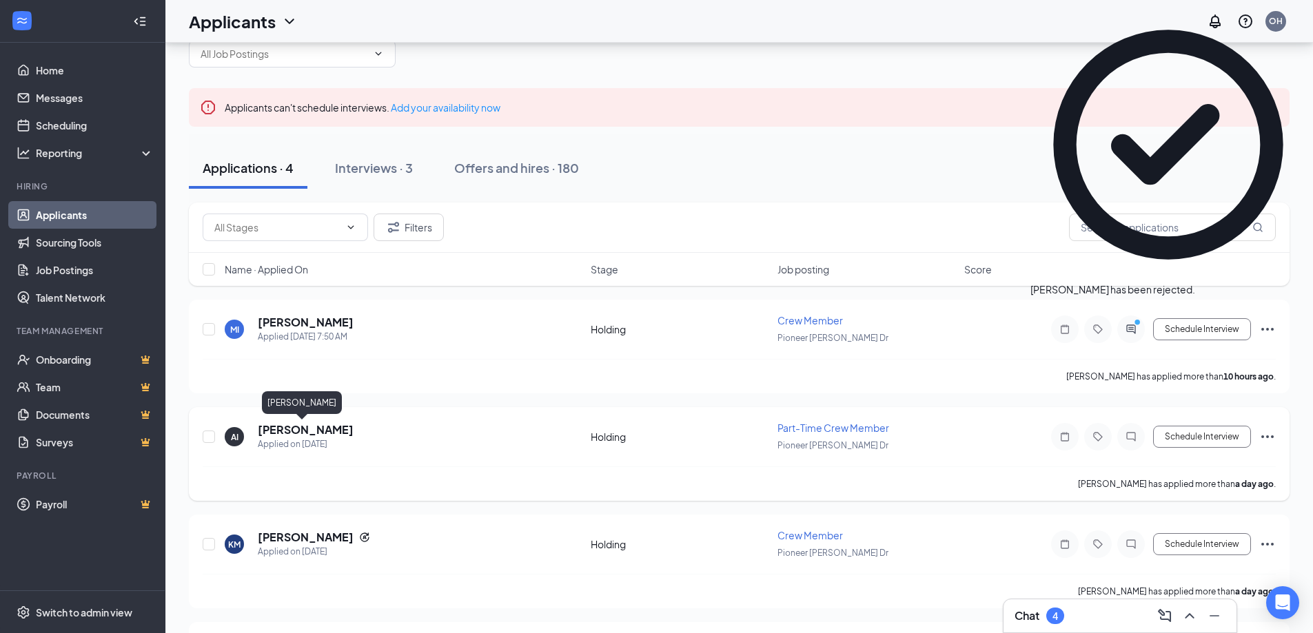
click at [321, 426] on h5 "[PERSON_NAME]" at bounding box center [306, 429] width 96 height 15
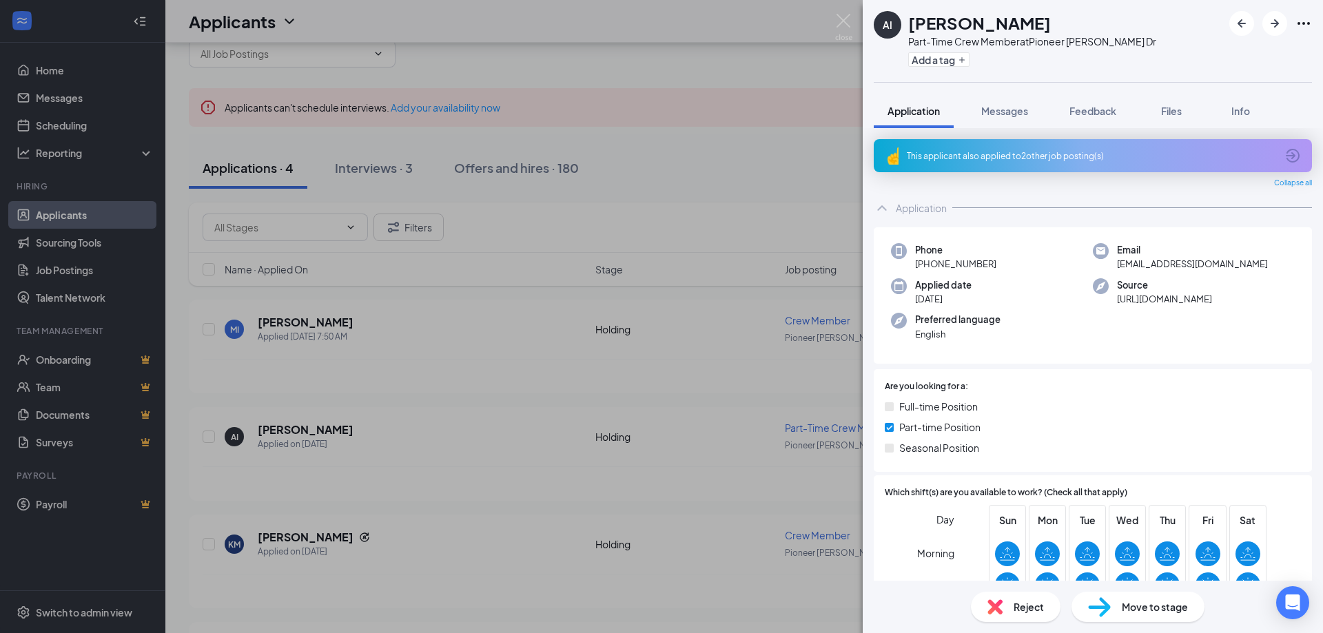
click at [994, 155] on div "This applicant also applied to 2 other job posting(s)" at bounding box center [1091, 156] width 369 height 12
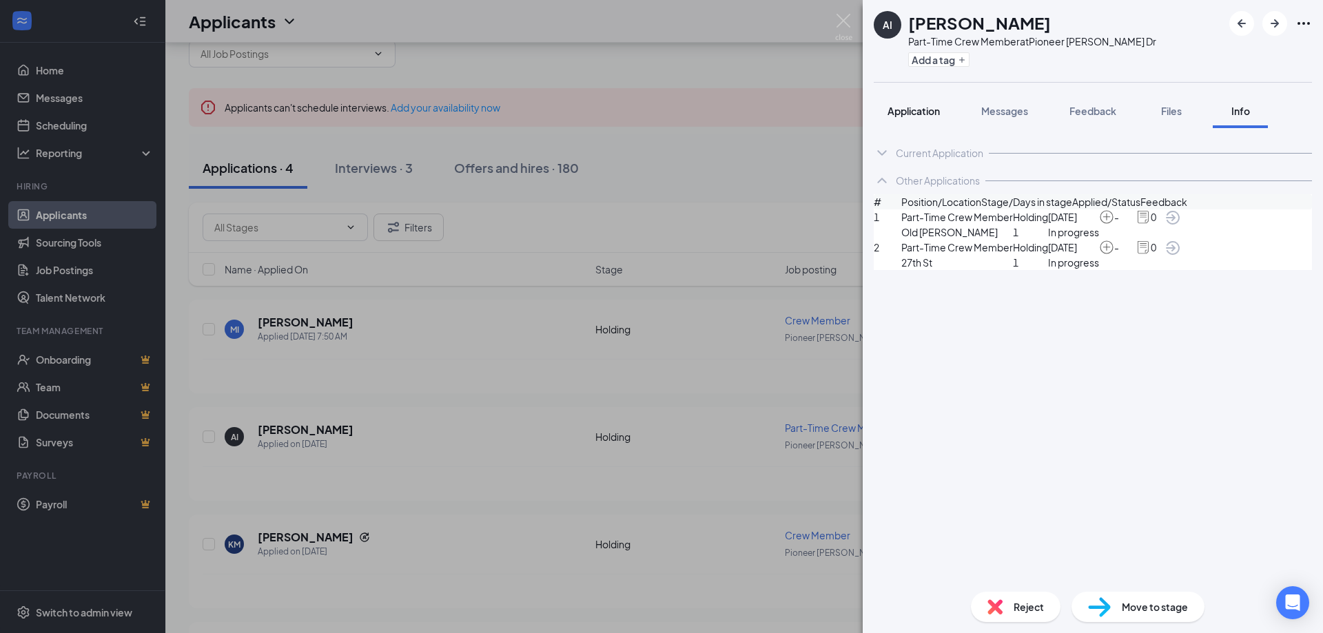
click at [924, 115] on span "Application" at bounding box center [913, 111] width 52 height 12
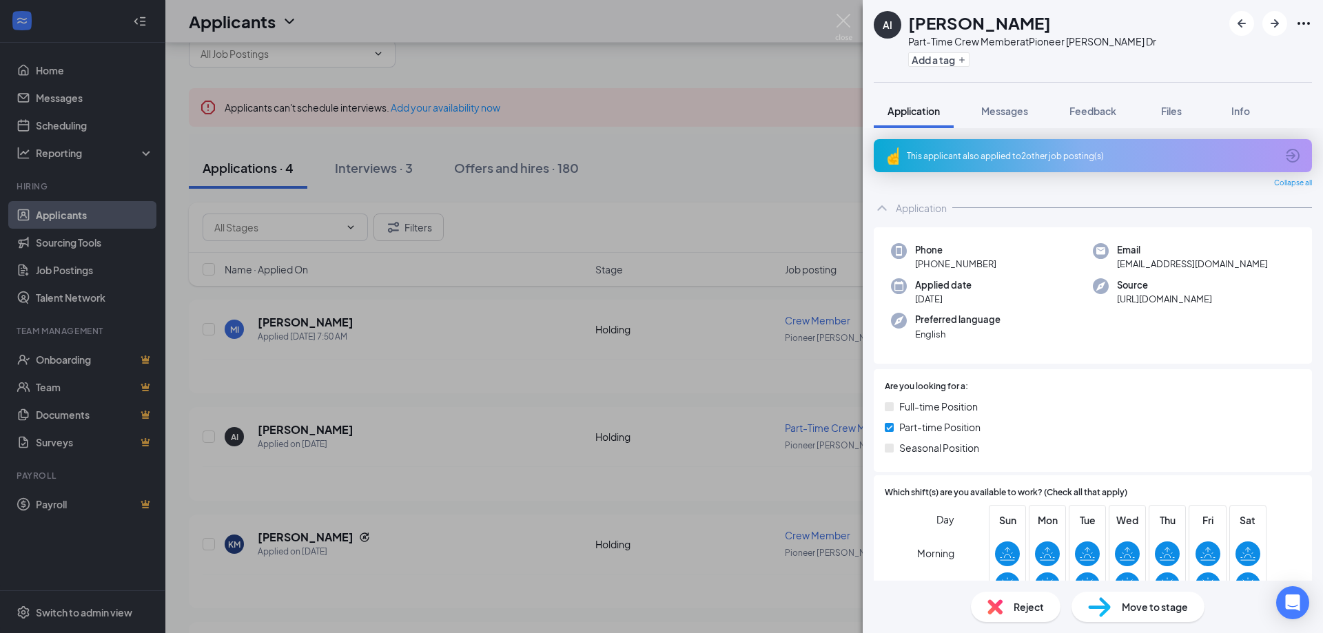
scroll to position [138, 0]
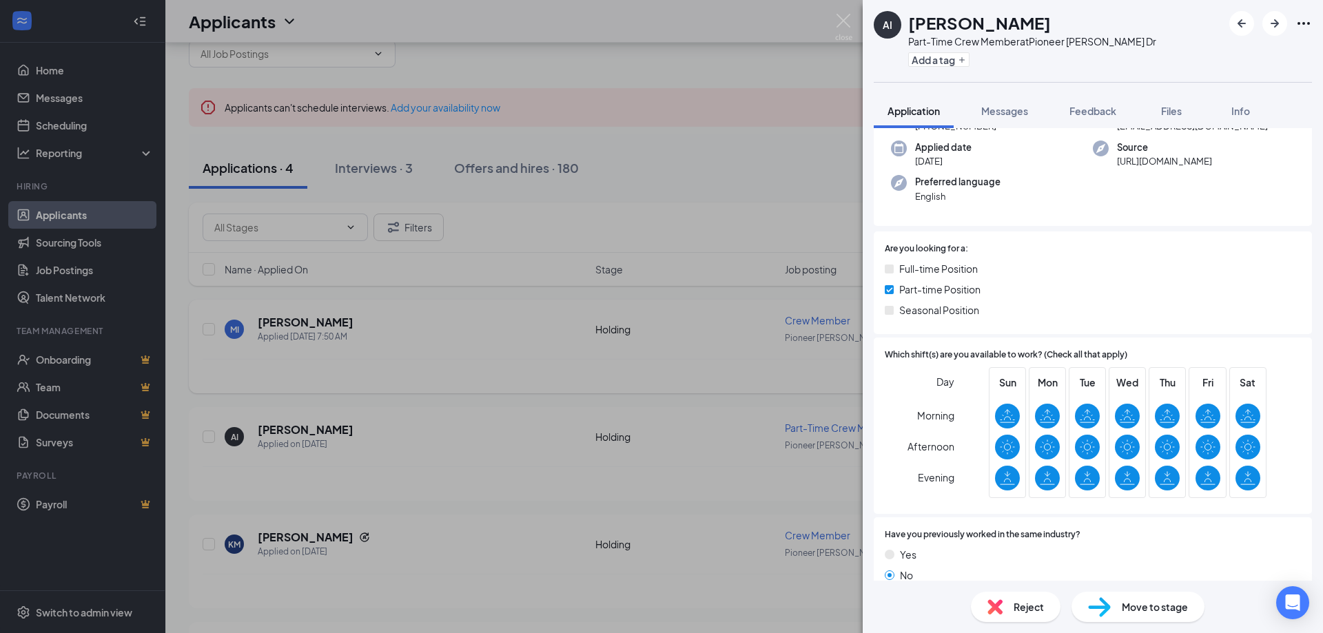
click at [651, 411] on div "AI [PERSON_NAME] Part-Time Crew Member at [GEOGRAPHIC_DATA][PERSON_NAME] Dr Add…" at bounding box center [661, 316] width 1323 height 633
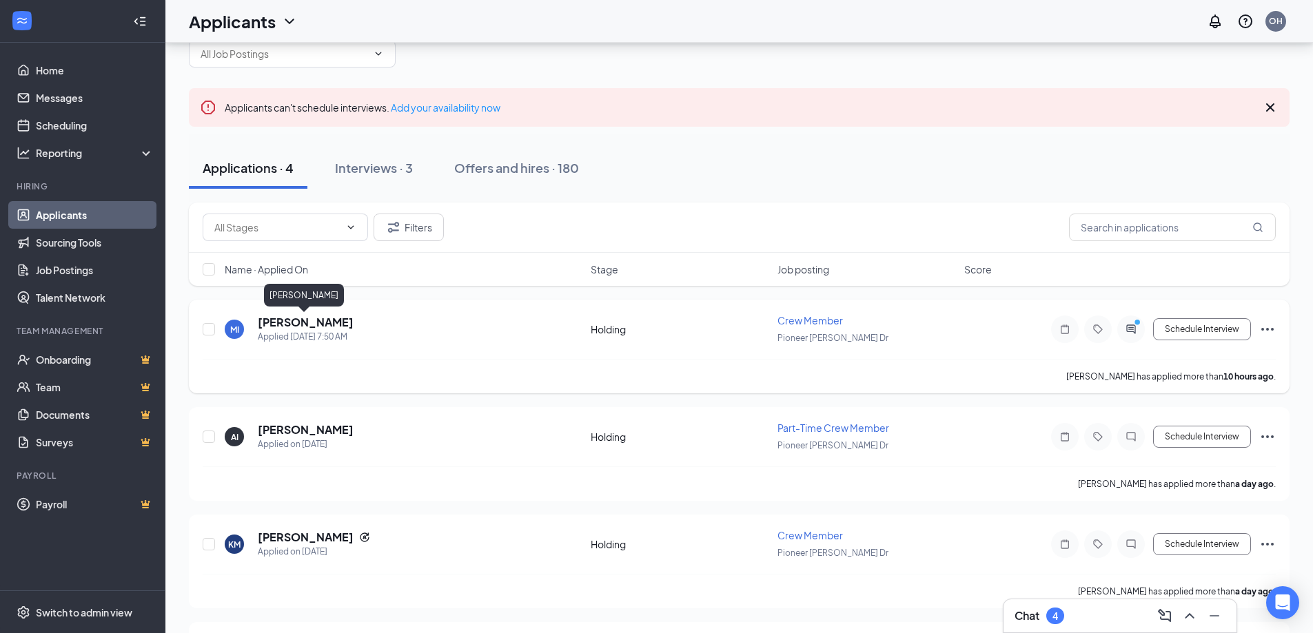
click at [267, 325] on h5 "[PERSON_NAME]" at bounding box center [306, 322] width 96 height 15
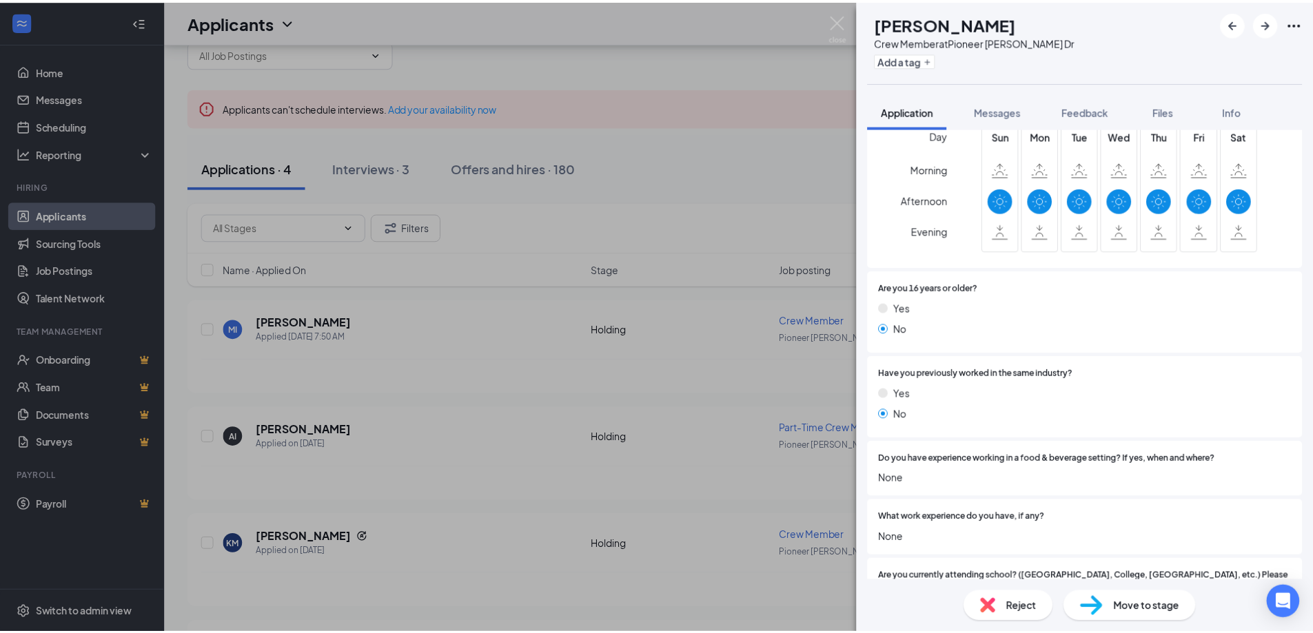
scroll to position [413, 0]
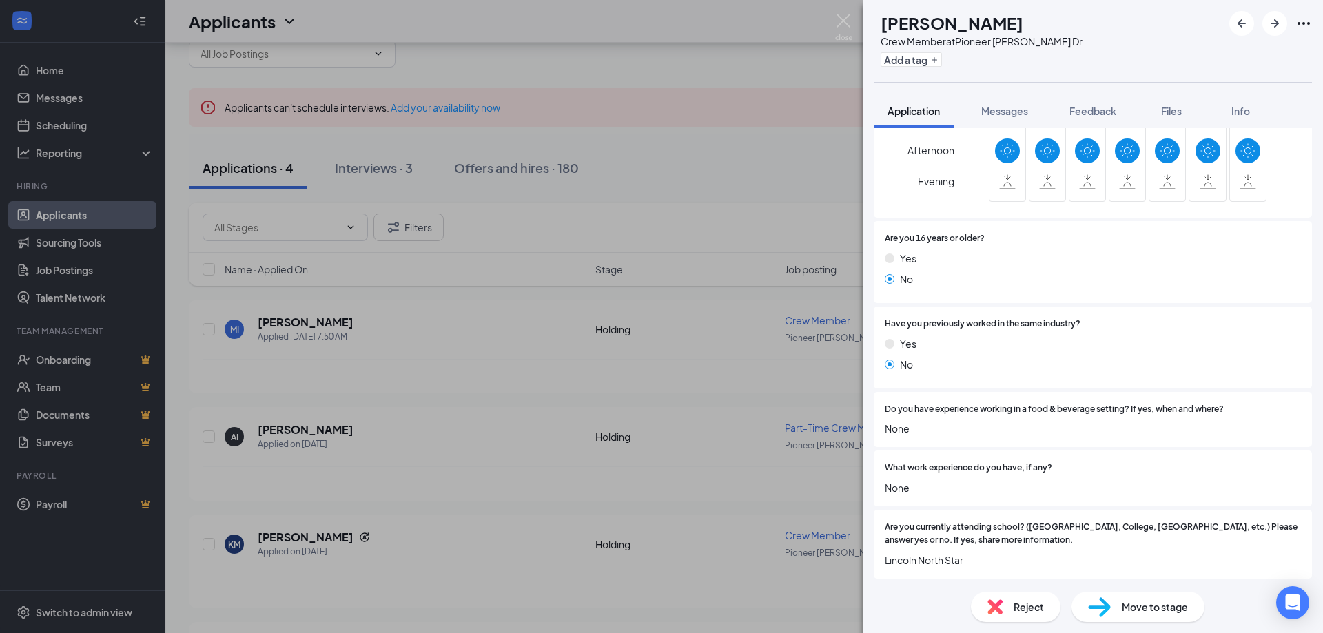
click at [630, 279] on div "MI [PERSON_NAME] Crew Member at [GEOGRAPHIC_DATA][PERSON_NAME] Dr Add a tag App…" at bounding box center [661, 316] width 1323 height 633
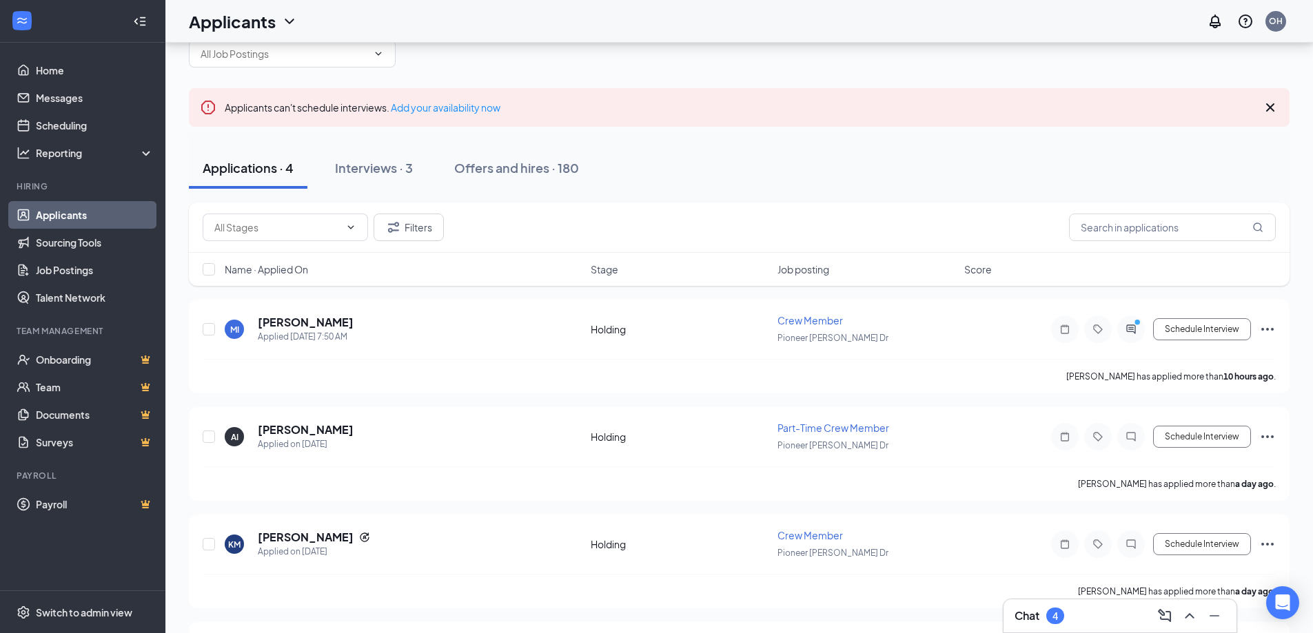
drag, startPoint x: 1104, startPoint y: 616, endPoint x: 1116, endPoint y: 608, distance: 14.5
click at [1102, 617] on div "Chat 4" at bounding box center [1119, 616] width 211 height 22
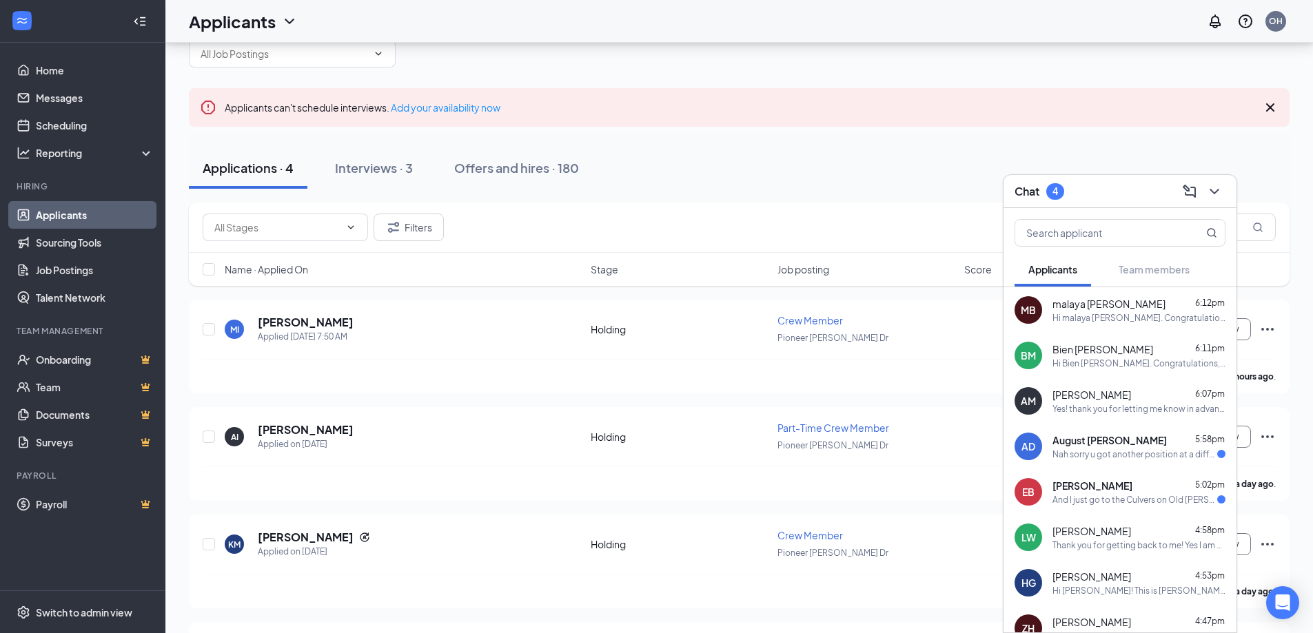
click at [1132, 484] on span "[PERSON_NAME]" at bounding box center [1092, 486] width 80 height 14
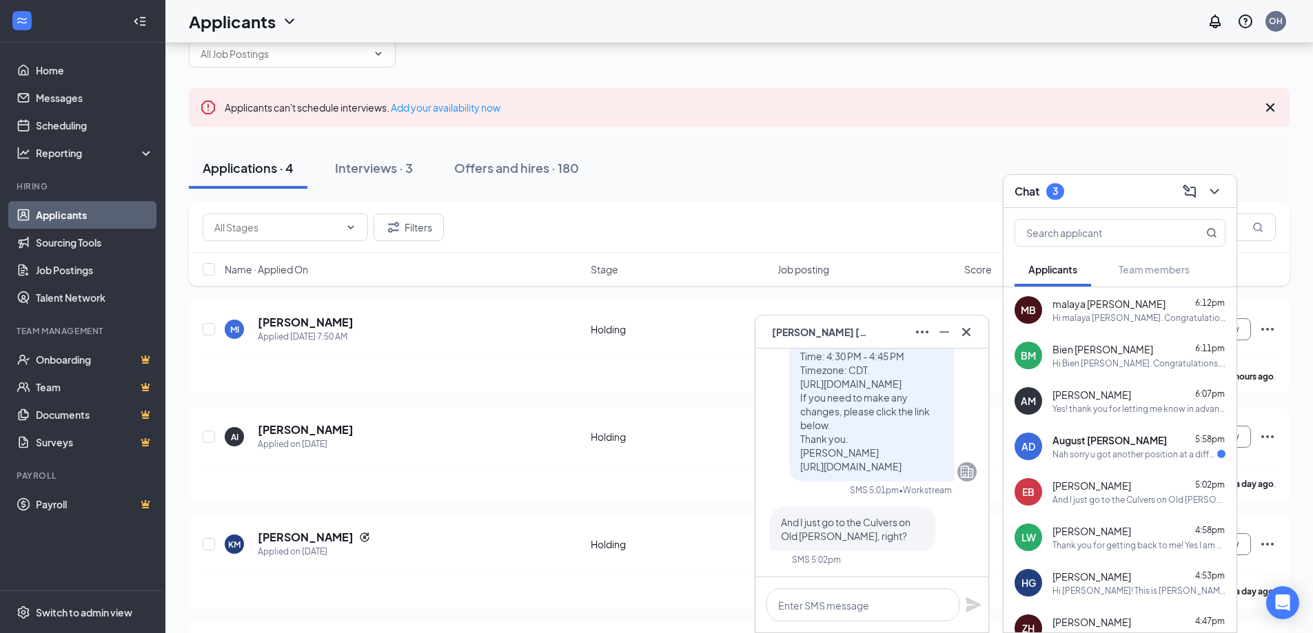
click at [1122, 452] on div "Nah sorry u got another position at a different job thx for reaching out tho" at bounding box center [1134, 455] width 165 height 12
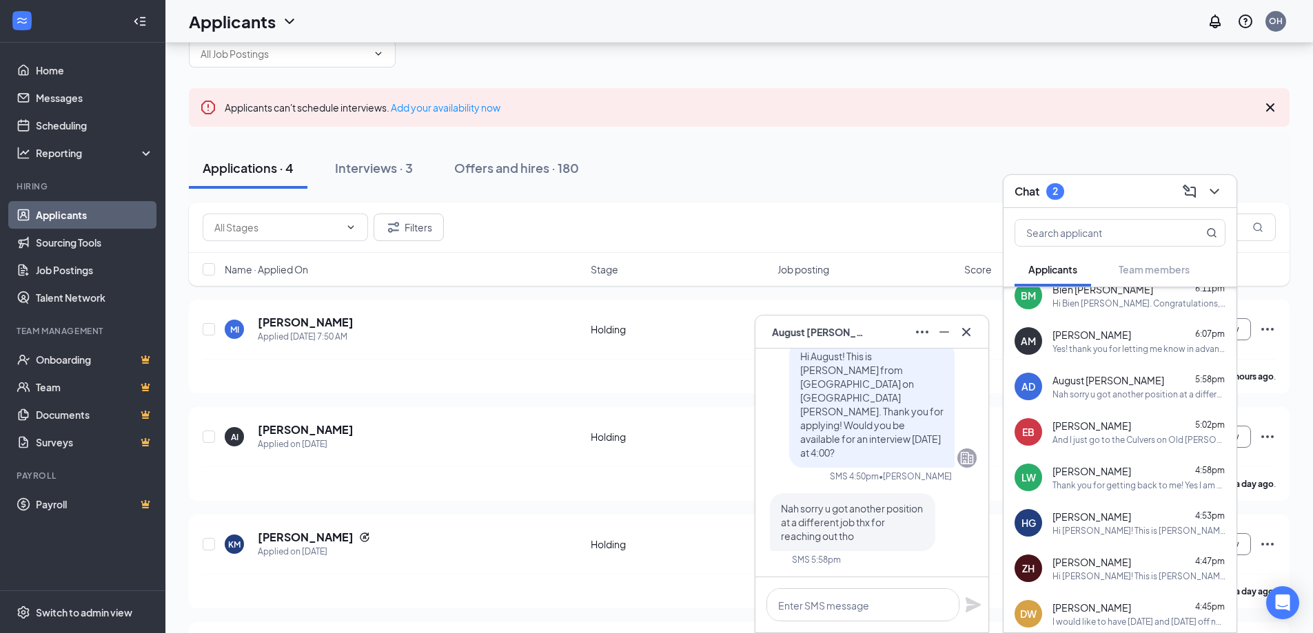
scroll to position [178, 0]
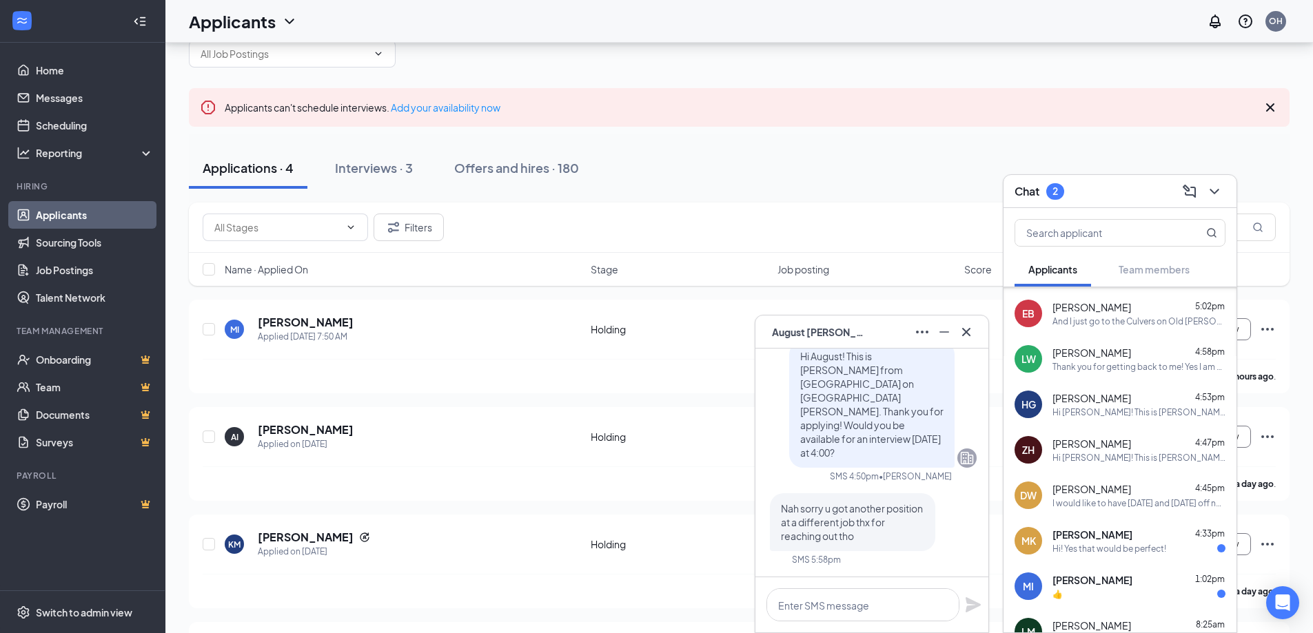
click at [1123, 552] on div "Hi! Yes that would be perfect!" at bounding box center [1109, 549] width 114 height 12
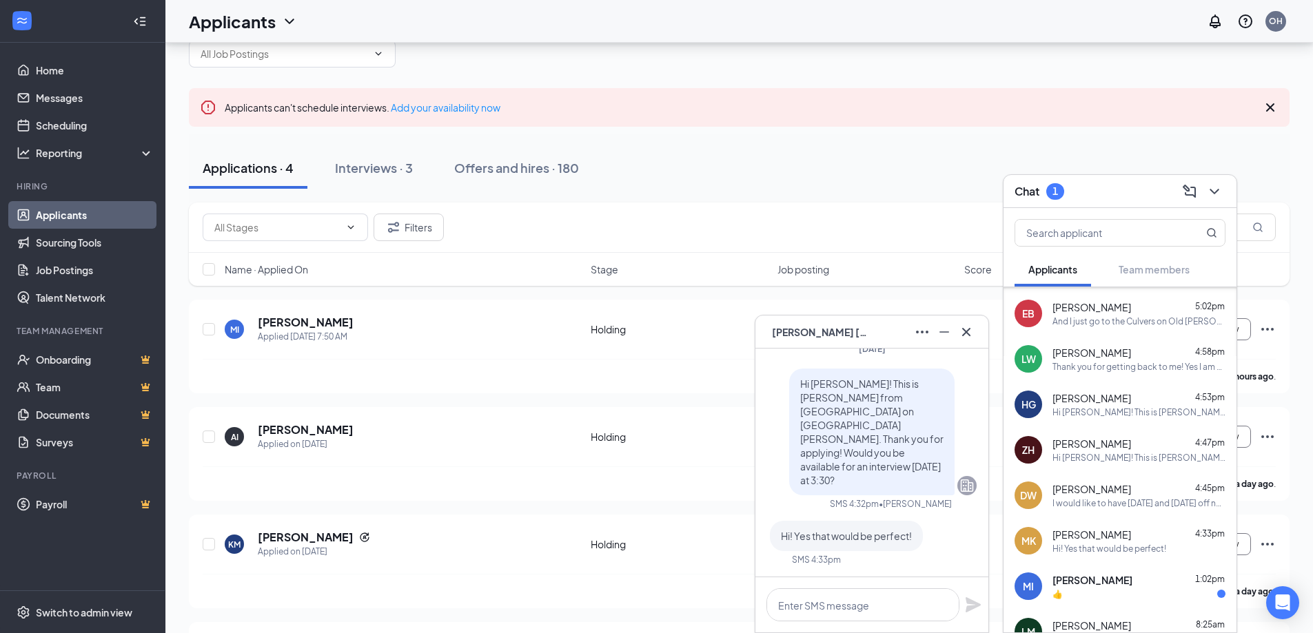
click at [1150, 591] on div "👍" at bounding box center [1138, 594] width 173 height 12
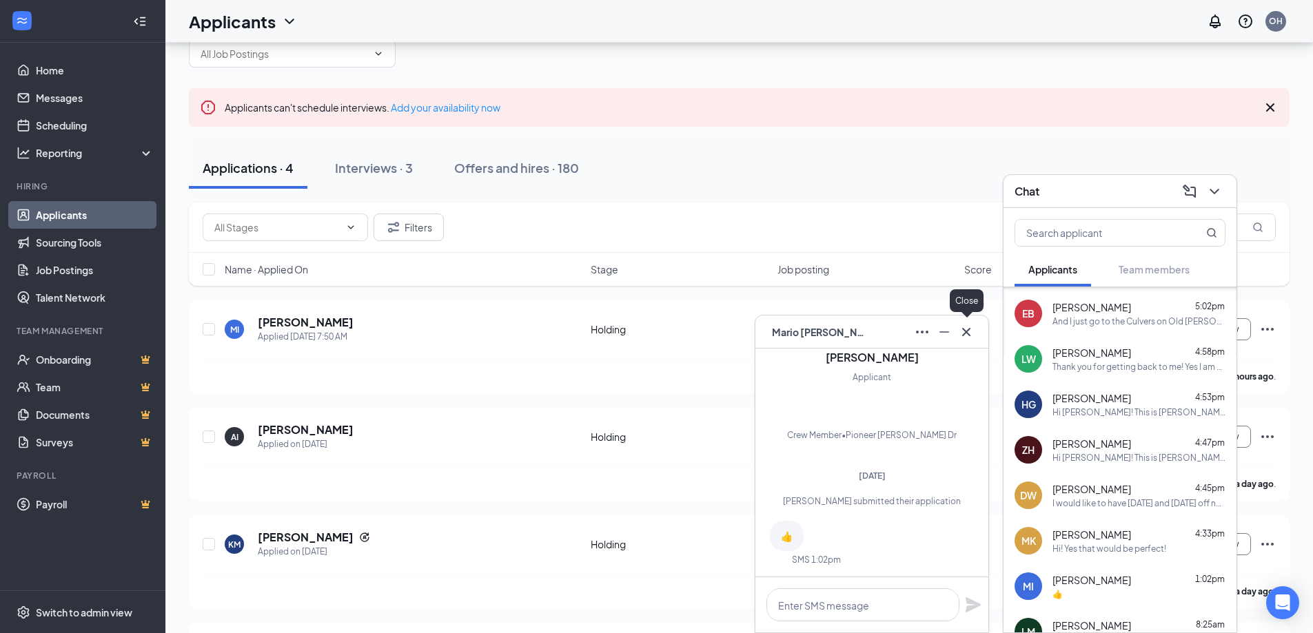
click at [976, 331] on button at bounding box center [966, 332] width 22 height 22
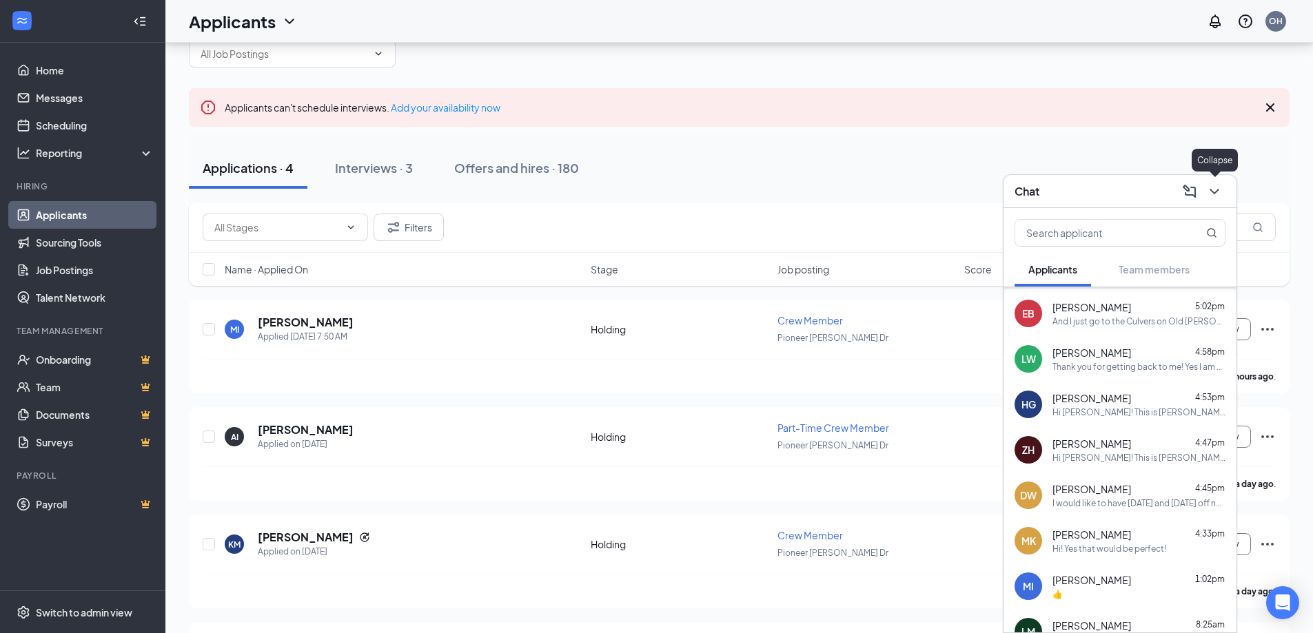
click at [1221, 187] on icon "ChevronDown" at bounding box center [1214, 191] width 17 height 17
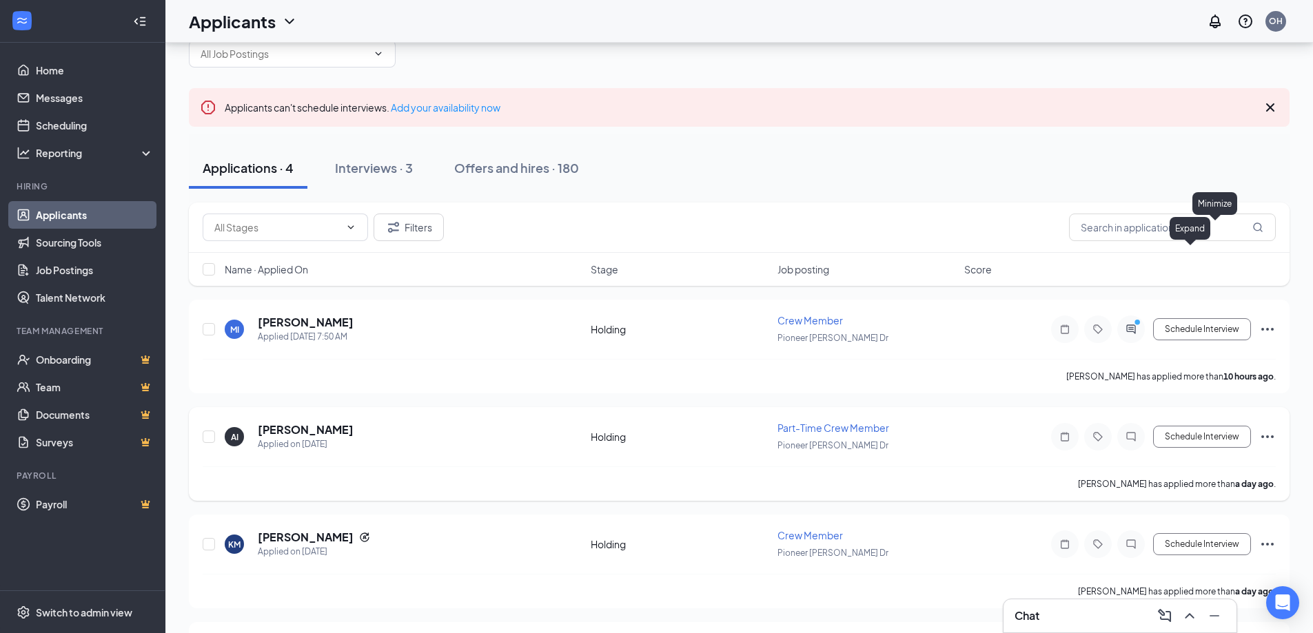
scroll to position [0, 0]
